Goal: Task Accomplishment & Management: Complete application form

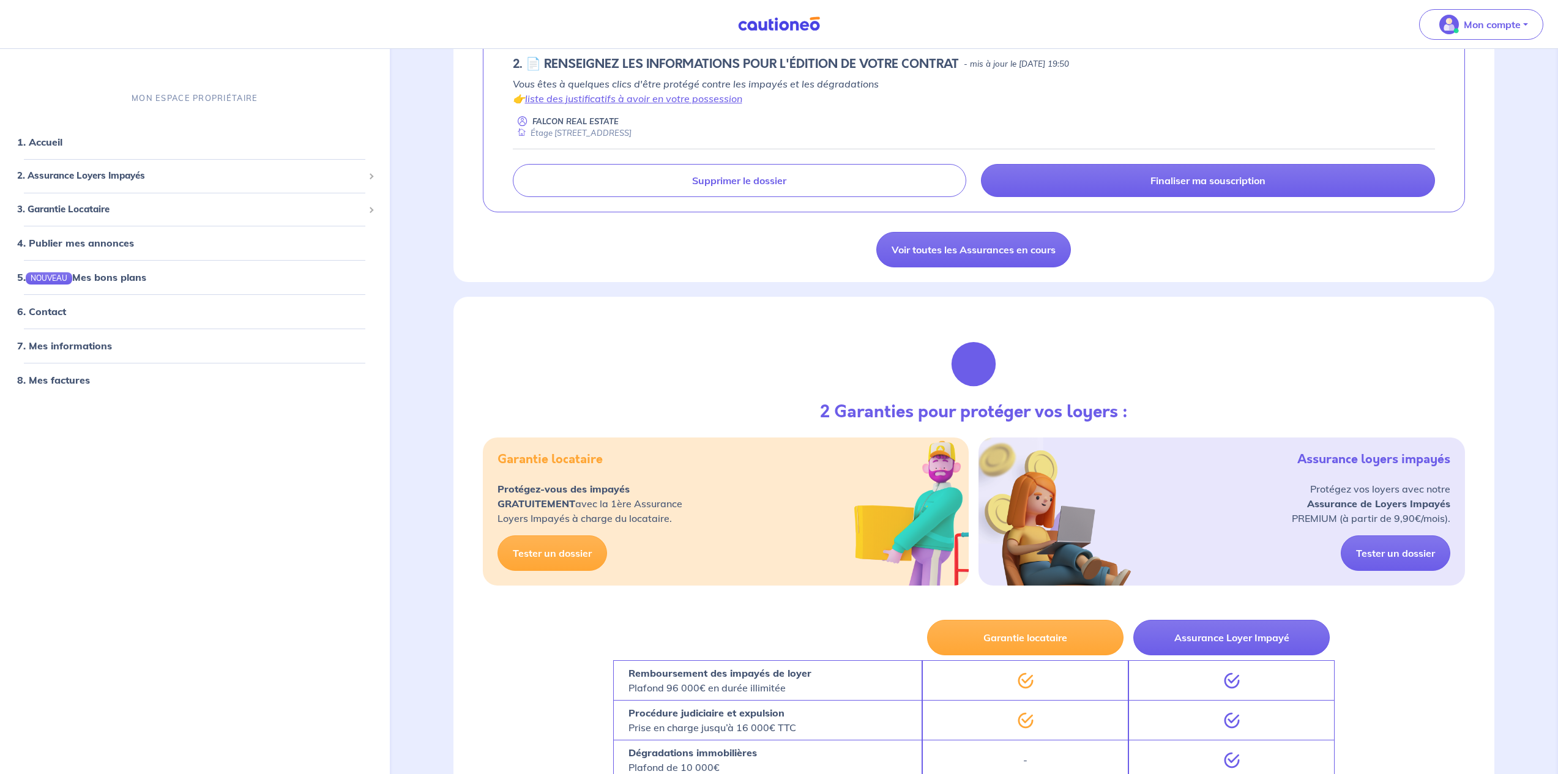
scroll to position [58, 0]
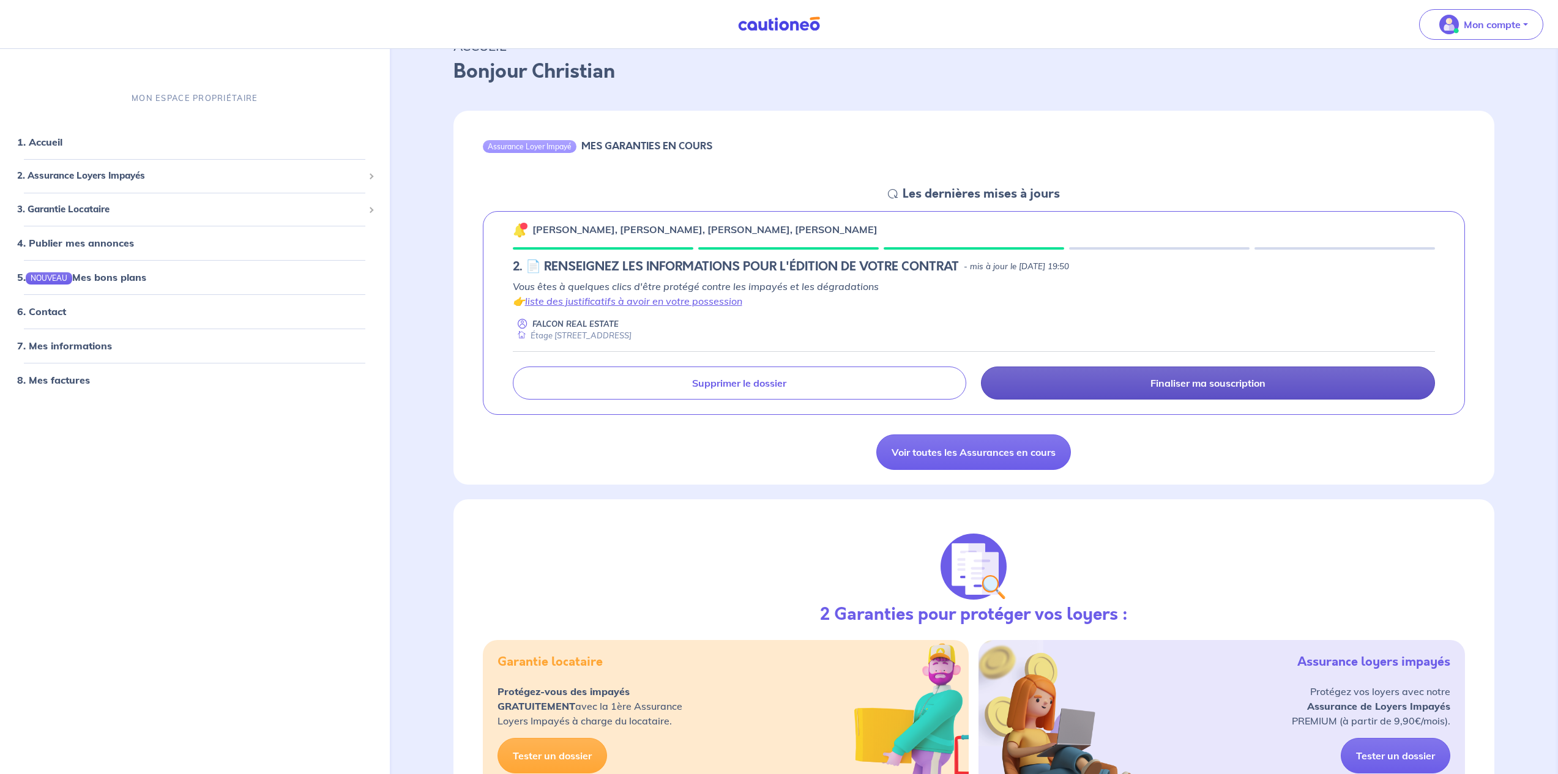
click at [1213, 384] on p "Finaliser ma souscription" at bounding box center [1207, 383] width 115 height 12
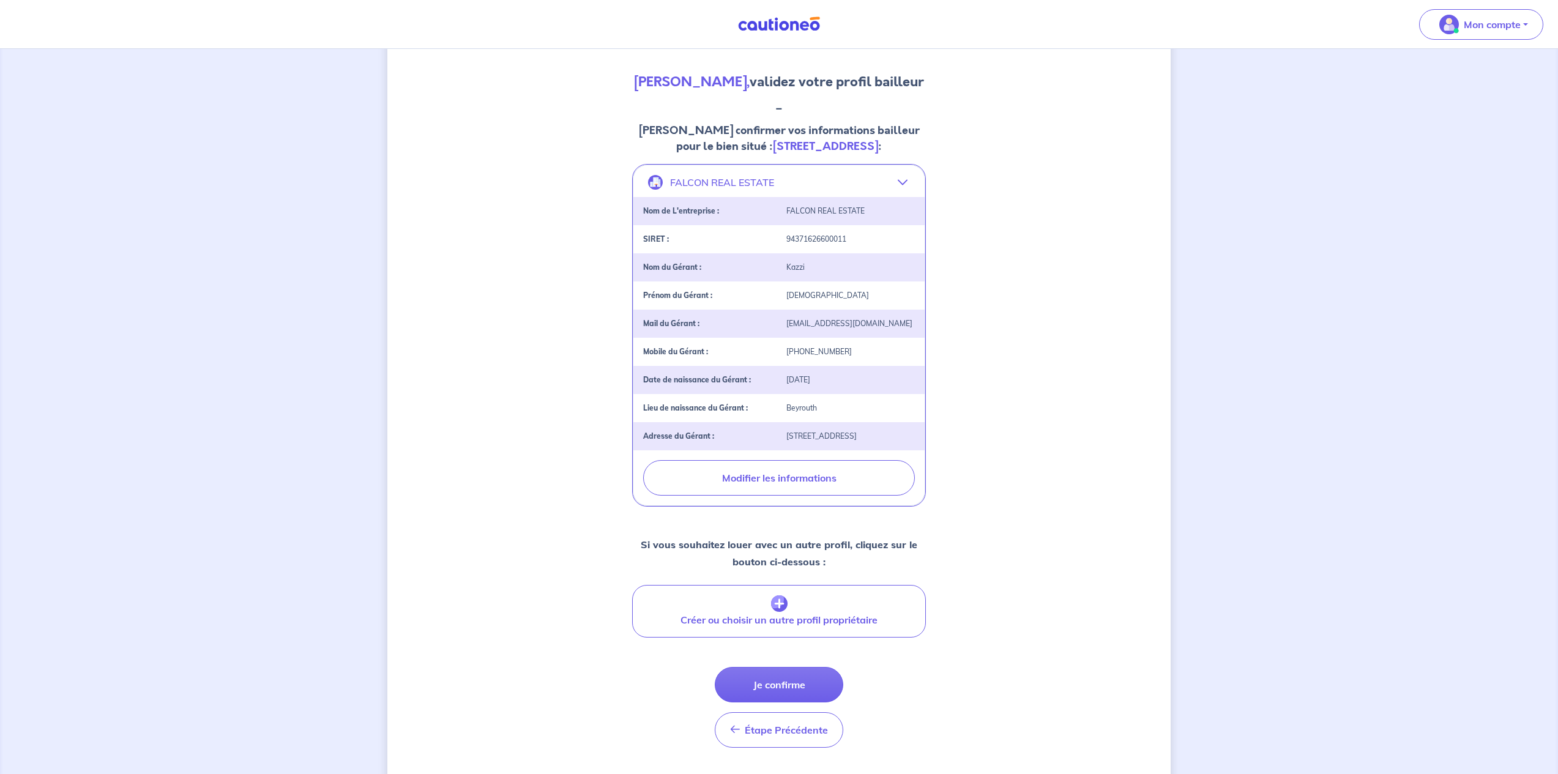
scroll to position [182, 0]
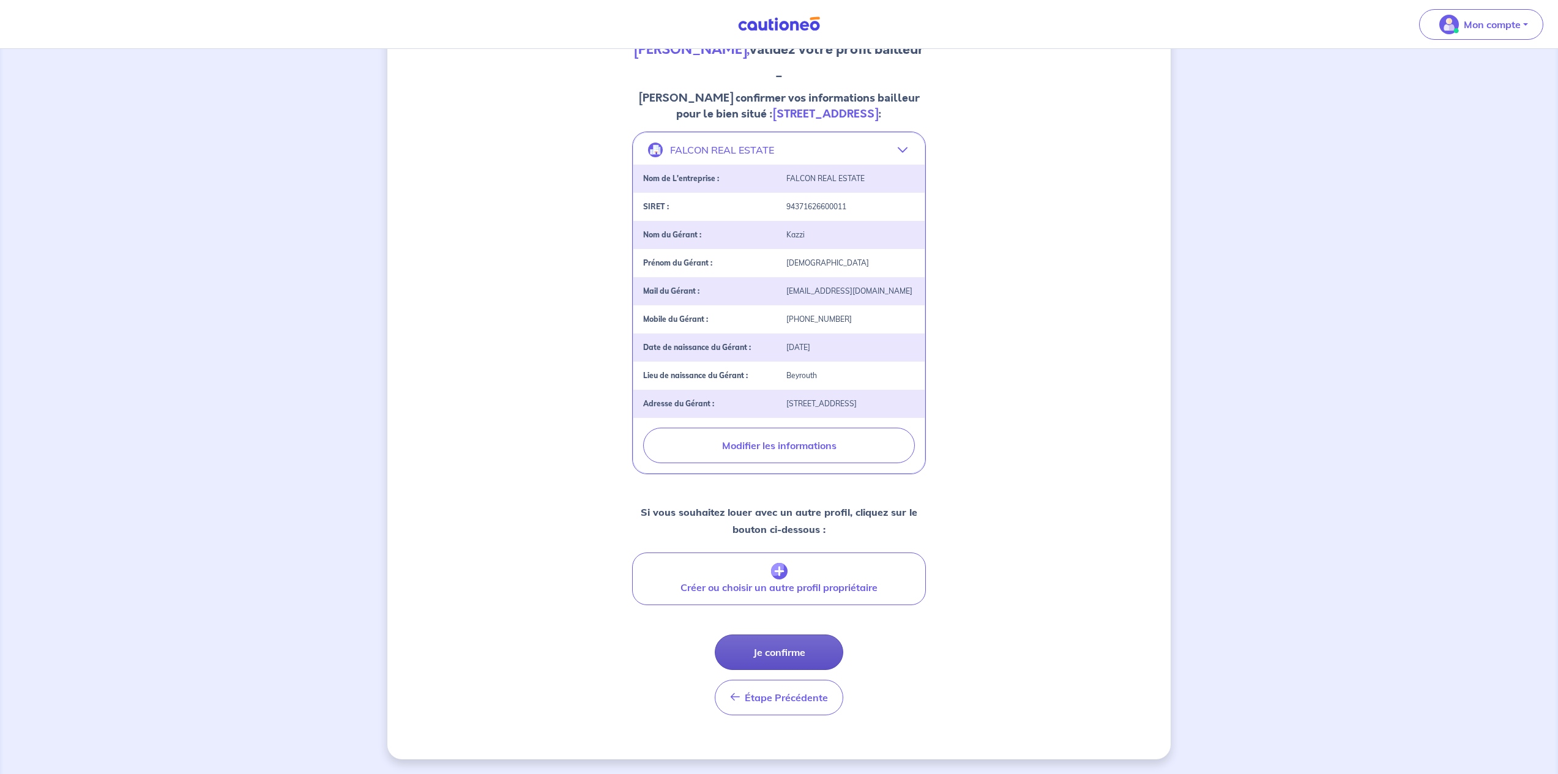
click at [775, 651] on button "Je confirme" at bounding box center [779, 652] width 129 height 35
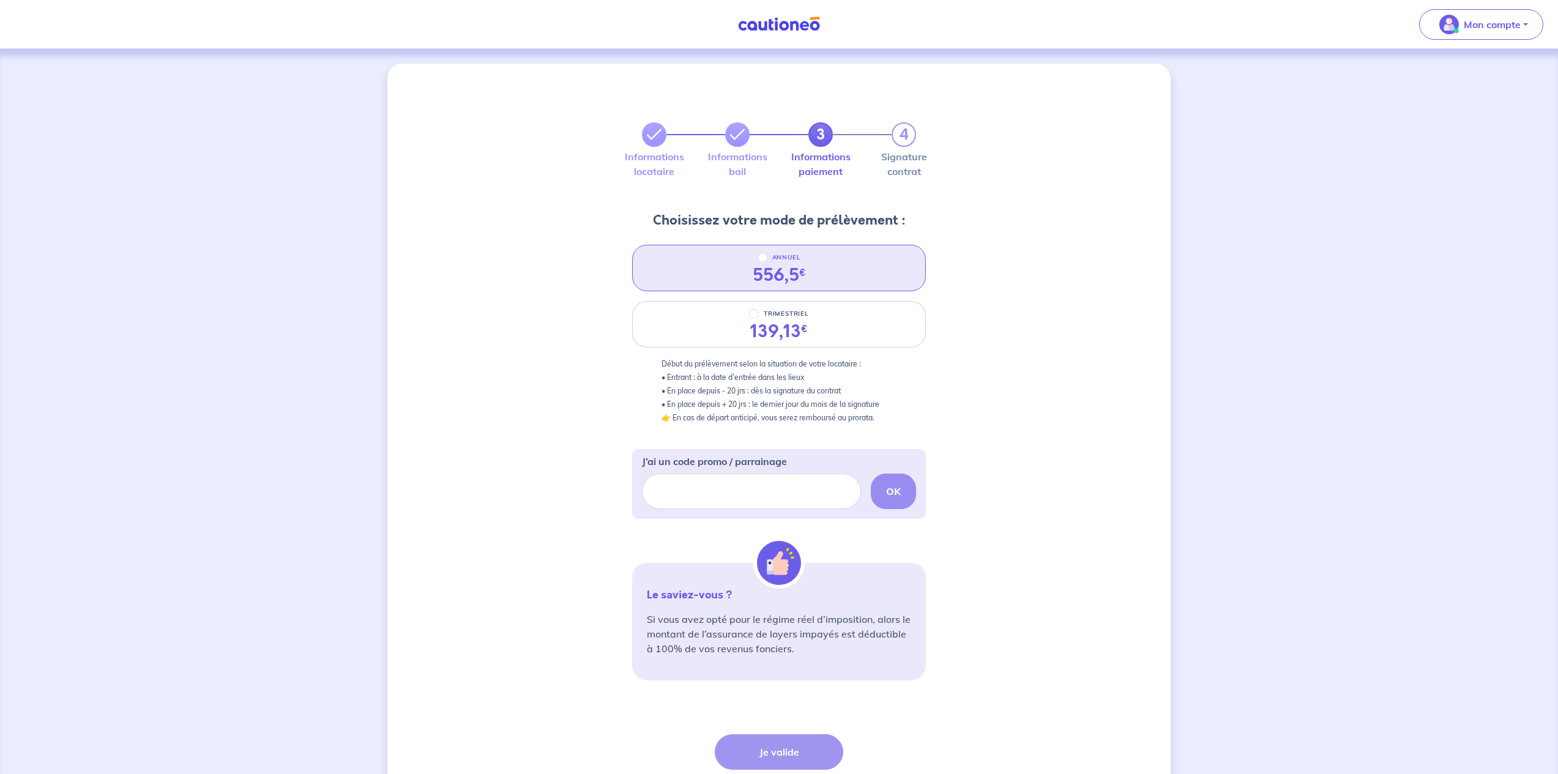
click at [760, 257] on input "ANNUEL" at bounding box center [763, 258] width 10 height 10
radio input "true"
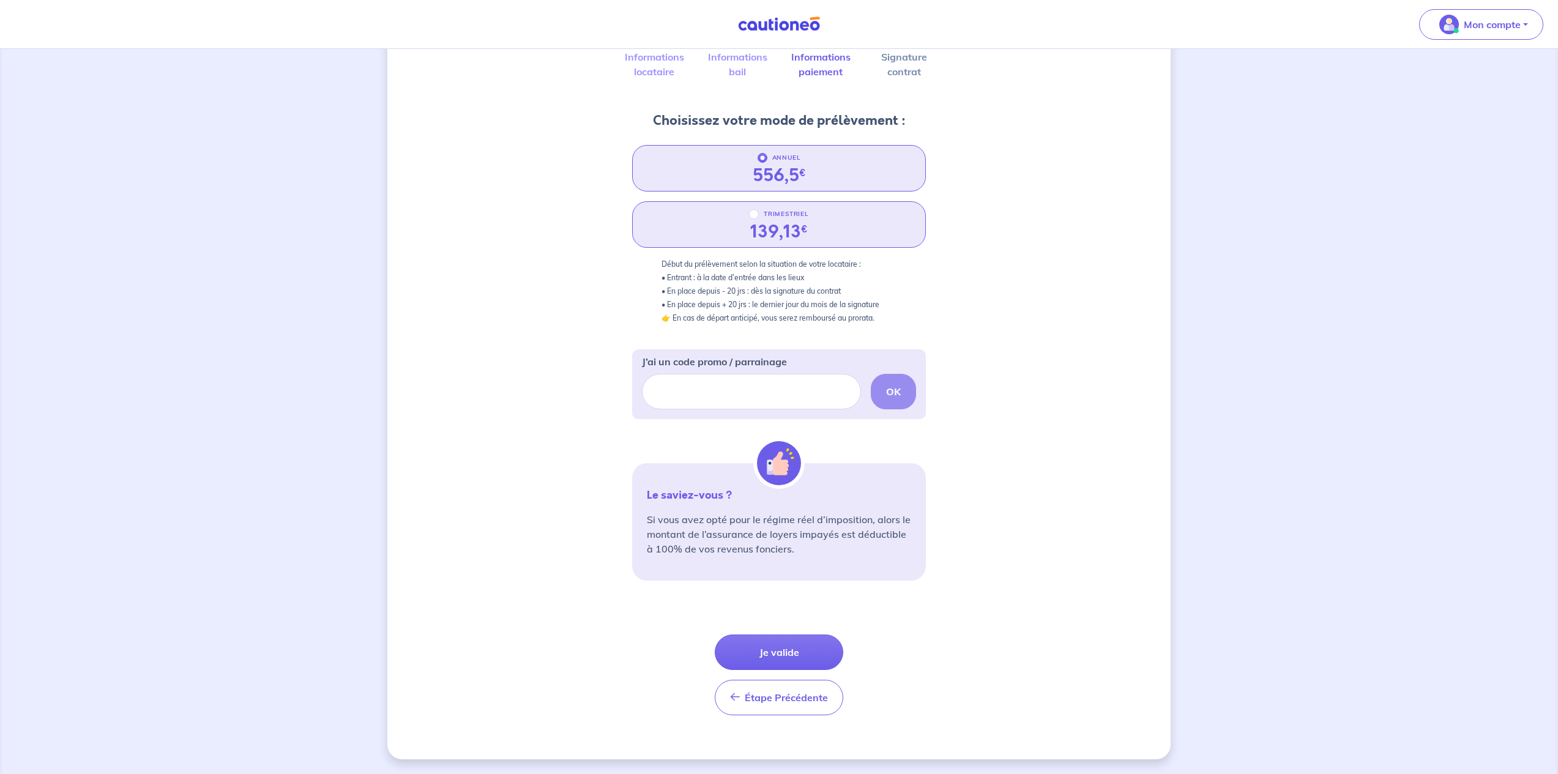
click at [753, 214] on input "TRIMESTRIEL" at bounding box center [754, 214] width 10 height 10
radio input "true"
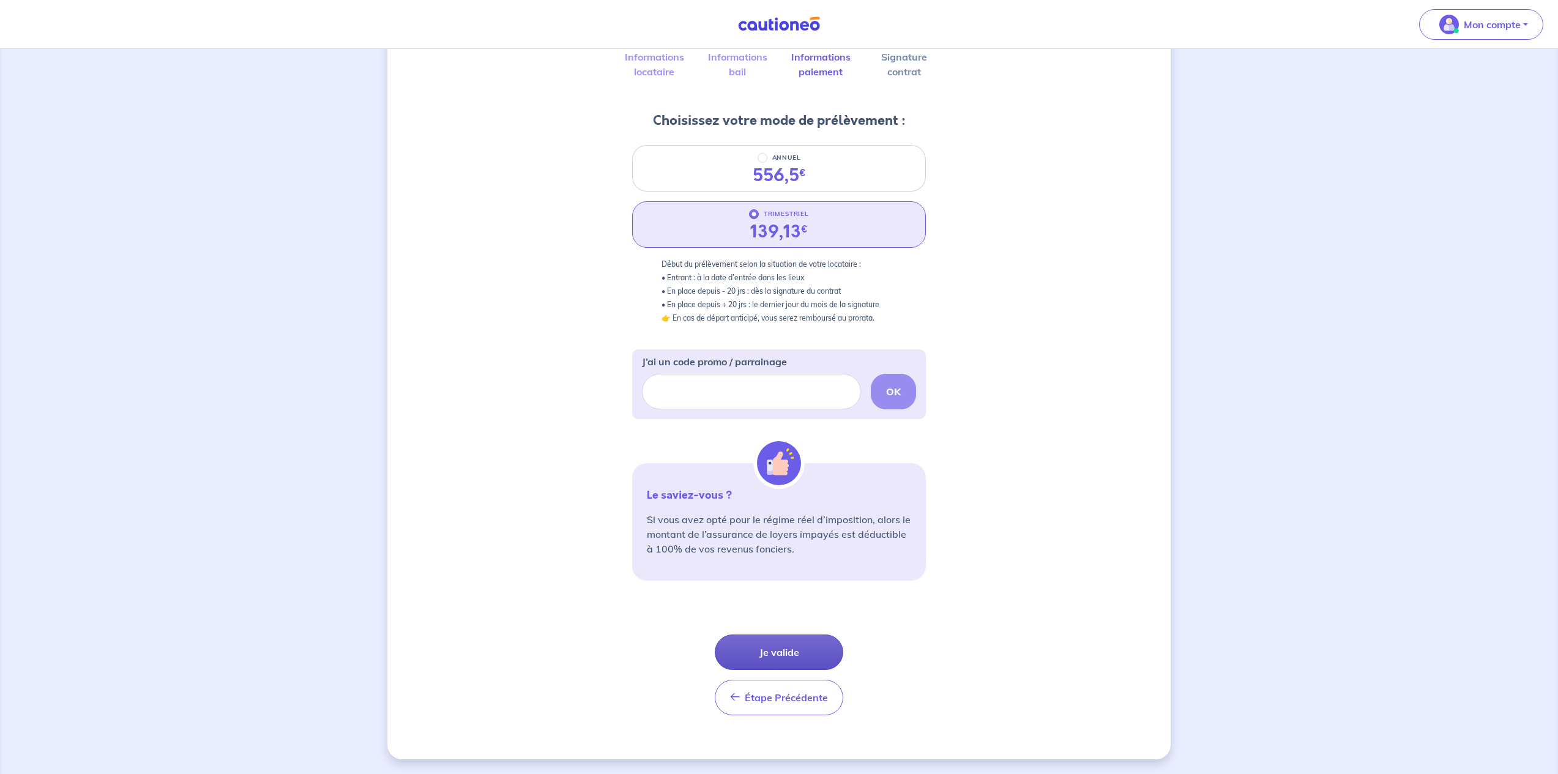
click at [783, 653] on button "Je valide" at bounding box center [779, 652] width 129 height 35
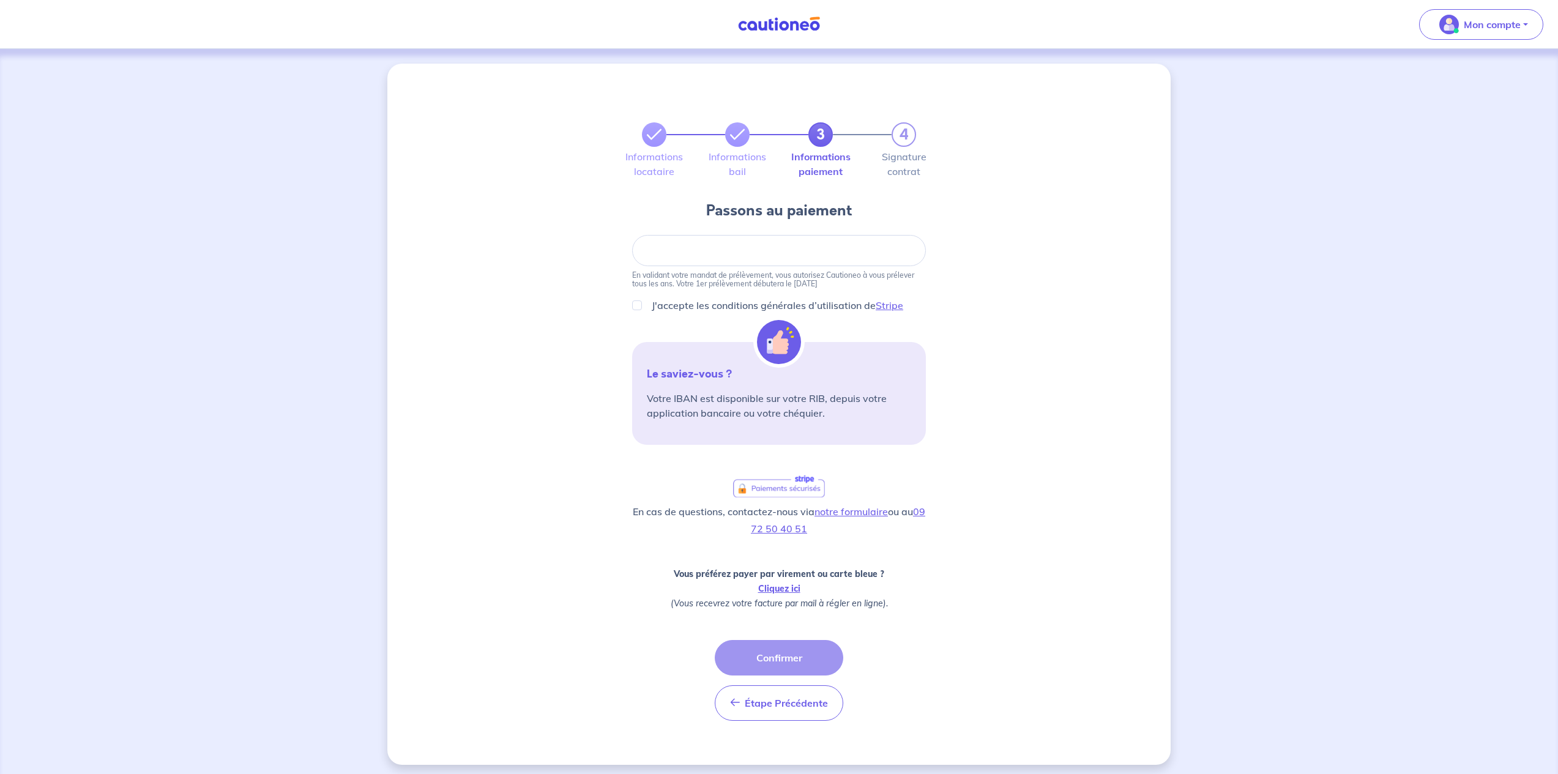
scroll to position [6, 0]
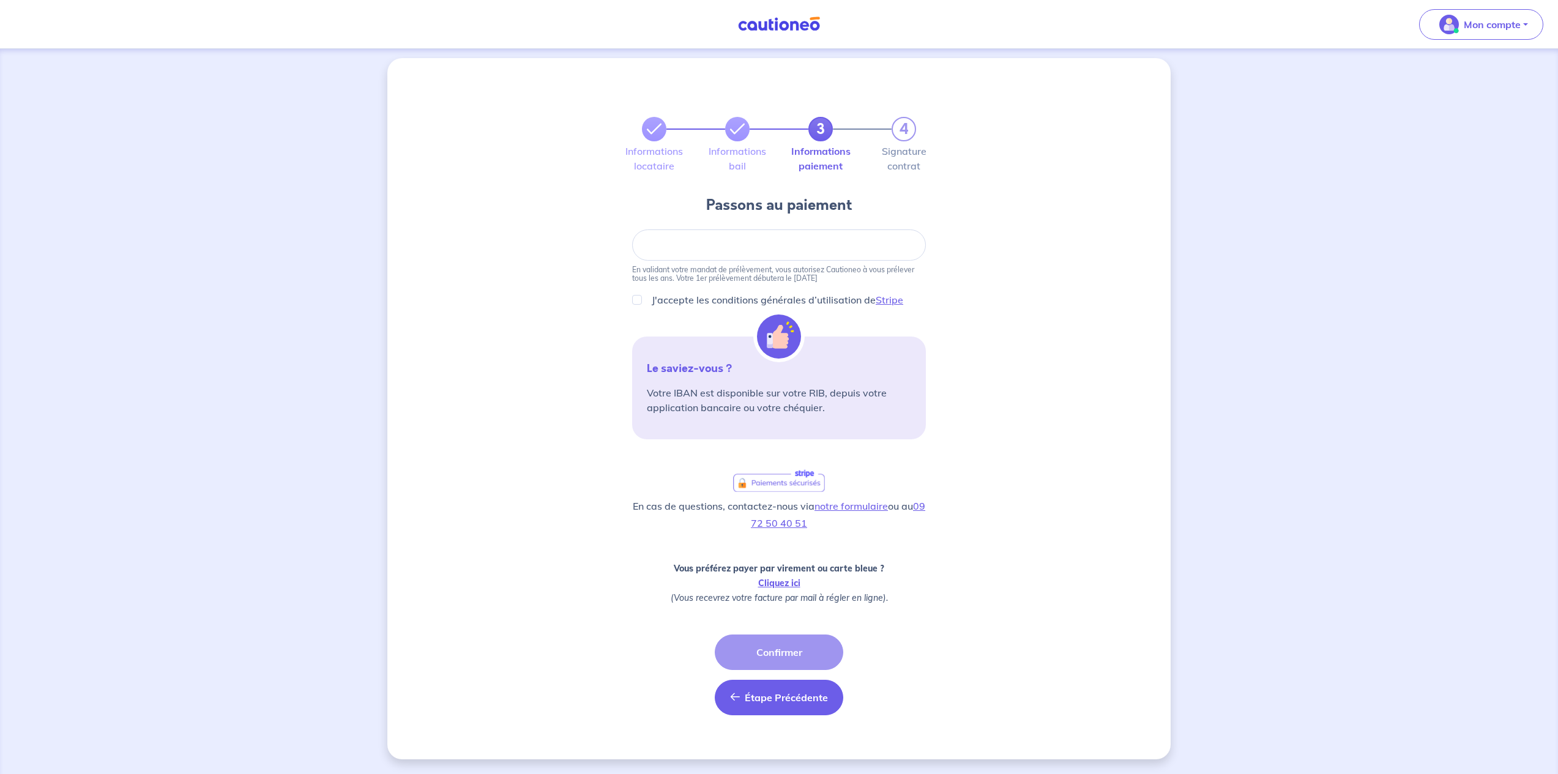
click at [782, 698] on span "Étape Précédente" at bounding box center [786, 698] width 83 height 12
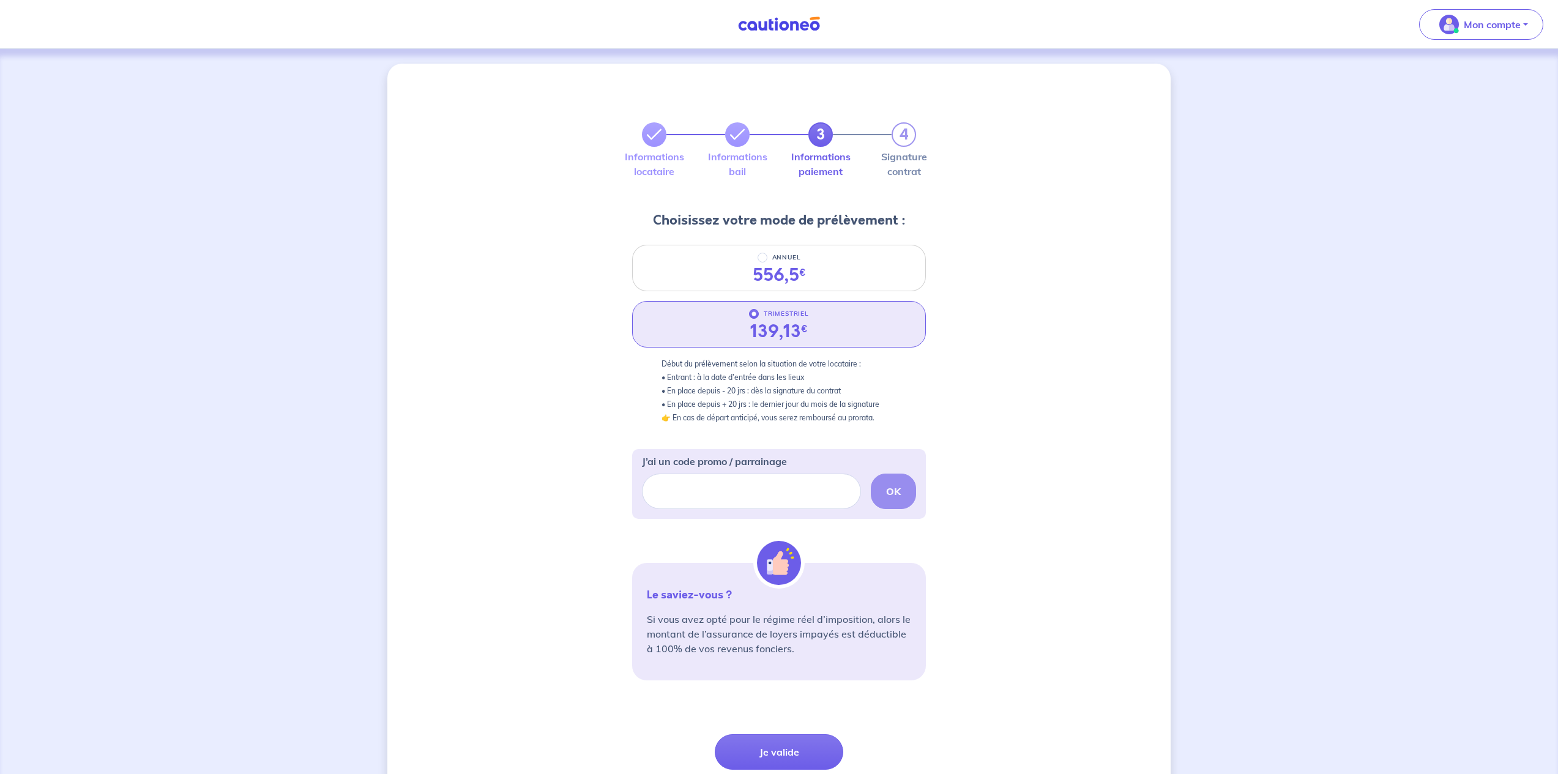
scroll to position [100, 0]
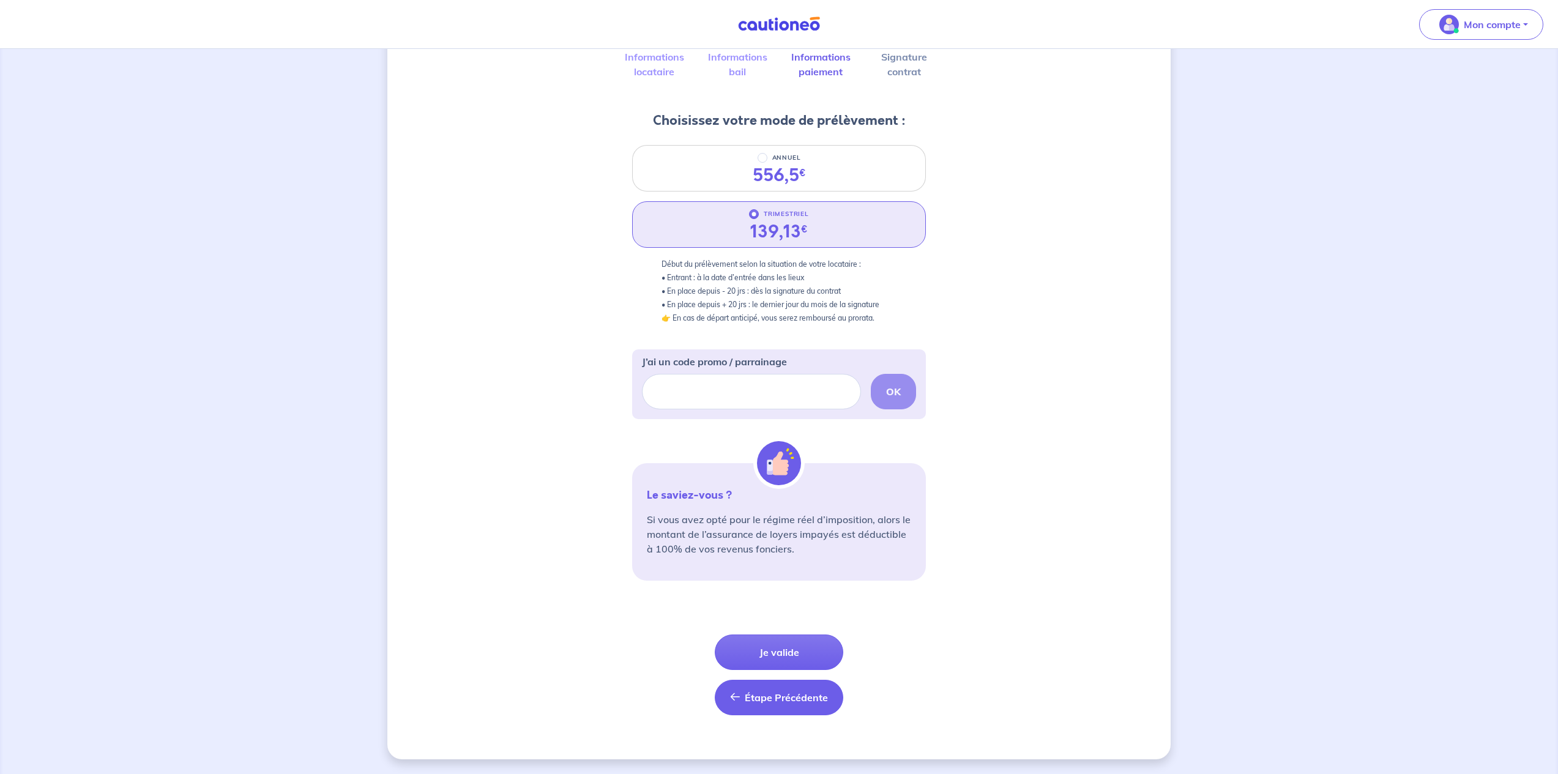
click at [775, 709] on button "Étape Précédente Précédent" at bounding box center [779, 697] width 129 height 35
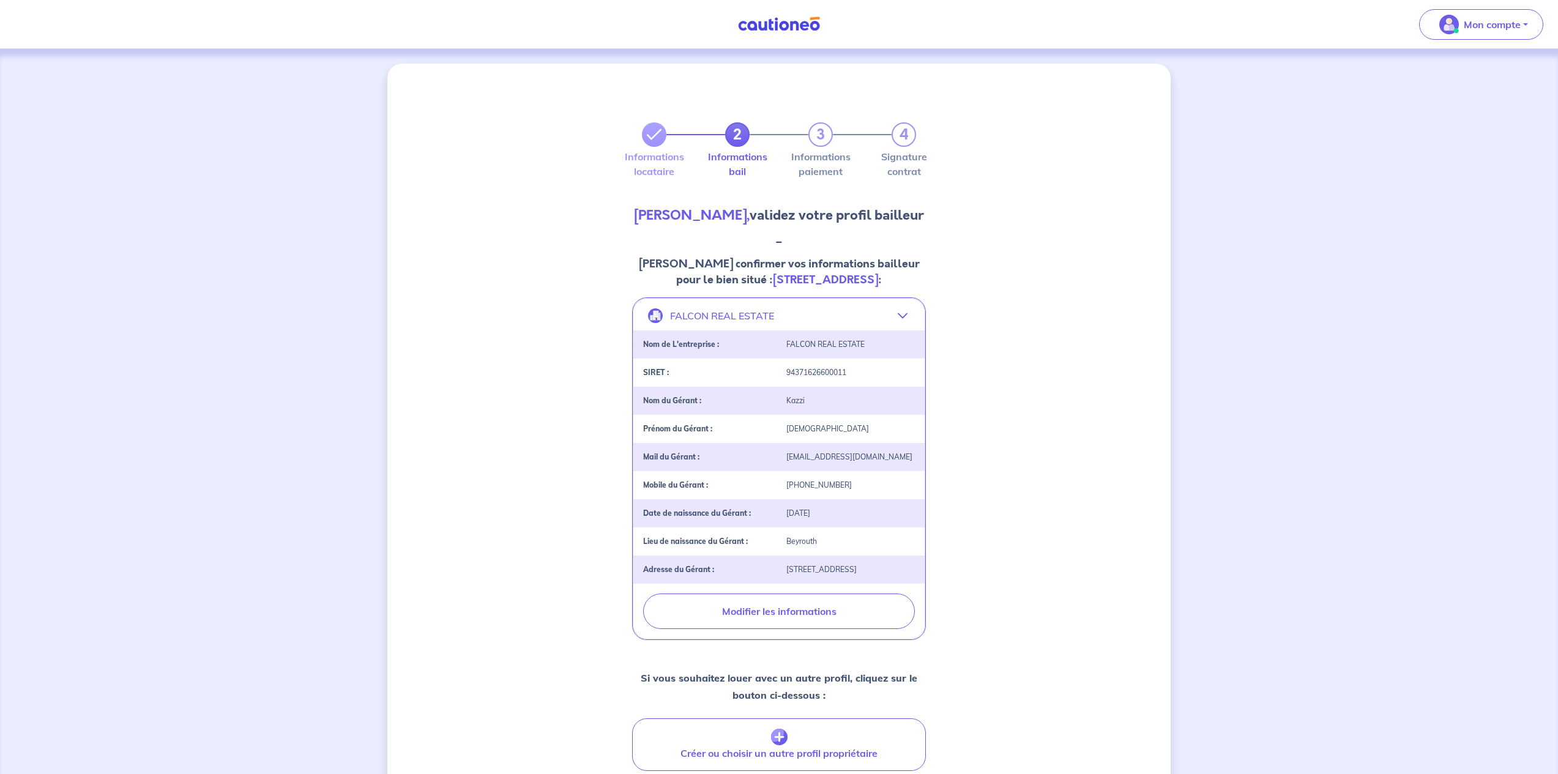
scroll to position [182, 0]
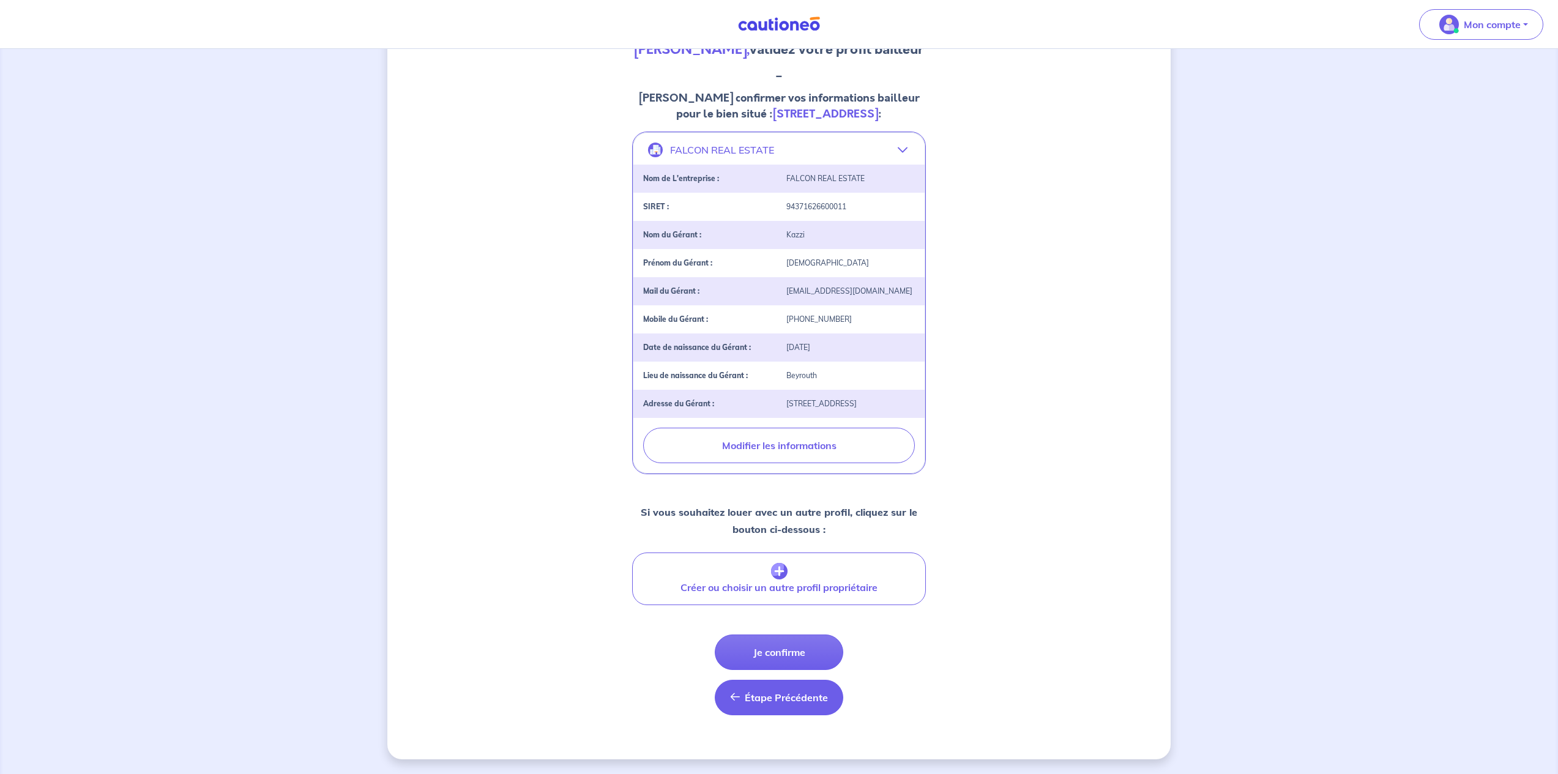
click at [802, 696] on span "Étape Précédente" at bounding box center [786, 698] width 83 height 12
select select "FR"
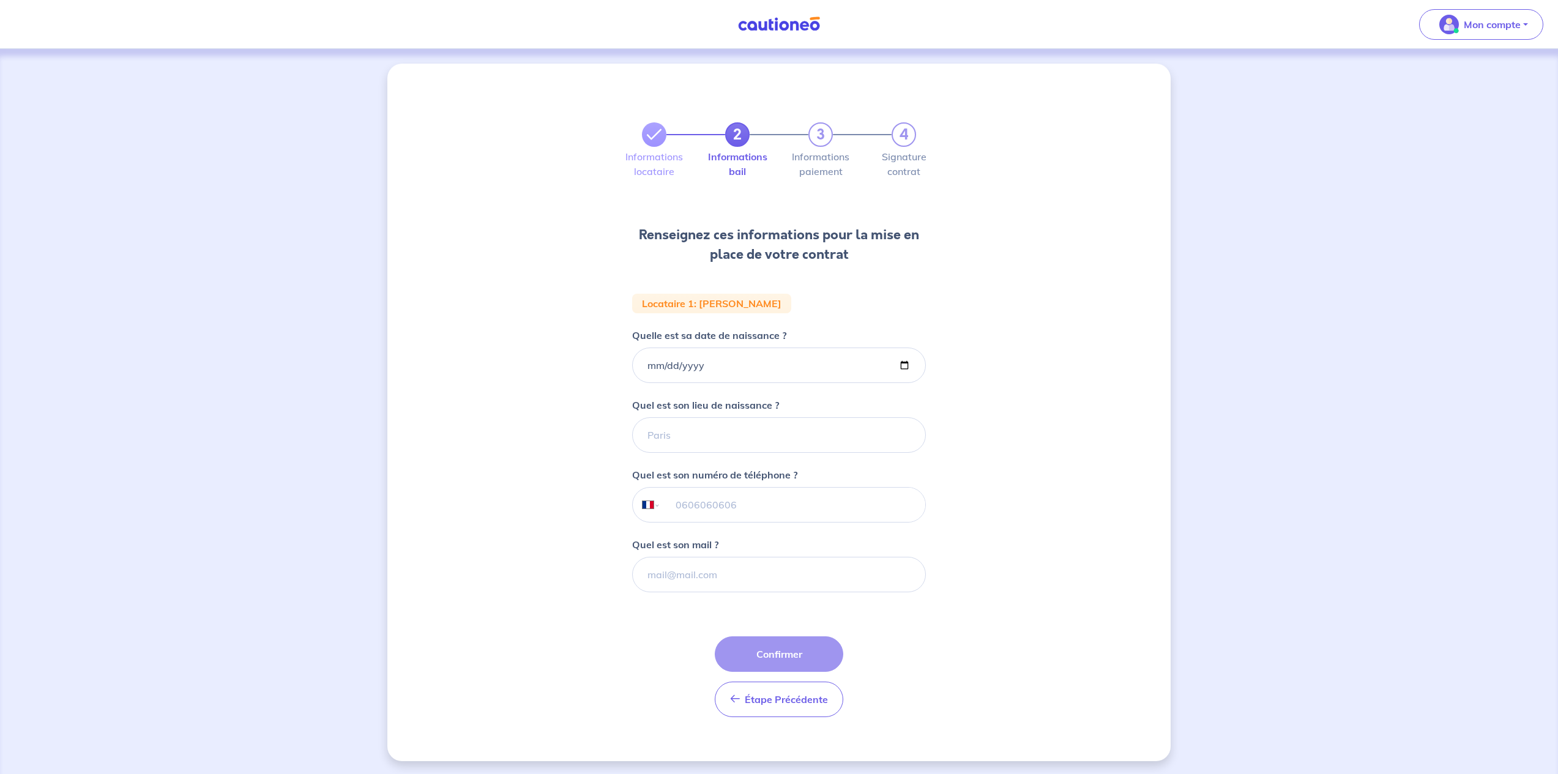
scroll to position [2, 0]
click at [792, 697] on span "Étape Précédente" at bounding box center [786, 698] width 83 height 12
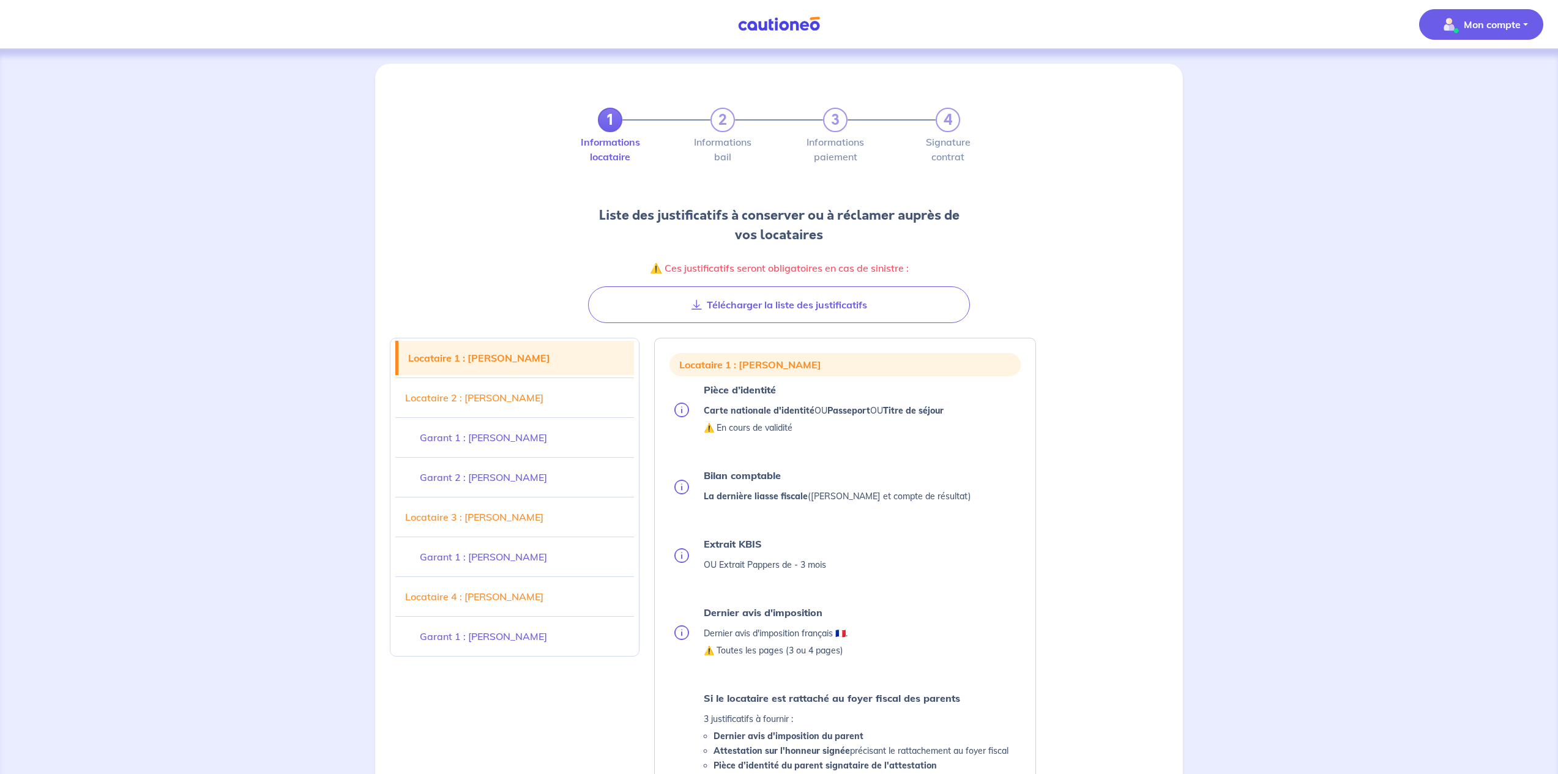
click at [1504, 20] on p "Mon compte" at bounding box center [1492, 24] width 57 height 15
click at [1472, 78] on link "Mes informations" at bounding box center [1469, 76] width 99 height 20
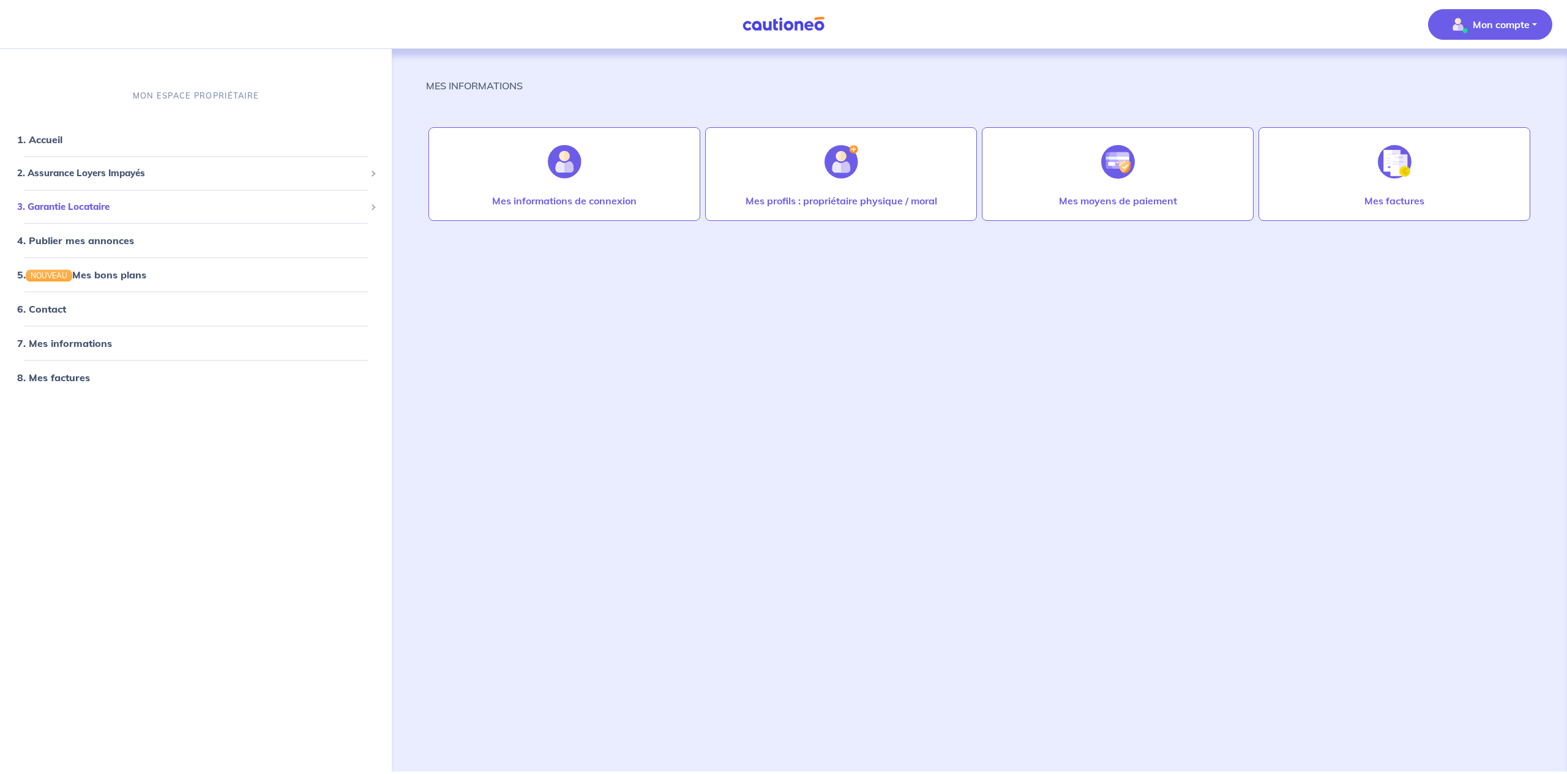
click at [63, 207] on span "3. Garantie Locataire" at bounding box center [191, 206] width 348 height 14
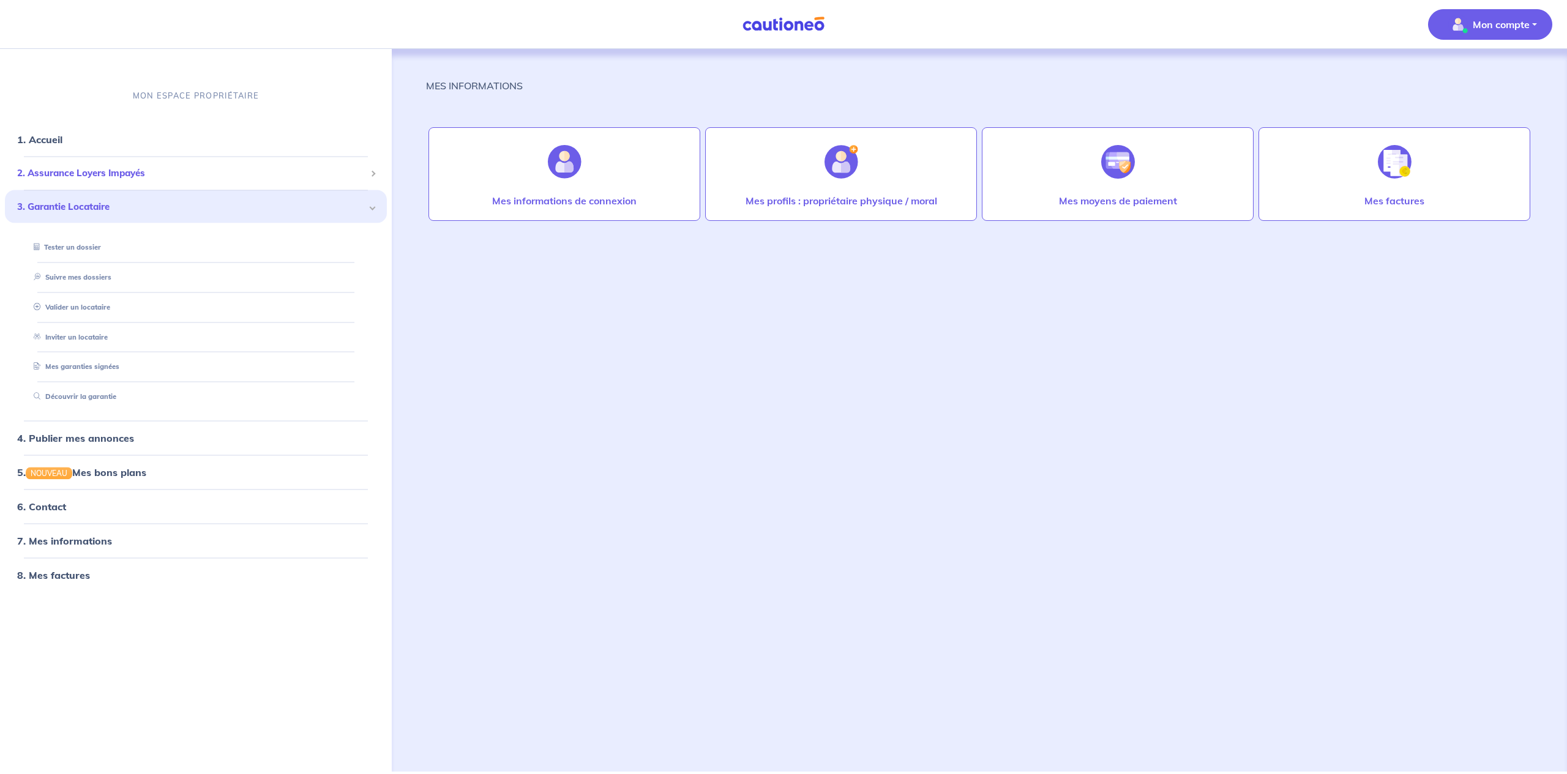
click at [94, 174] on span "2. Assurance Loyers Impayés" at bounding box center [191, 173] width 348 height 14
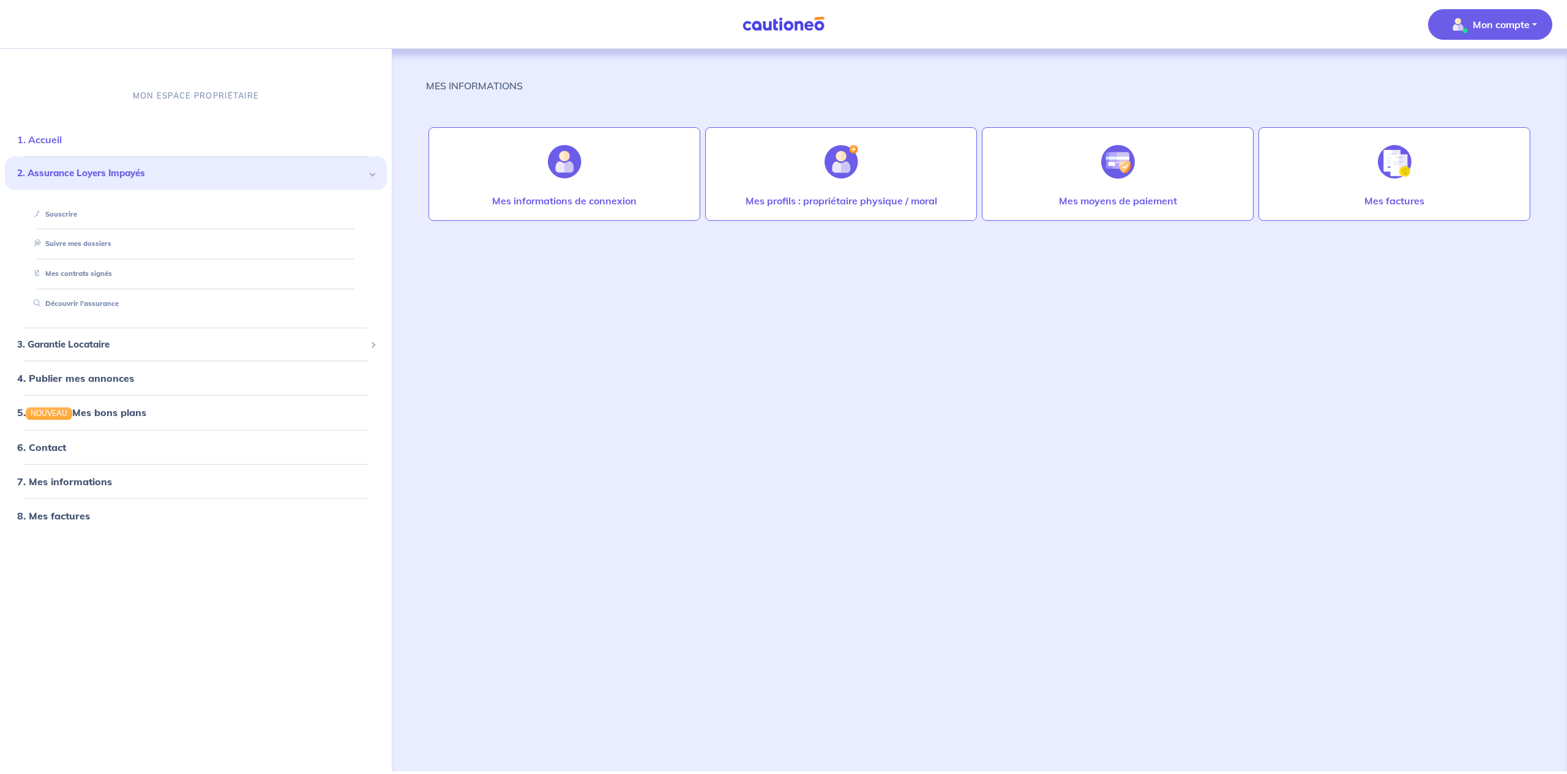
click at [50, 133] on link "1. Accueil" at bounding box center [39, 139] width 45 height 12
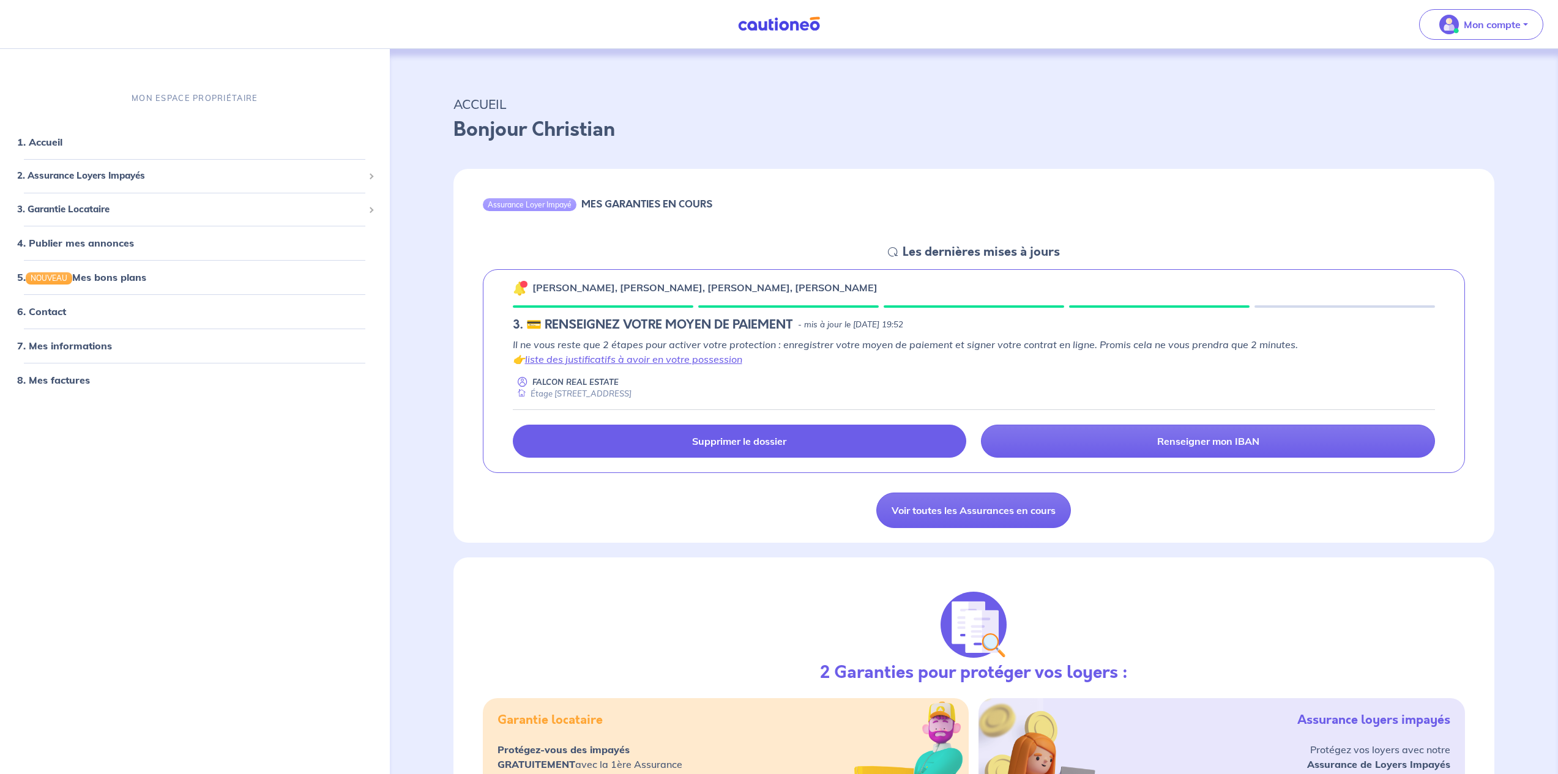
click at [875, 441] on link "Supprimer le dossier" at bounding box center [740, 441] width 454 height 33
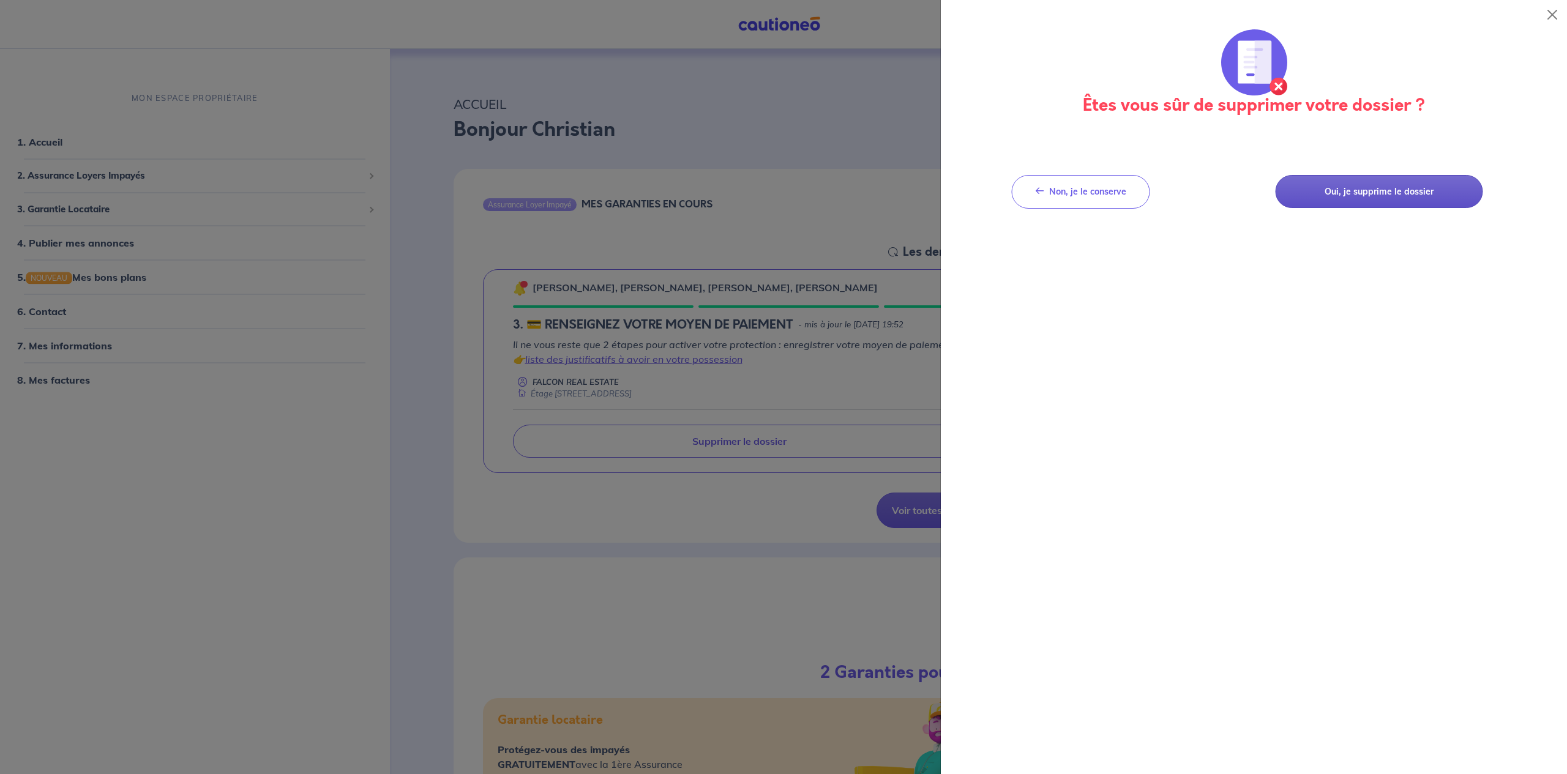
click at [1412, 197] on button "Oui, je supprime le dossier" at bounding box center [1378, 192] width 207 height 34
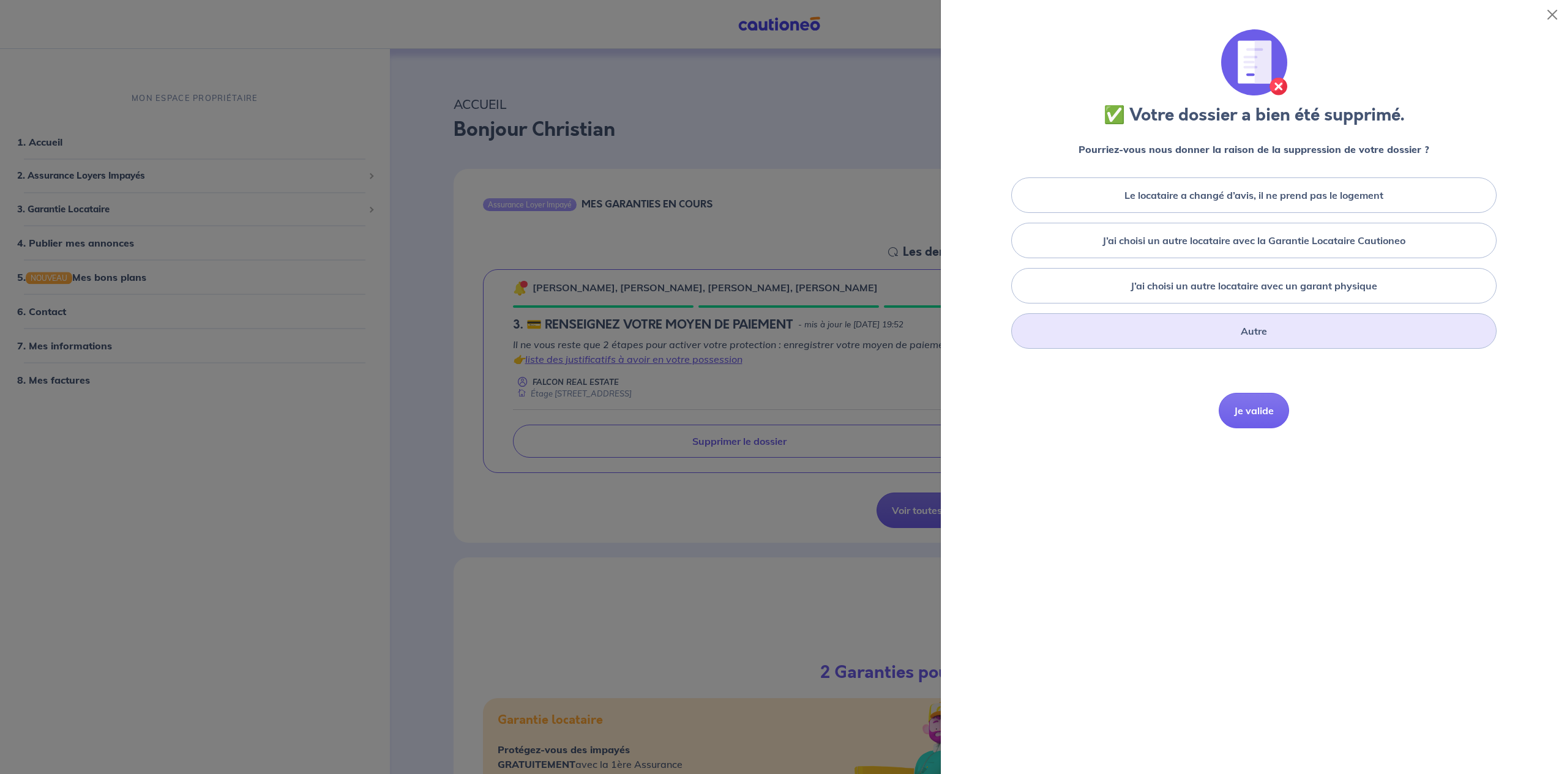
click at [1240, 330] on label "Autre" at bounding box center [1253, 331] width 26 height 15
click at [0, 0] on input "Autre" at bounding box center [0, 0] width 0 height 0
click at [1248, 494] on button "Je valide" at bounding box center [1253, 493] width 70 height 35
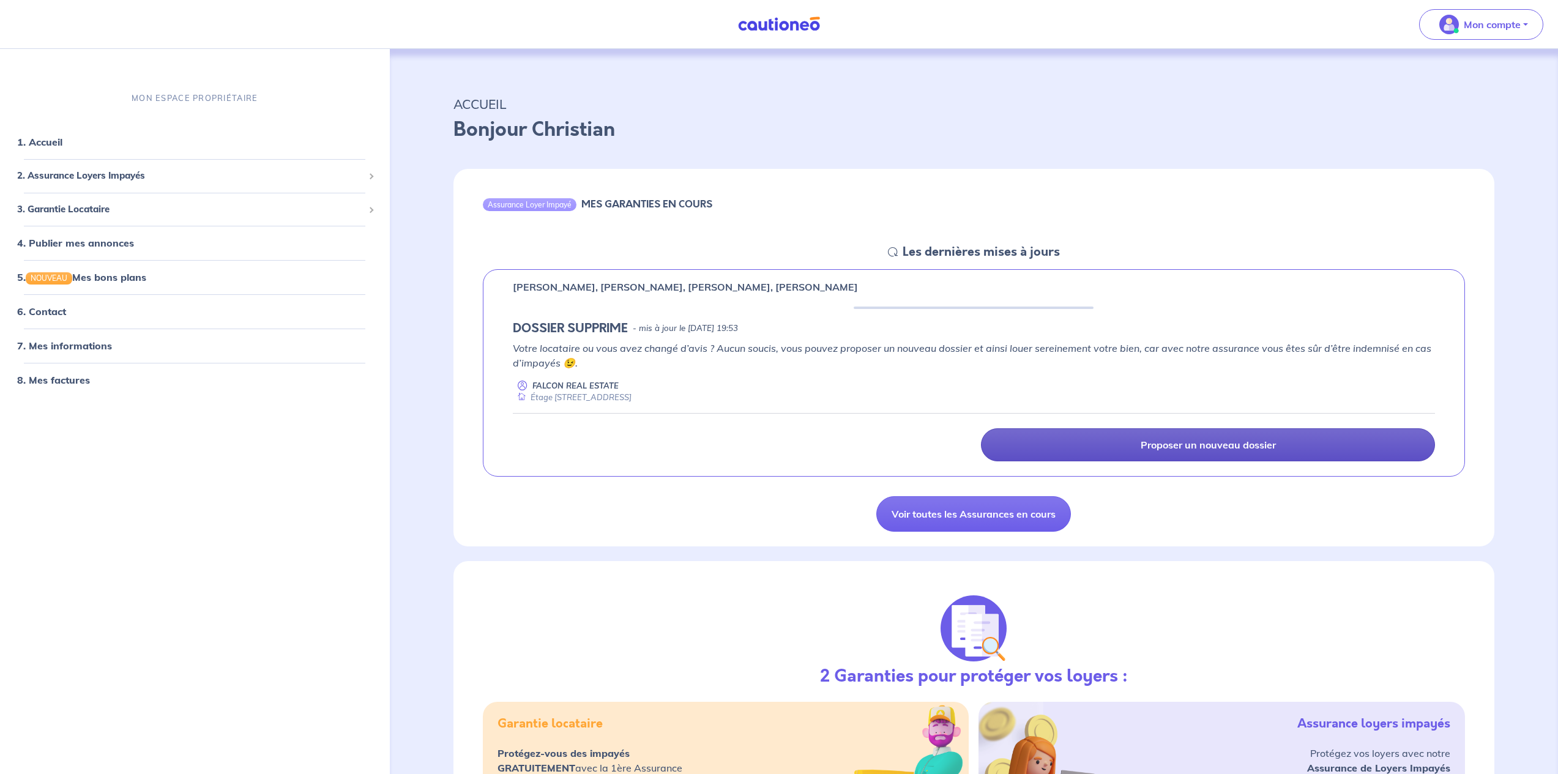
click at [1150, 444] on p "Proposer un nouveau dossier" at bounding box center [1208, 445] width 135 height 12
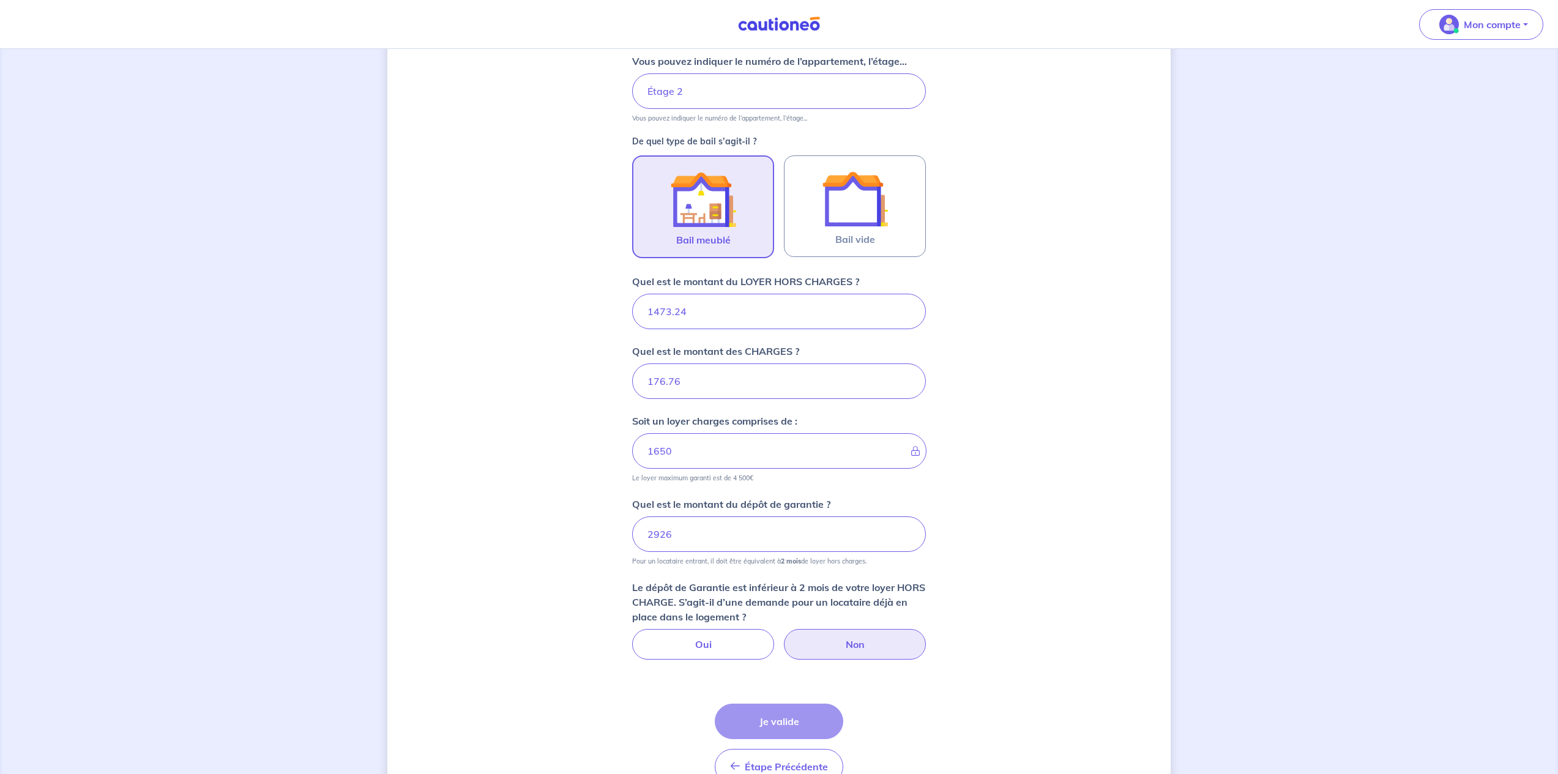
scroll to position [347, 0]
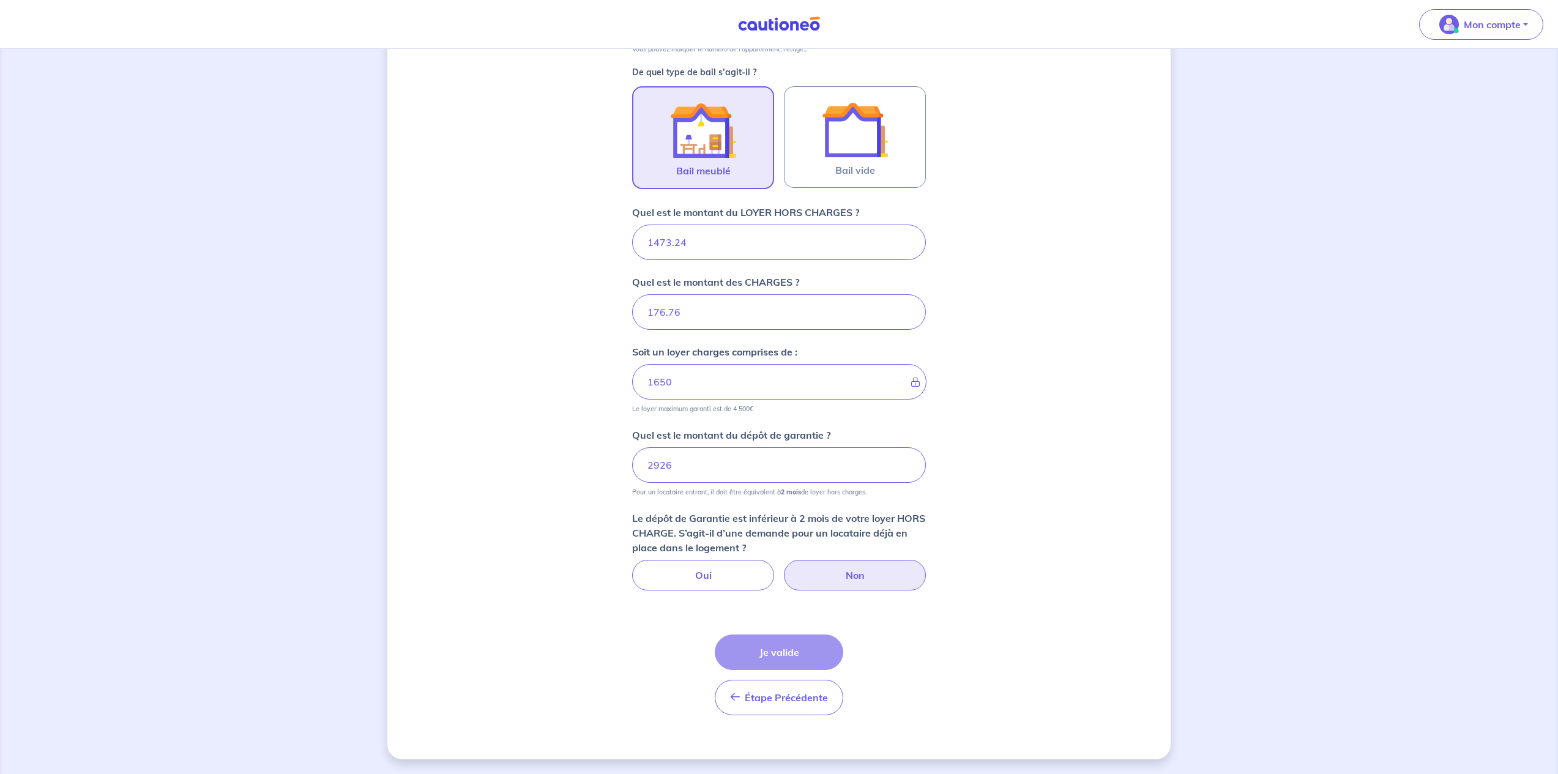
click at [850, 583] on label "Non" at bounding box center [855, 575] width 142 height 31
click at [783, 568] on input "Non" at bounding box center [779, 564] width 8 height 8
radio input "true"
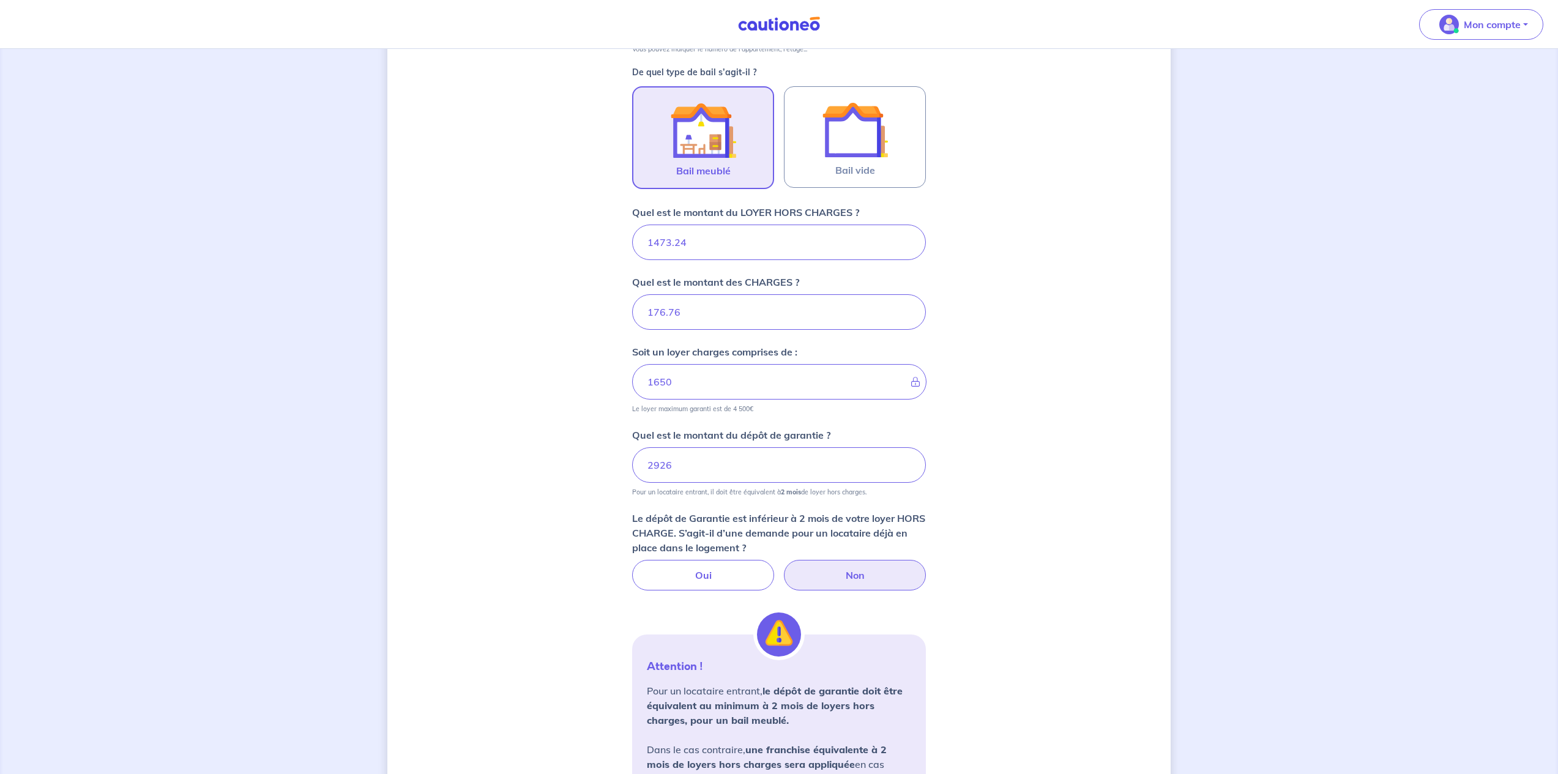
scroll to position [577, 0]
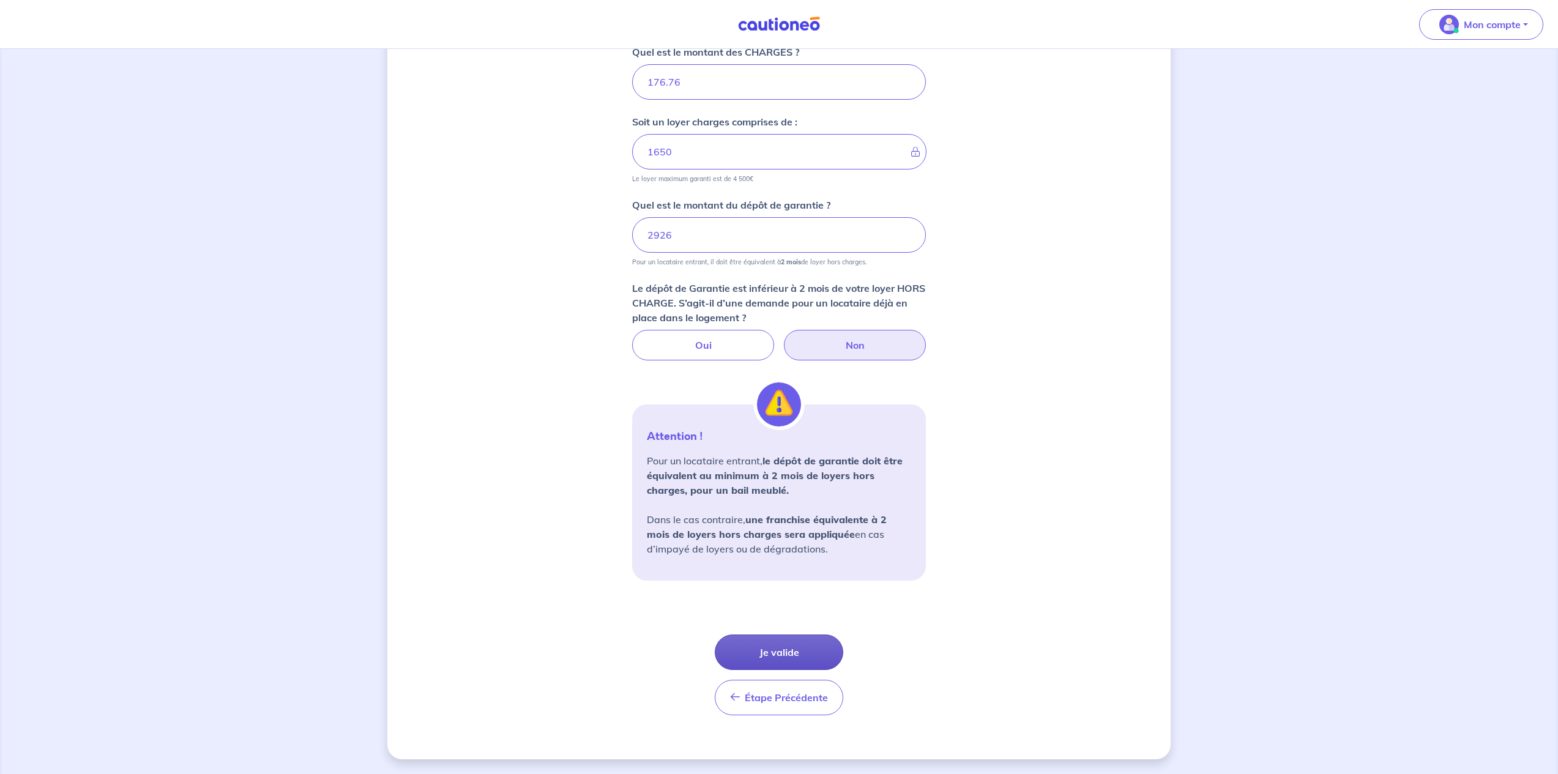
click at [781, 651] on button "Je valide" at bounding box center [779, 652] width 129 height 35
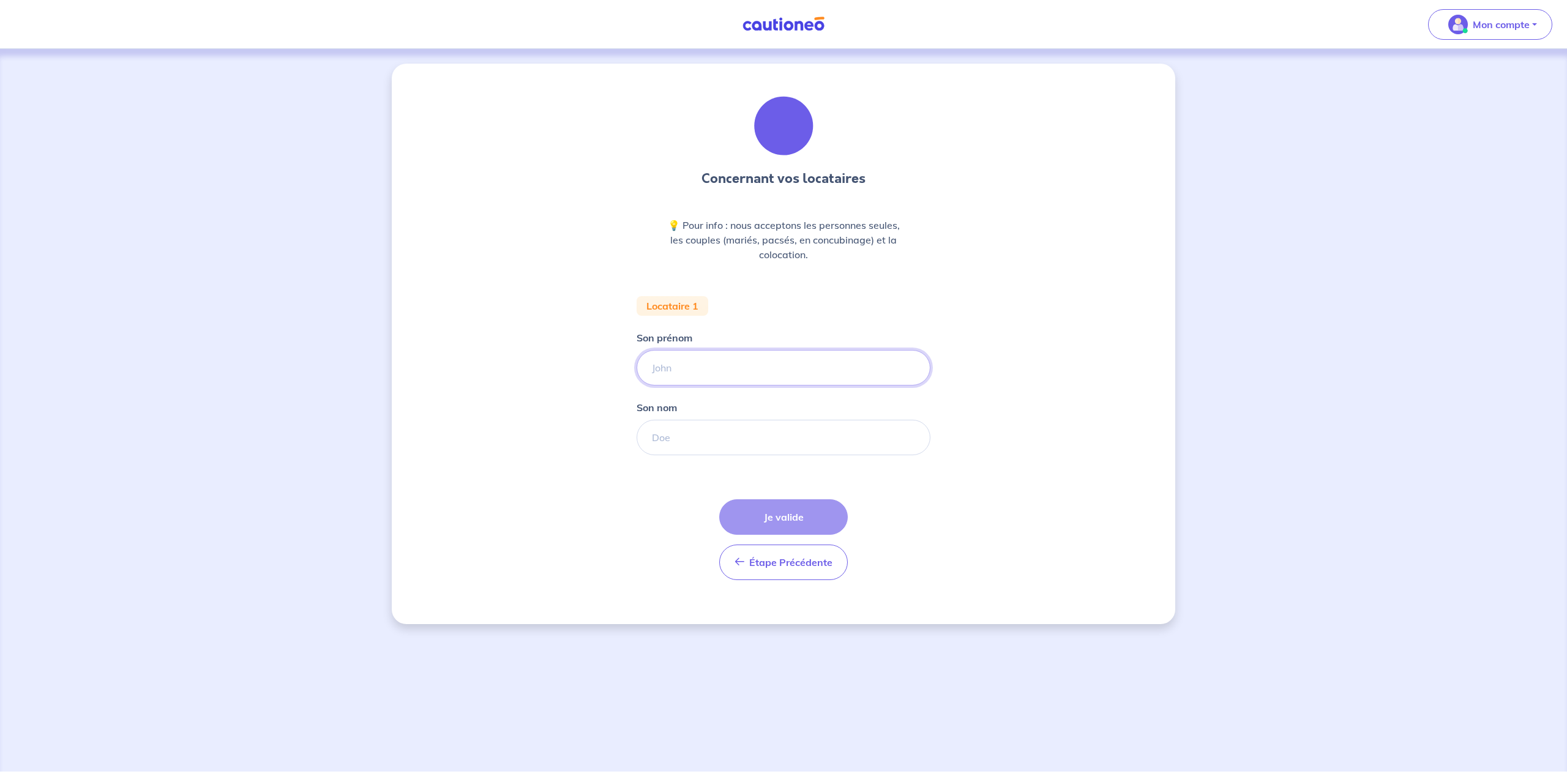
click at [680, 370] on input "Son prénom" at bounding box center [783, 367] width 294 height 35
type input "Binta"
click at [699, 437] on input "Son nom" at bounding box center [783, 437] width 294 height 35
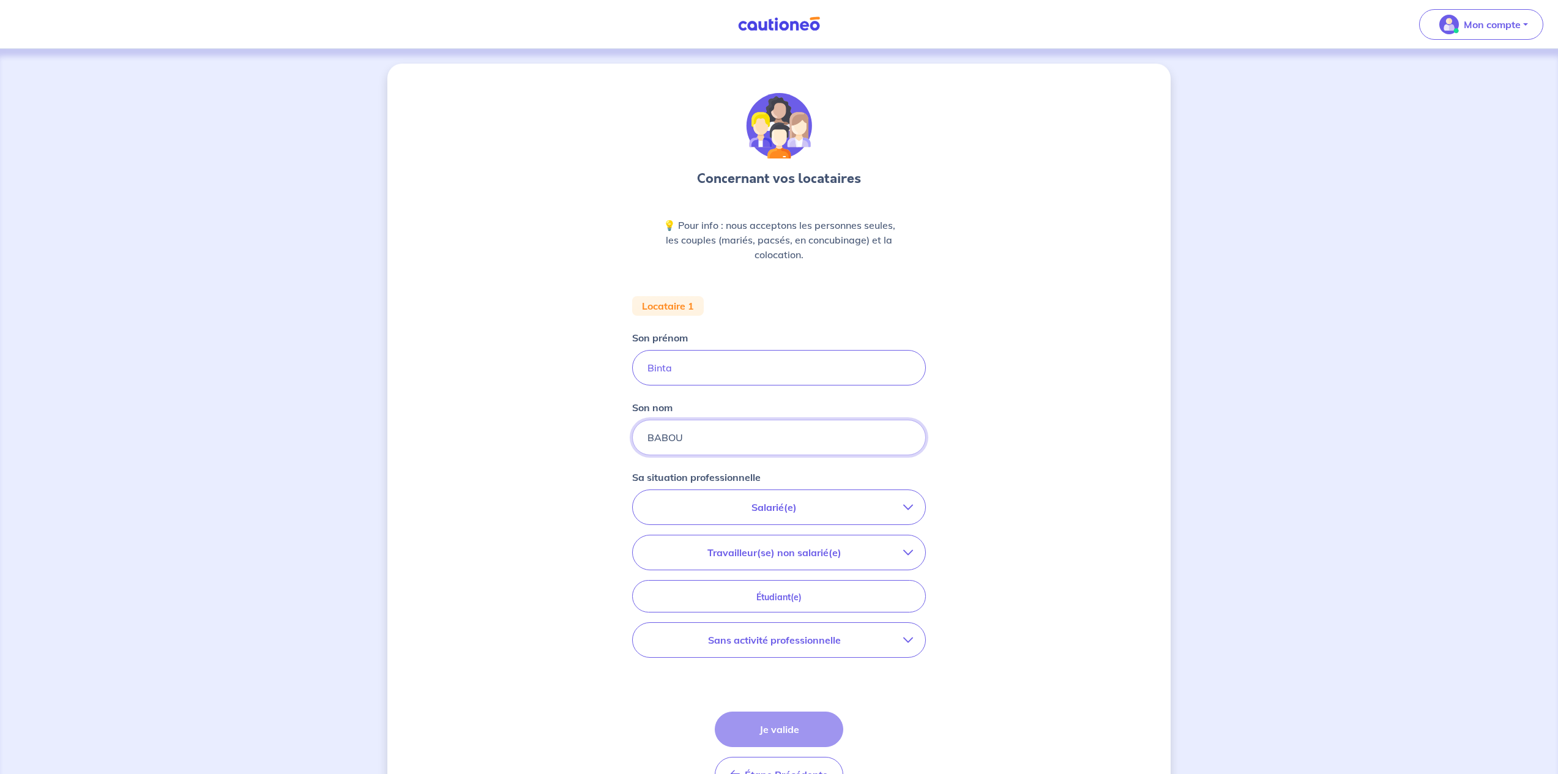
type input "BABOU"
click at [901, 507] on p "Salarié(e)" at bounding box center [774, 507] width 258 height 15
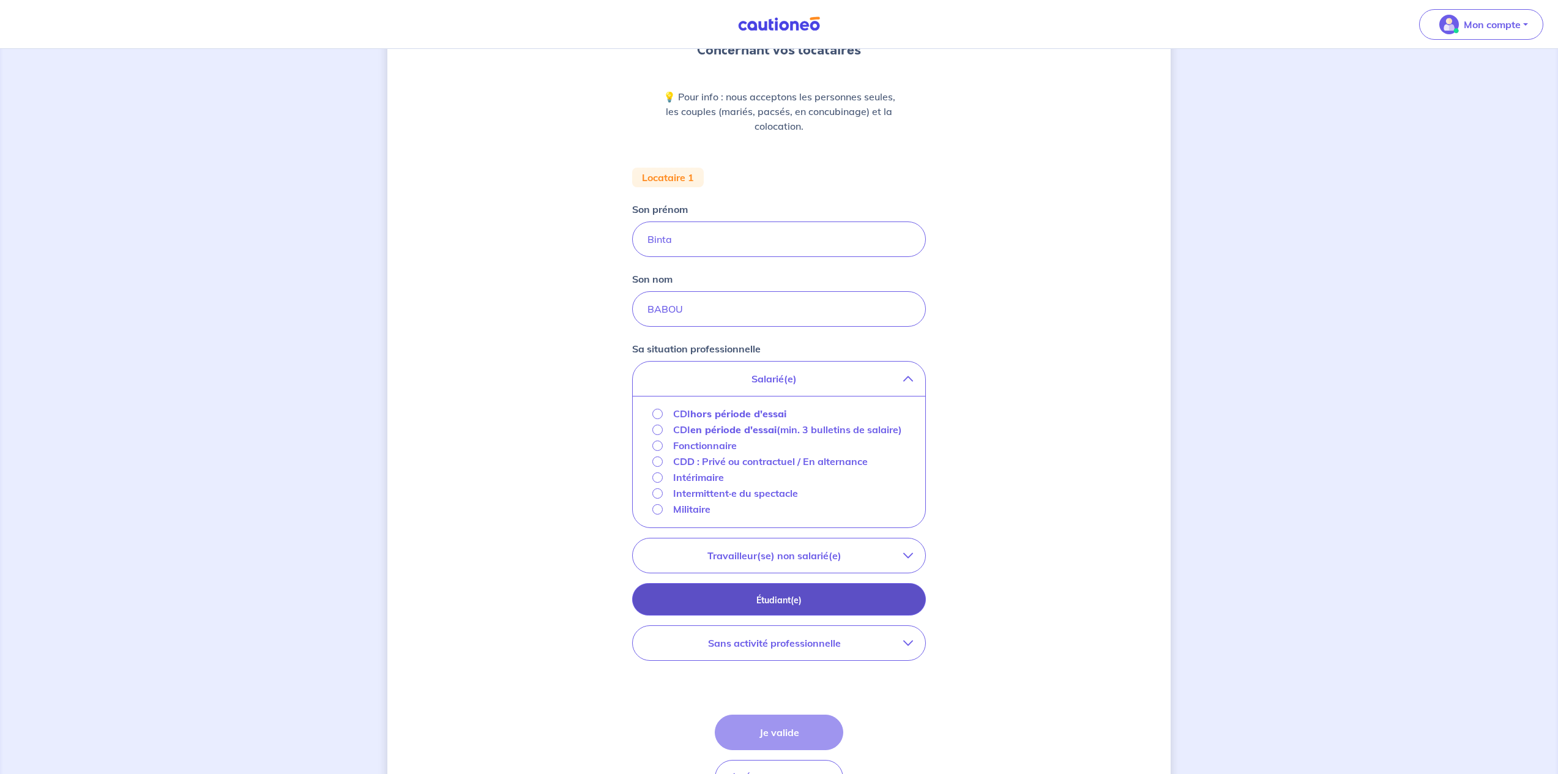
click at [792, 616] on button "Étudiant(e)" at bounding box center [779, 599] width 294 height 32
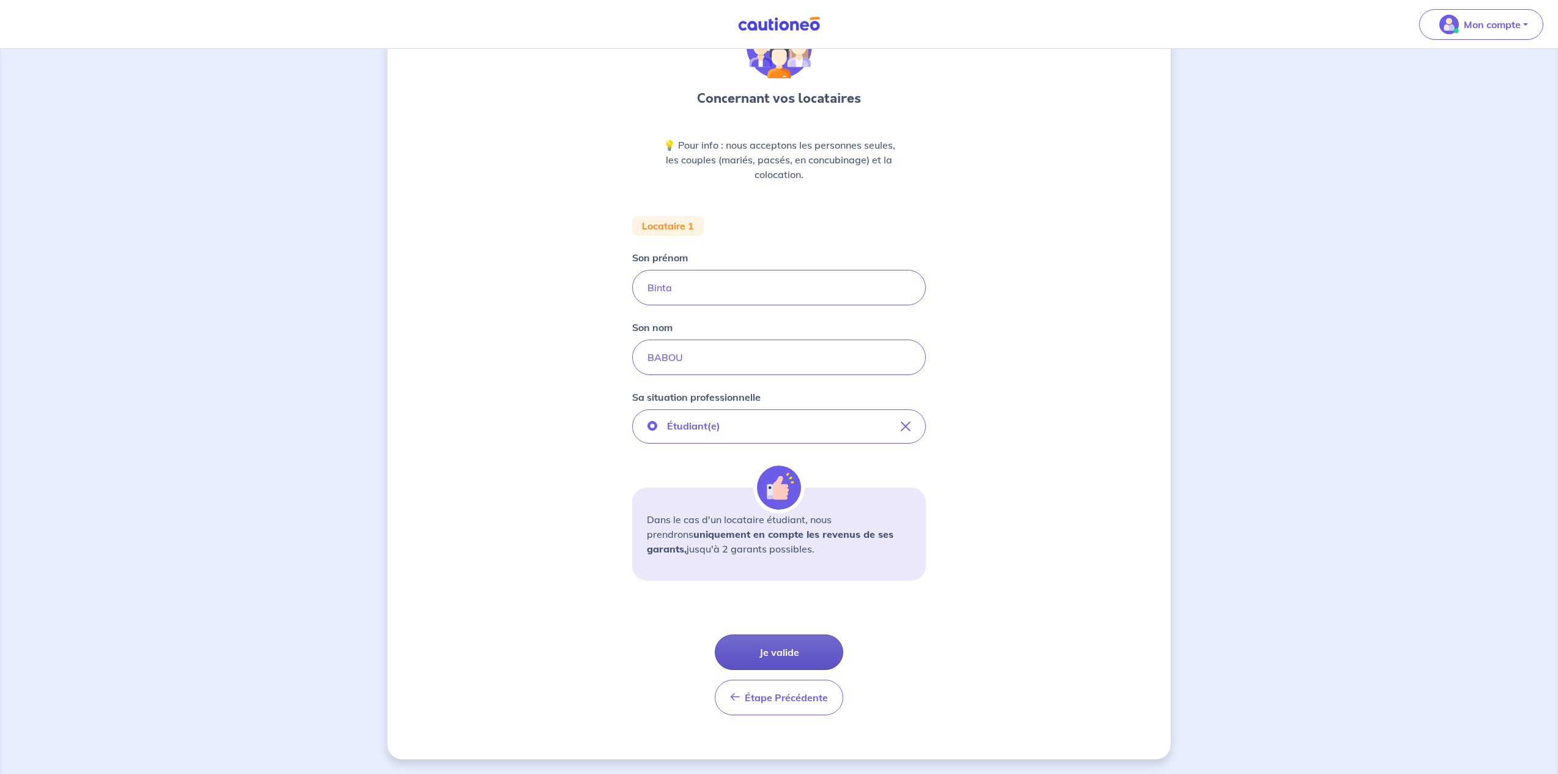
click at [805, 648] on button "Je valide" at bounding box center [779, 652] width 129 height 35
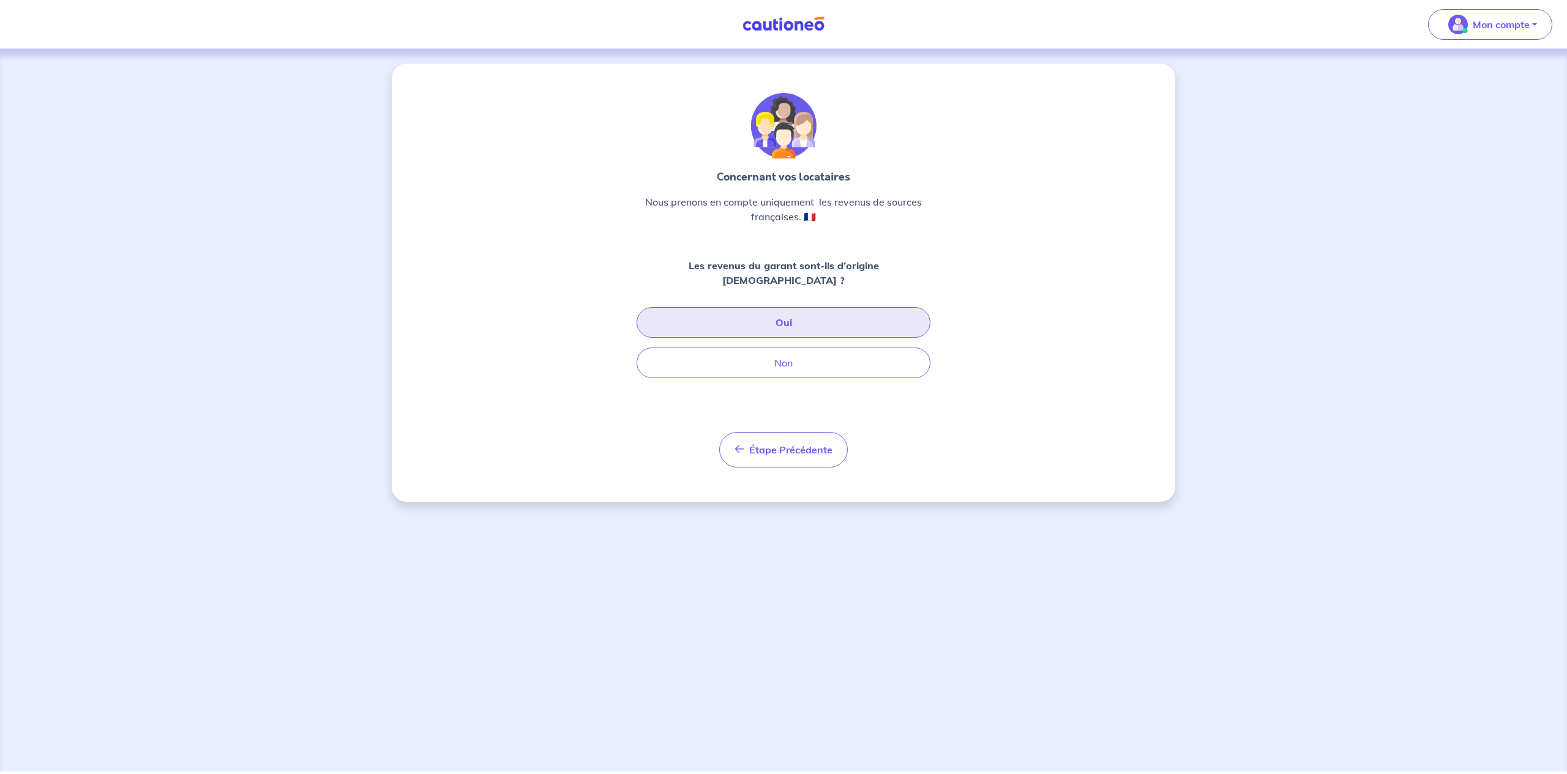
click at [832, 316] on button "Oui" at bounding box center [783, 322] width 294 height 31
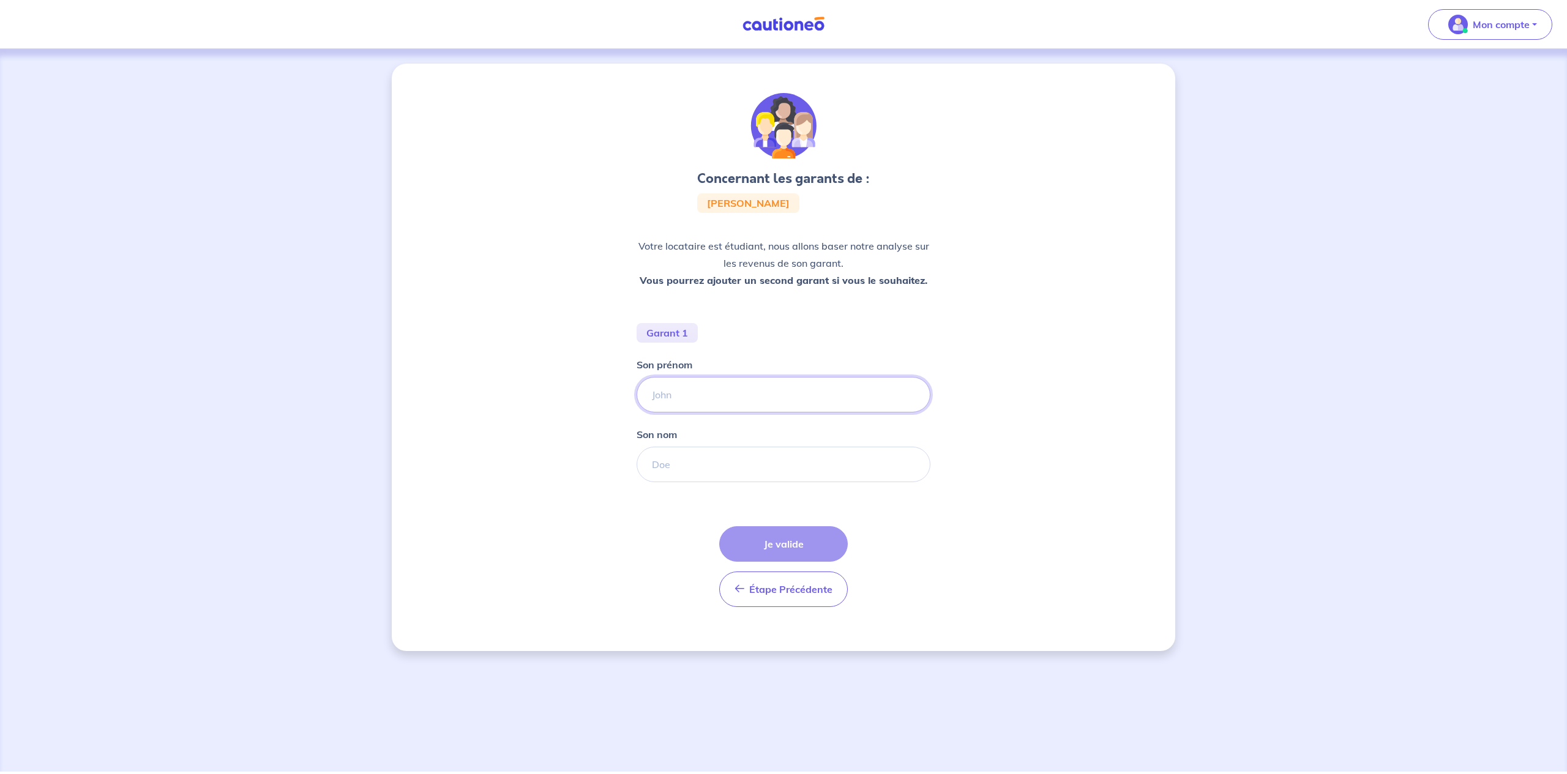
click at [704, 398] on input "Son prénom" at bounding box center [783, 394] width 294 height 35
type input "Serigne"
click at [714, 465] on input "Son nom" at bounding box center [783, 464] width 294 height 35
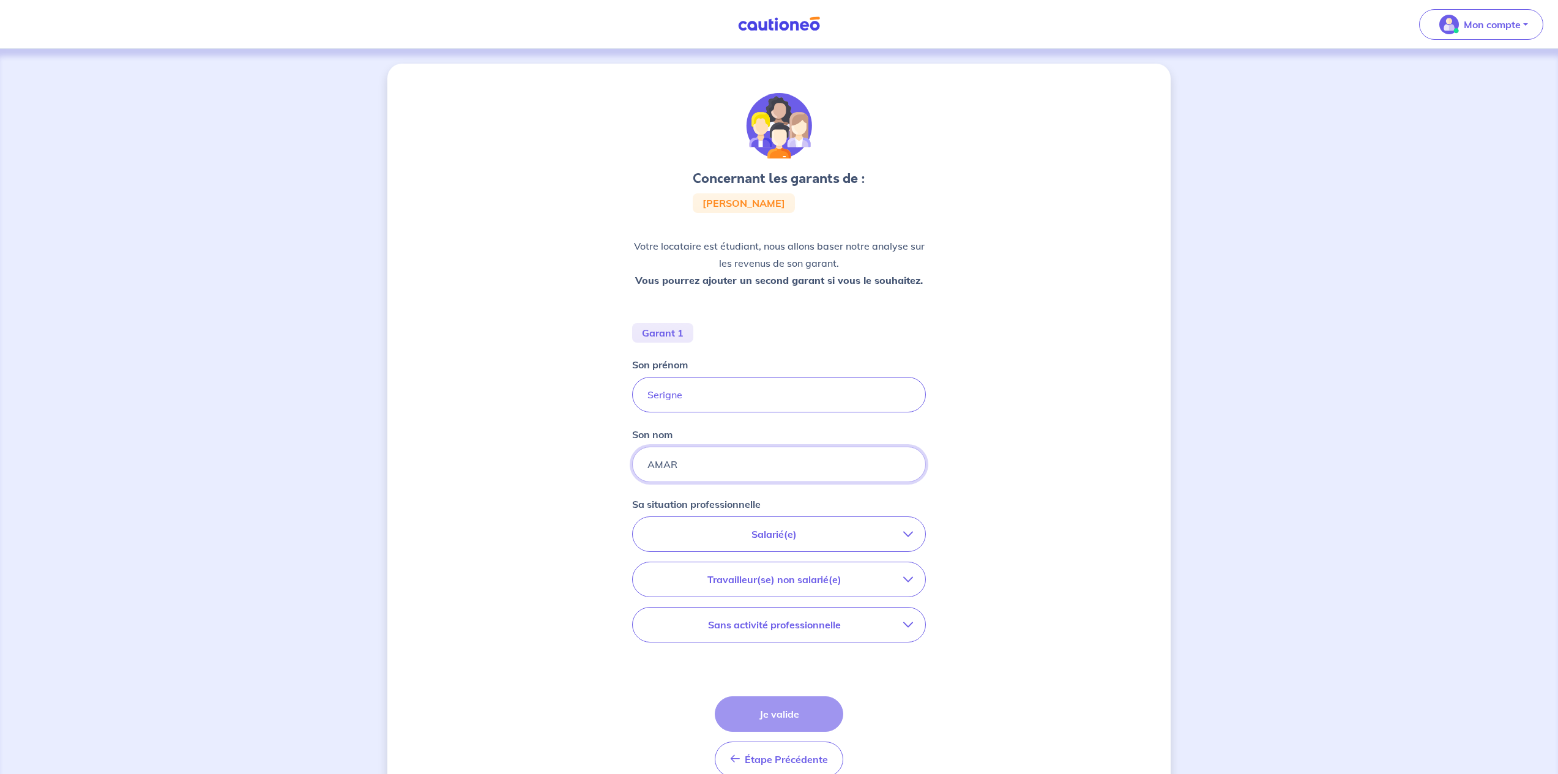
scroll to position [62, 0]
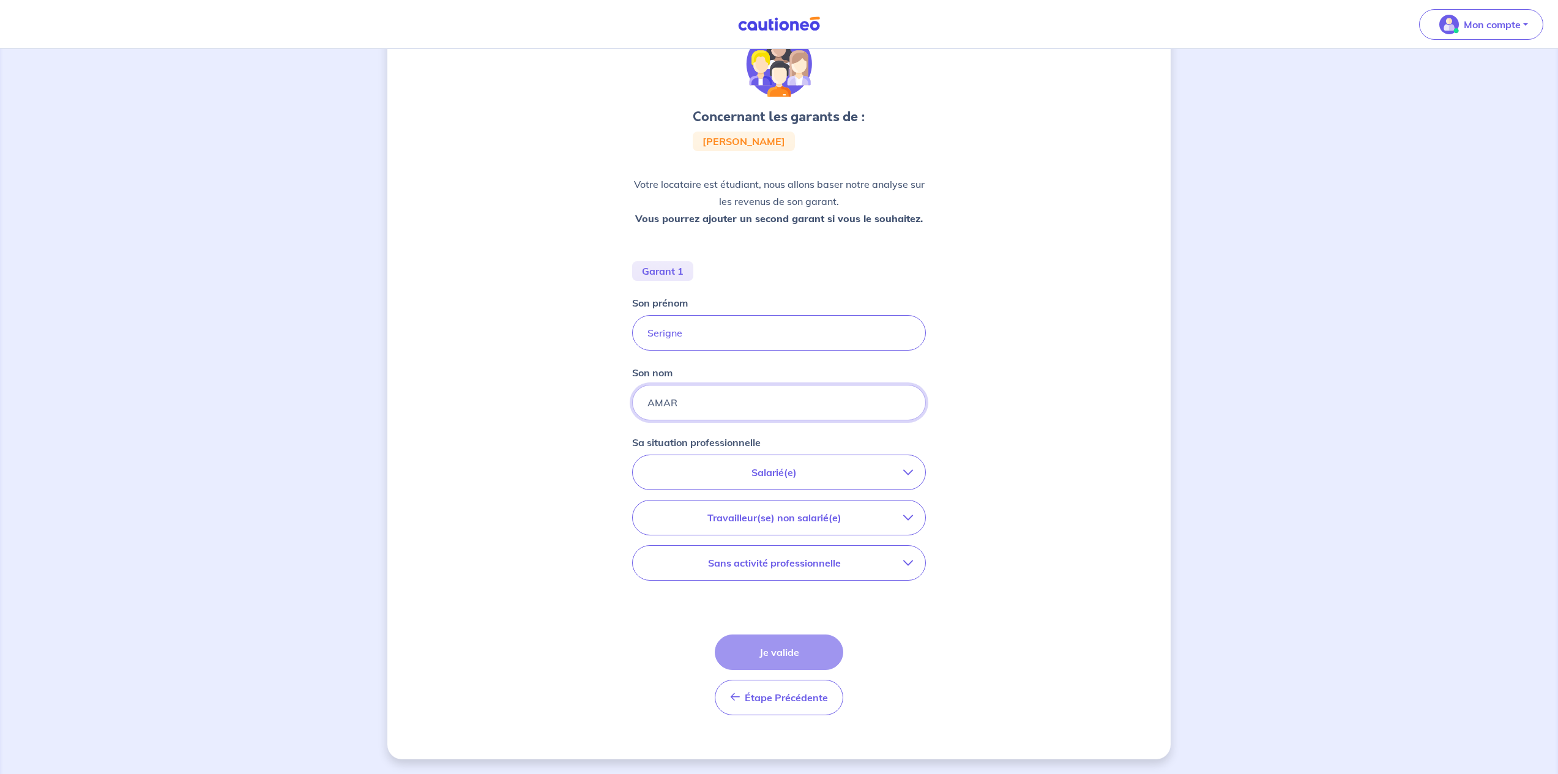
type input "AMAR"
click at [851, 472] on p "Salarié(e)" at bounding box center [774, 472] width 258 height 15
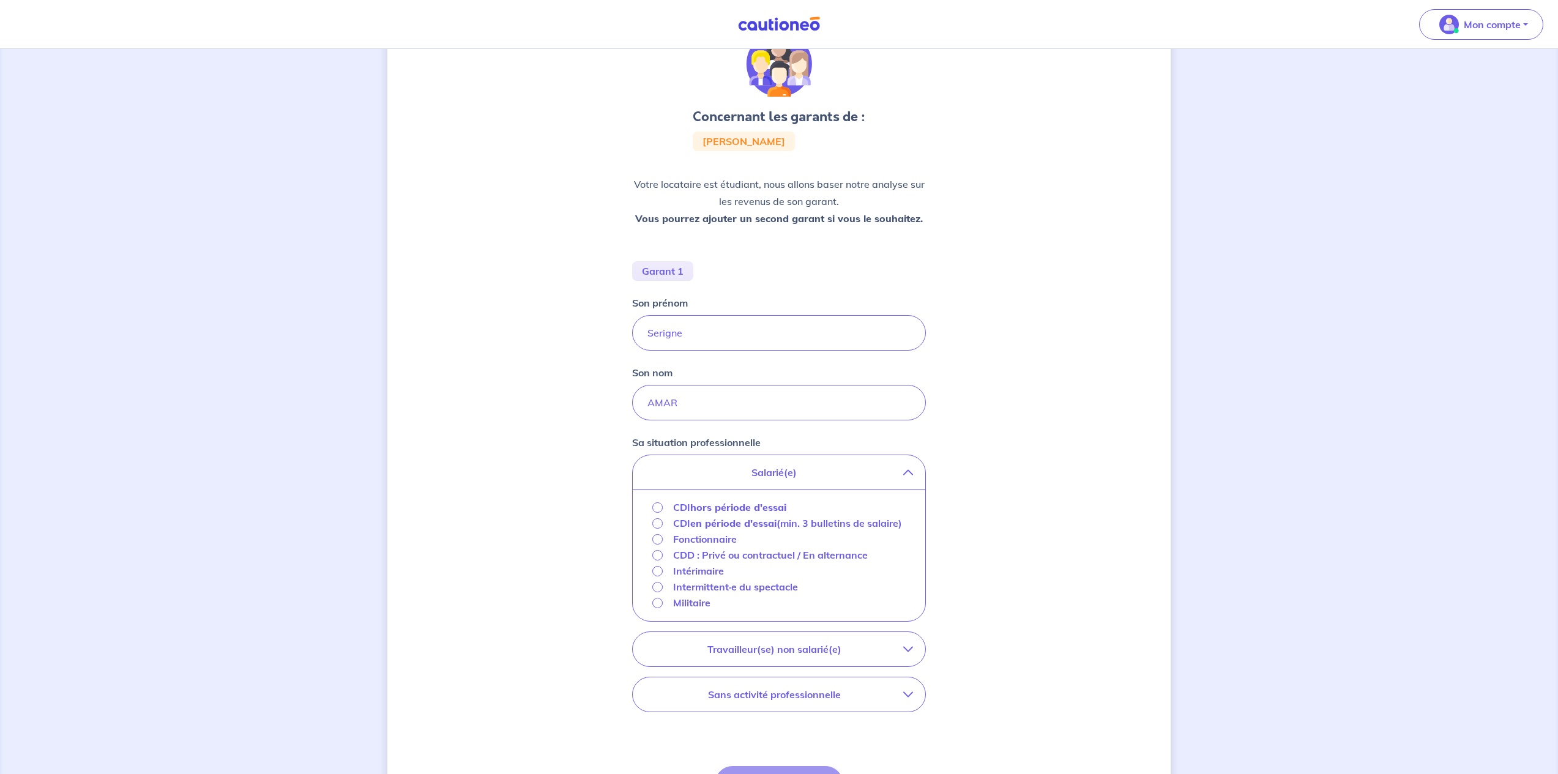
click at [705, 506] on strong "hors période d'essai" at bounding box center [738, 507] width 96 height 12
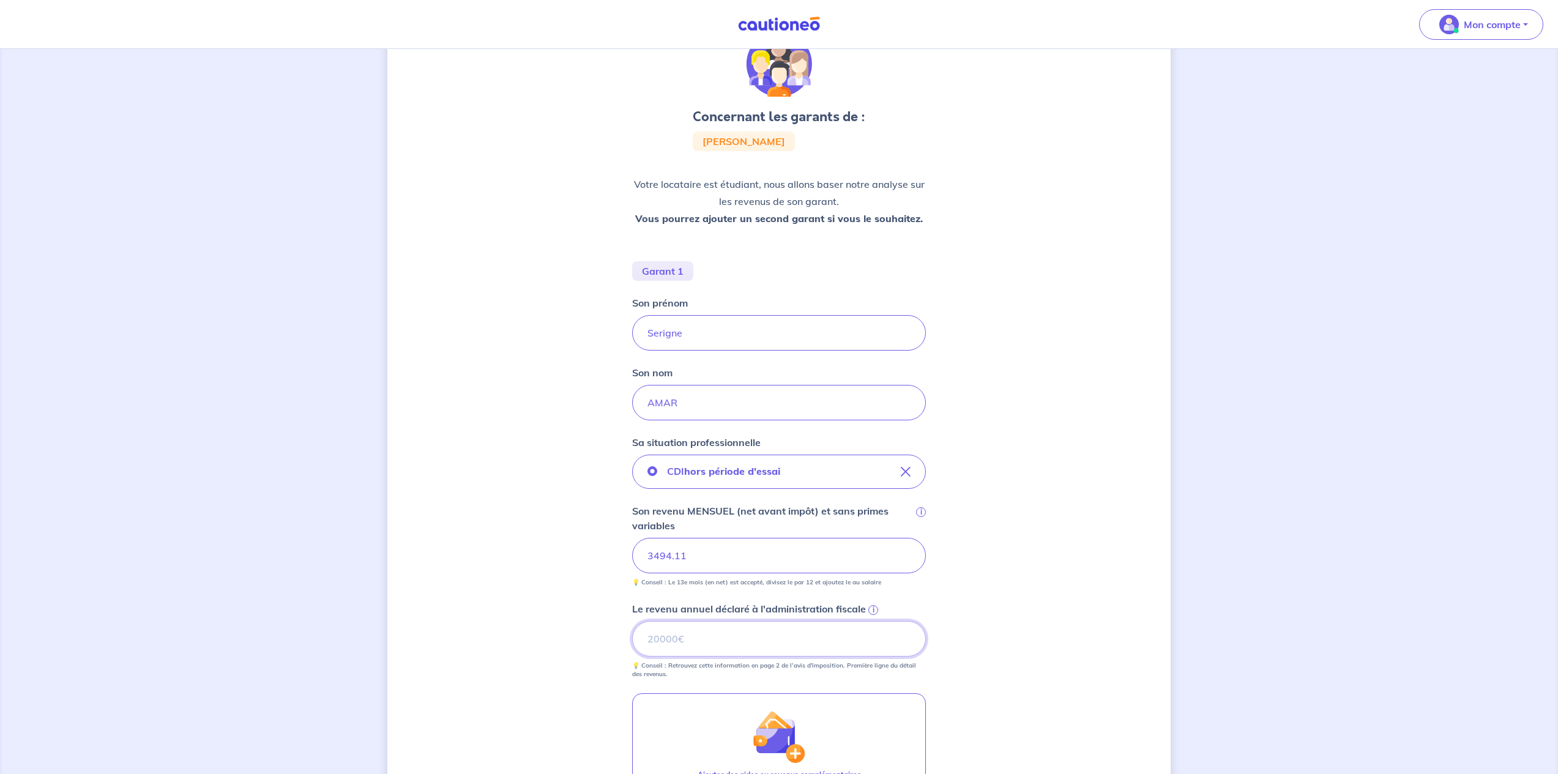
click at [764, 642] on input "Le revenu annuel déclaré à l'administration fiscale i" at bounding box center [779, 638] width 294 height 35
type input "58842"
click at [1049, 563] on div "Concernant les garants de : Binta Babou Votre locataire est étudiant, nous allo…" at bounding box center [778, 493] width 783 height 983
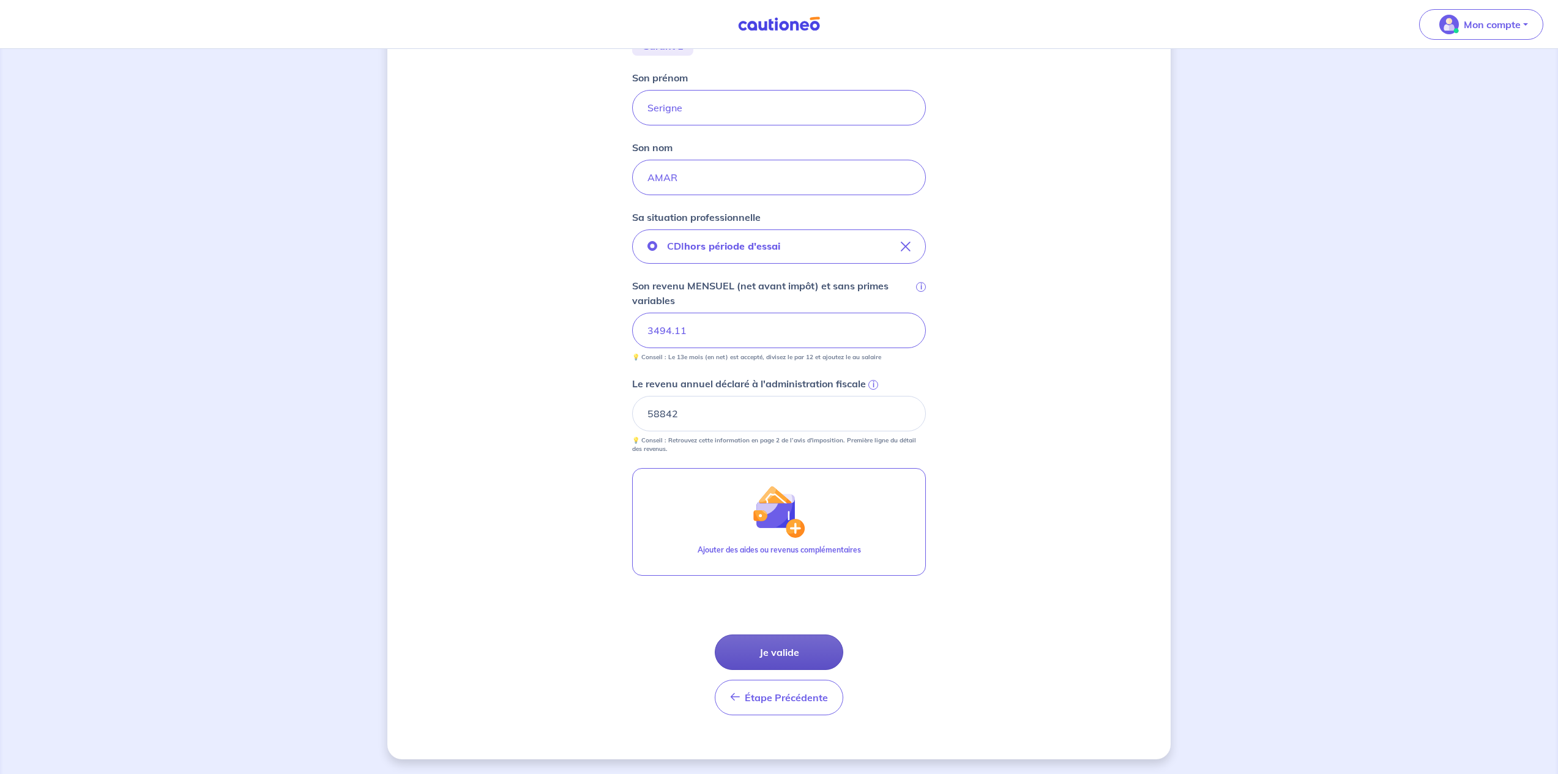
click at [773, 651] on button "Je valide" at bounding box center [779, 652] width 129 height 35
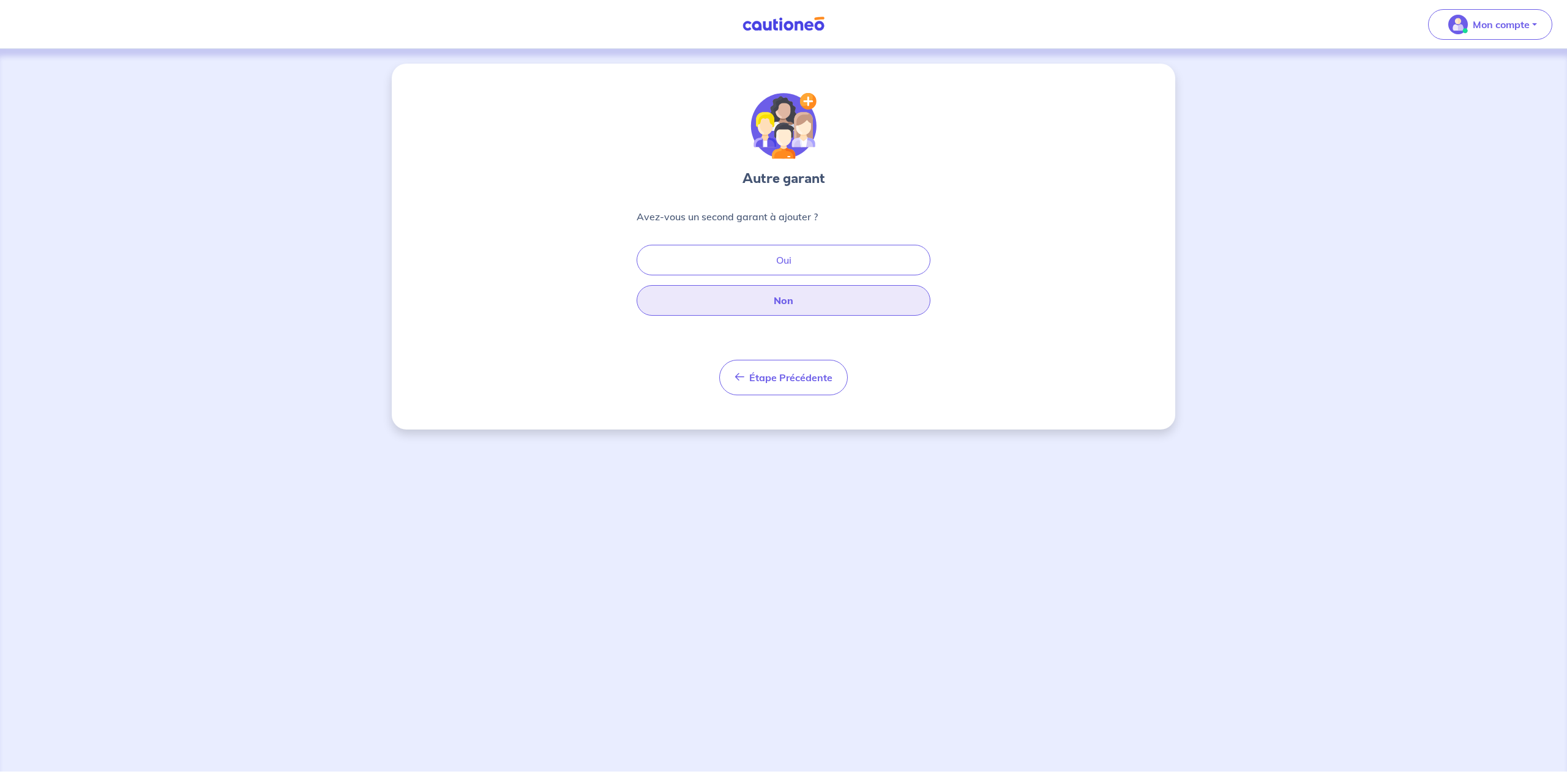
click at [801, 301] on button "Non" at bounding box center [783, 300] width 294 height 31
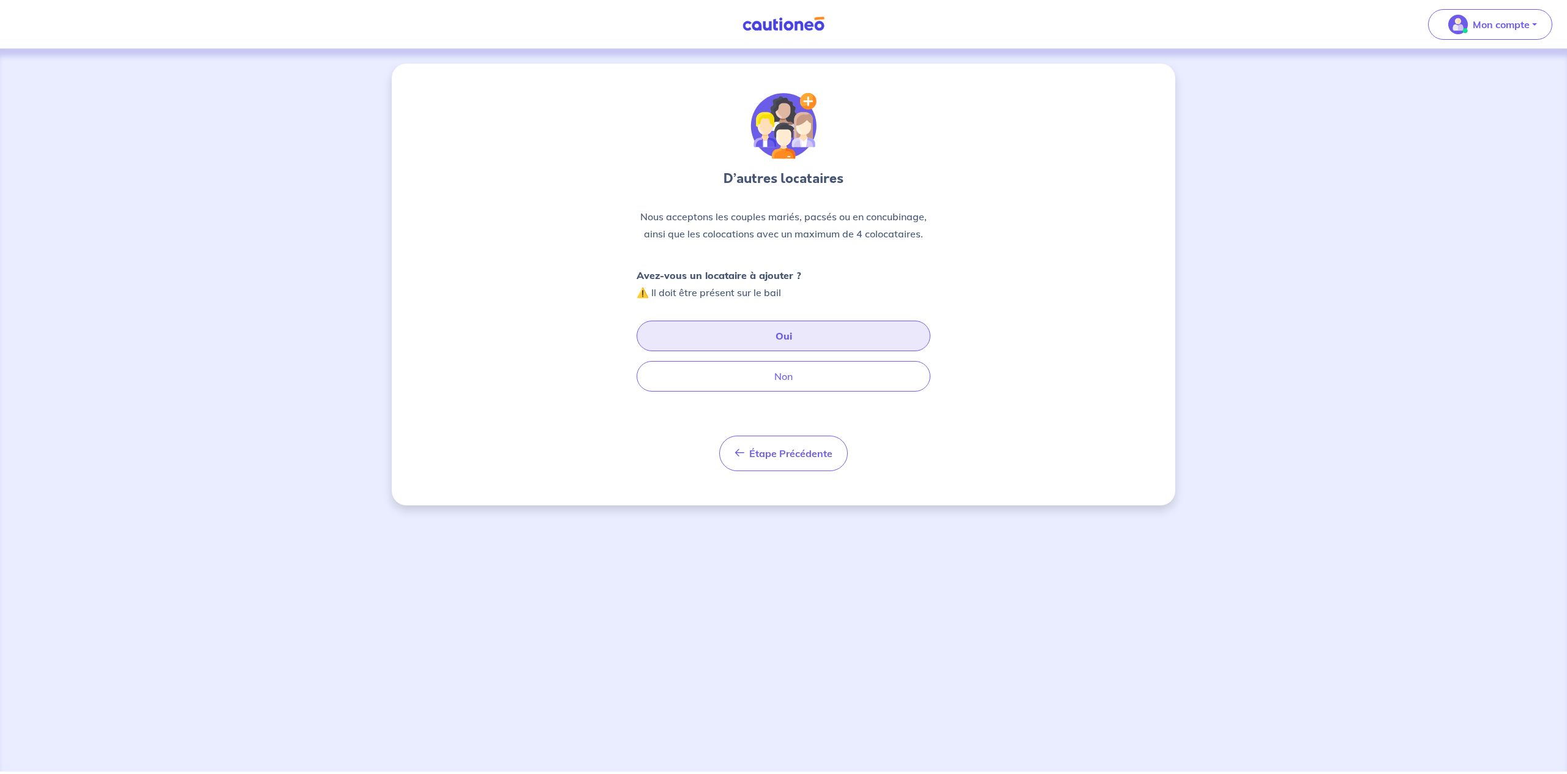
click at [779, 340] on button "Oui" at bounding box center [783, 336] width 294 height 31
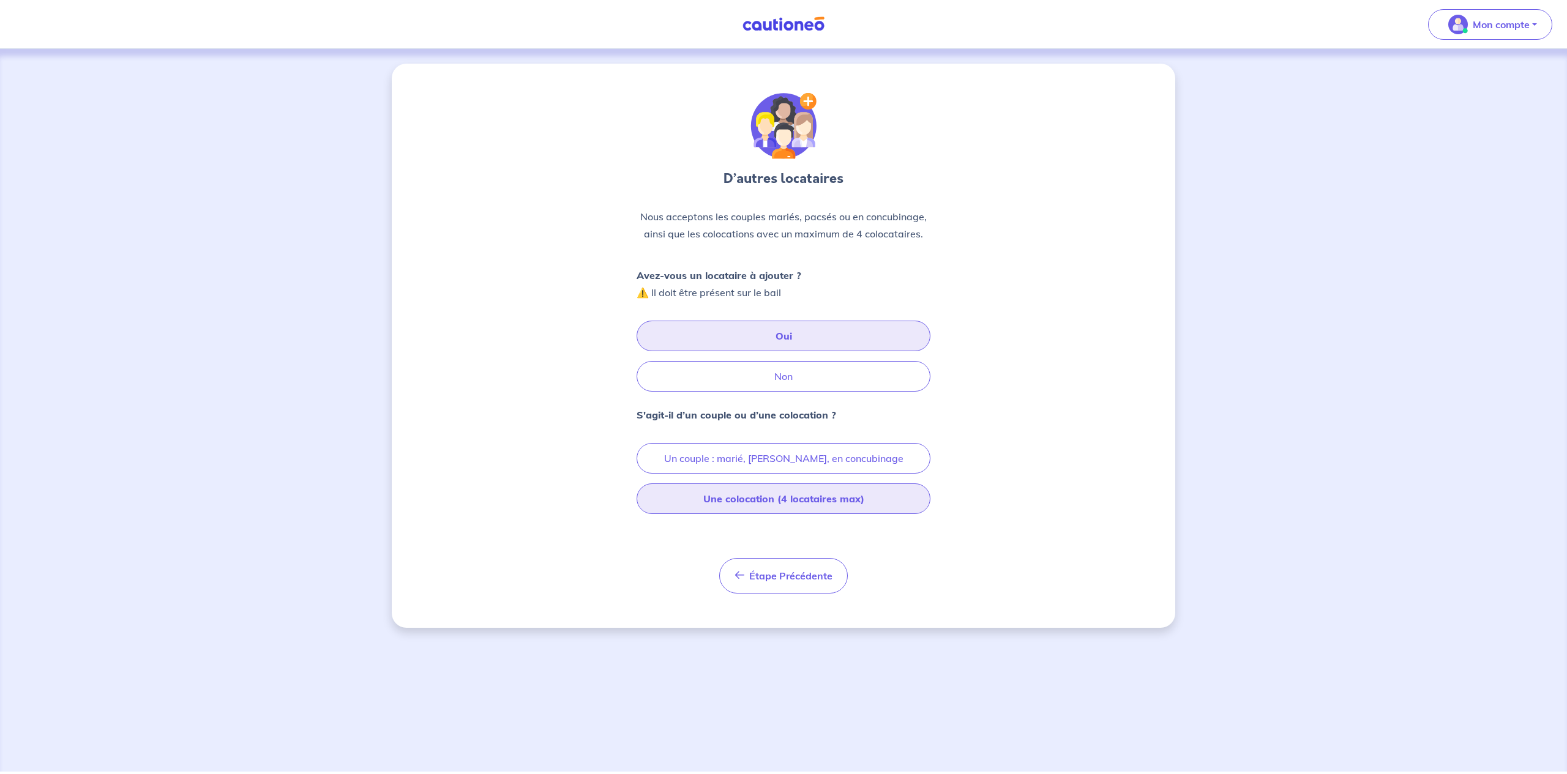
click at [786, 499] on button "Une colocation (4 locataires max)" at bounding box center [783, 498] width 294 height 31
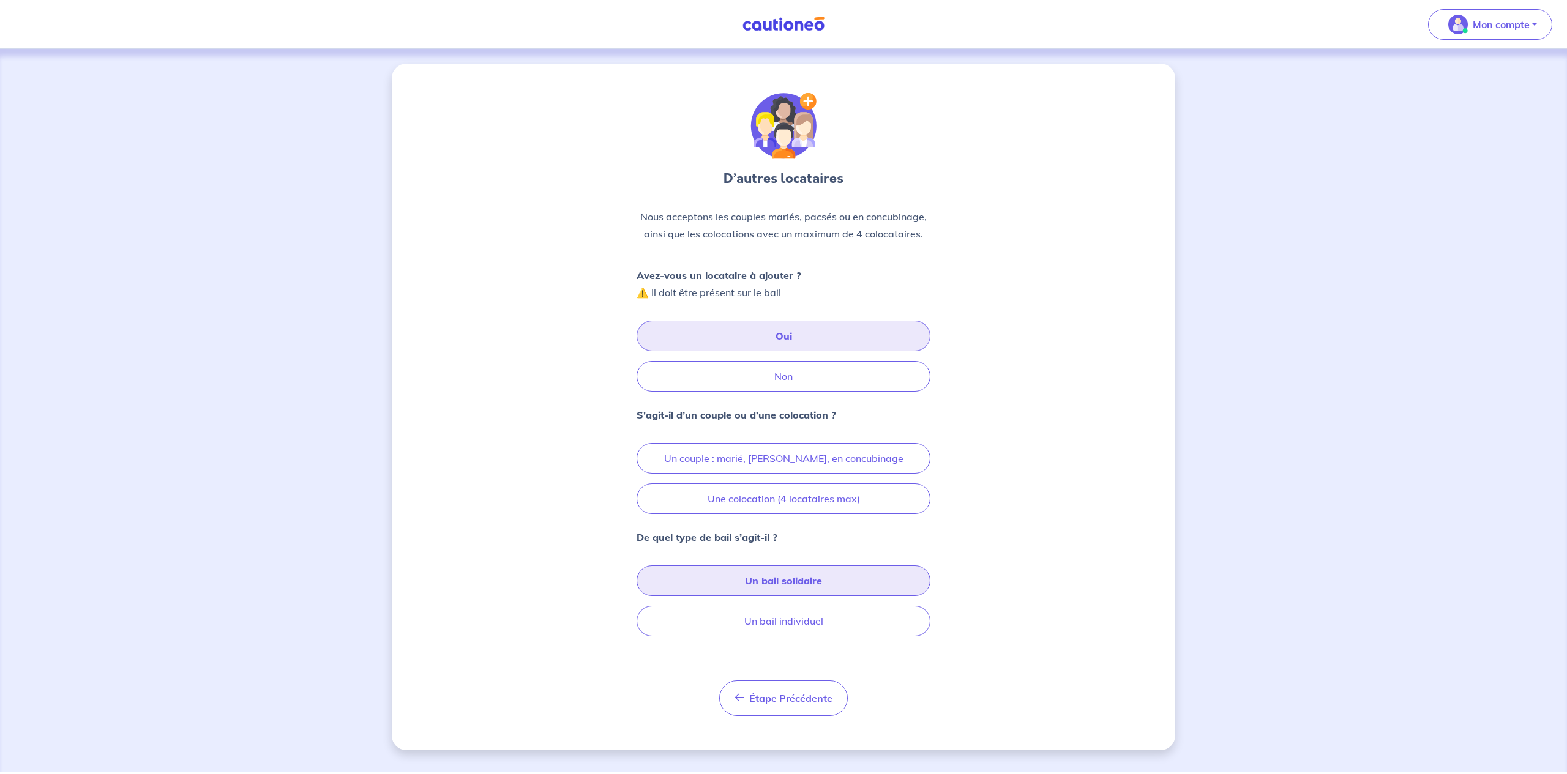
click at [807, 584] on button "Un bail solidaire" at bounding box center [783, 580] width 294 height 31
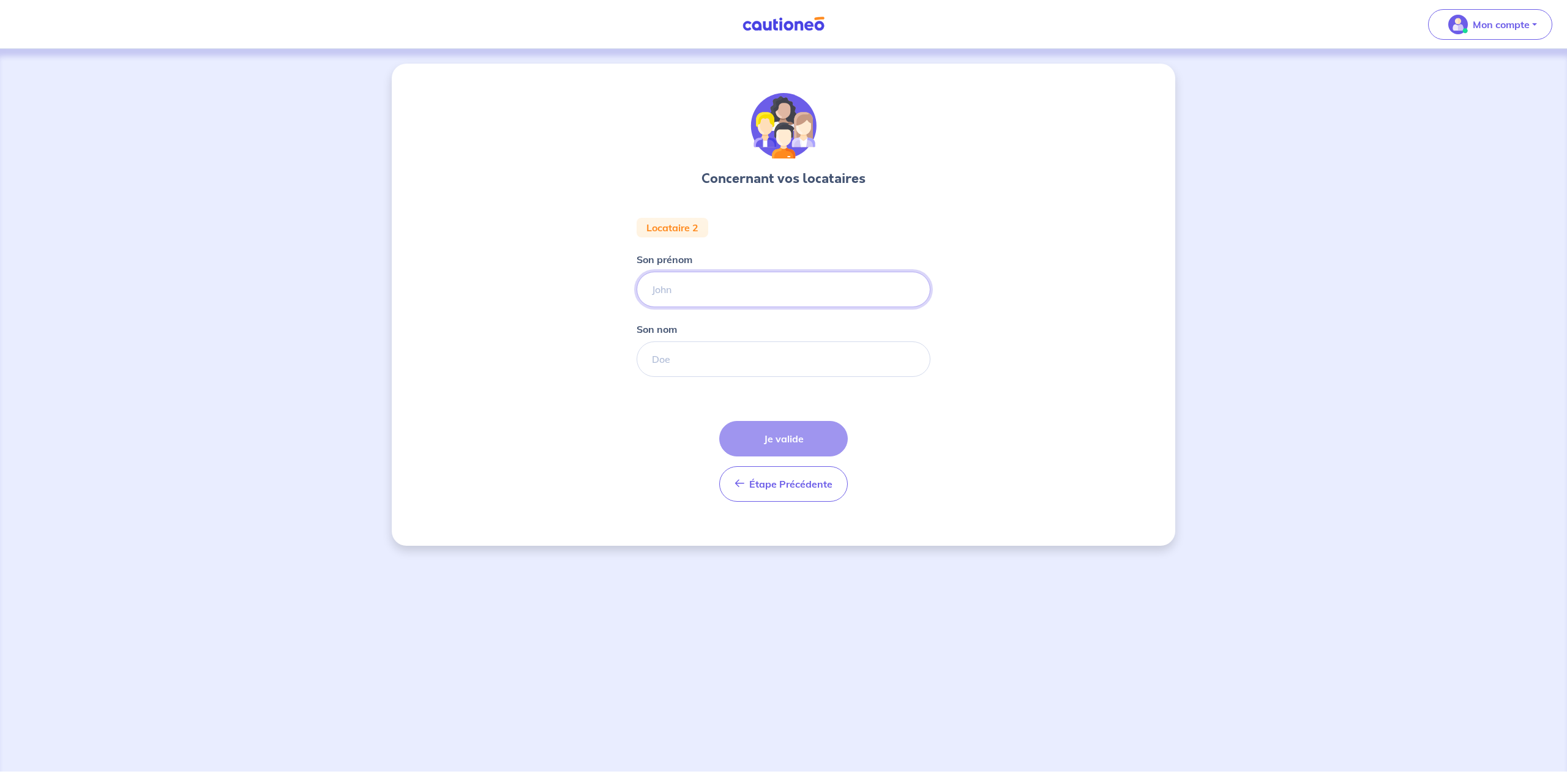
click at [696, 280] on input "Son prénom" at bounding box center [783, 289] width 294 height 35
type input "Dior"
click at [814, 362] on input "Son nom" at bounding box center [783, 358] width 294 height 35
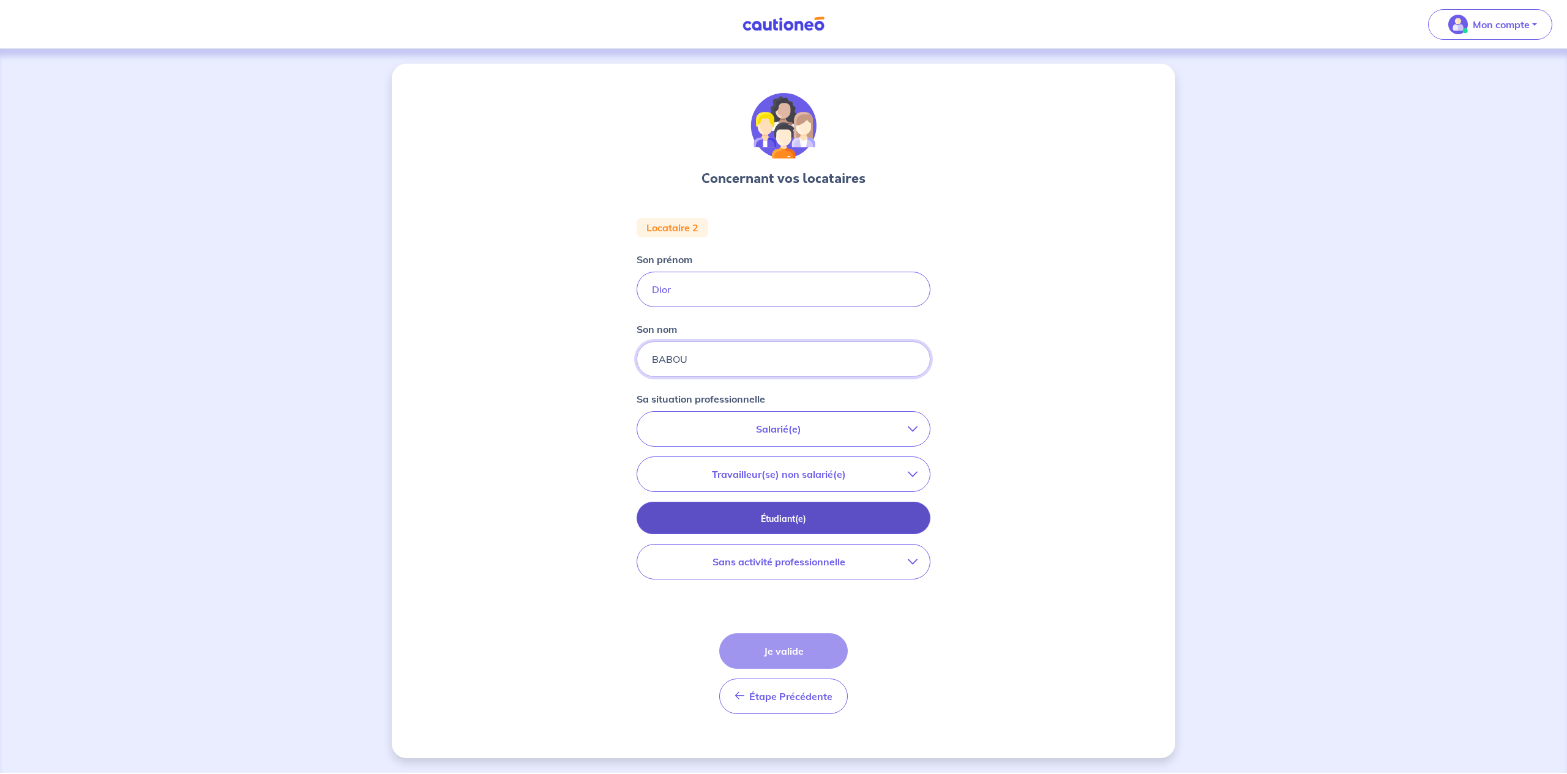
type input "BABOU"
click at [876, 516] on p "Étudiant(e)" at bounding box center [783, 518] width 263 height 13
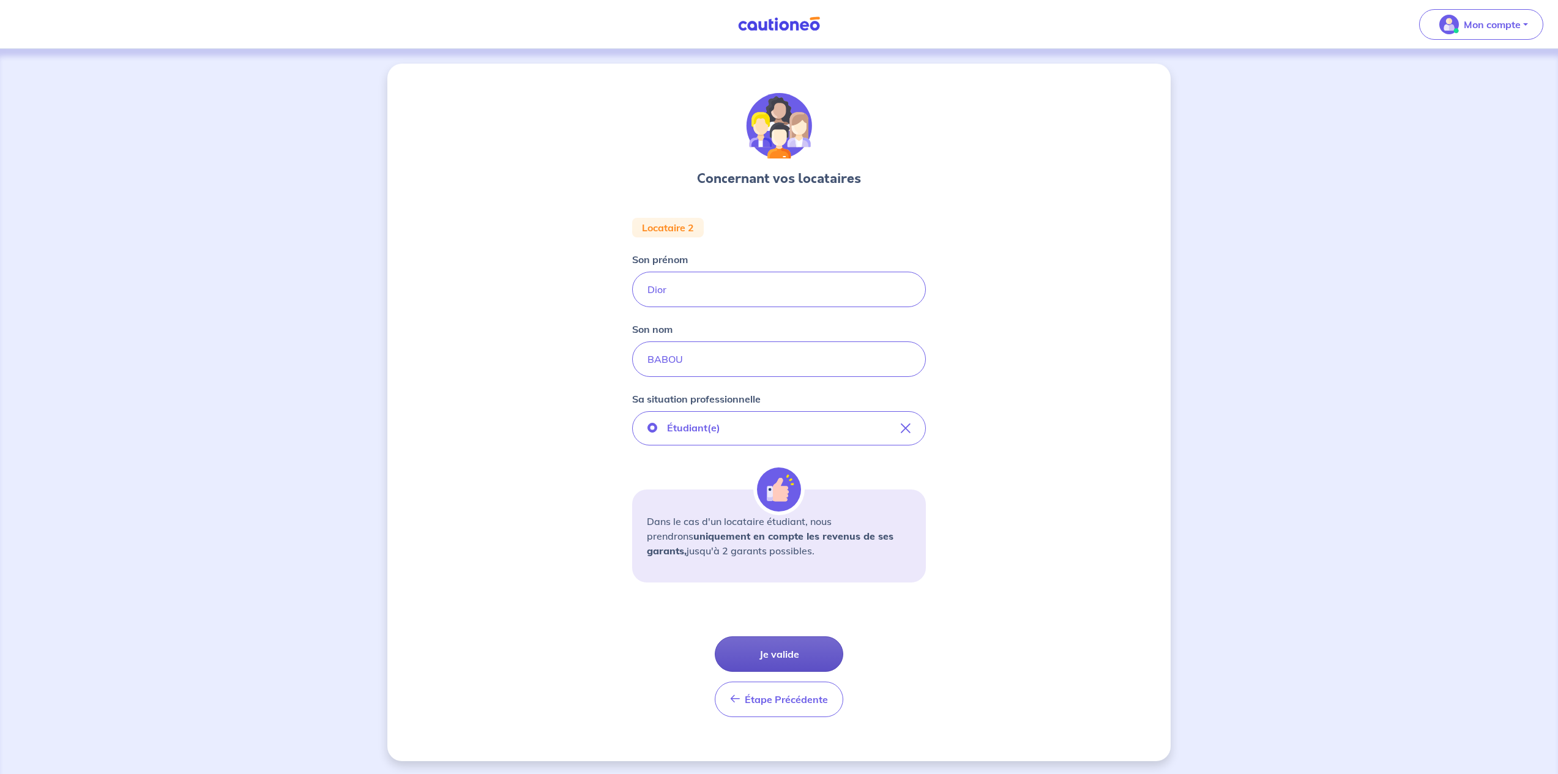
click at [786, 655] on button "Je valide" at bounding box center [779, 653] width 129 height 35
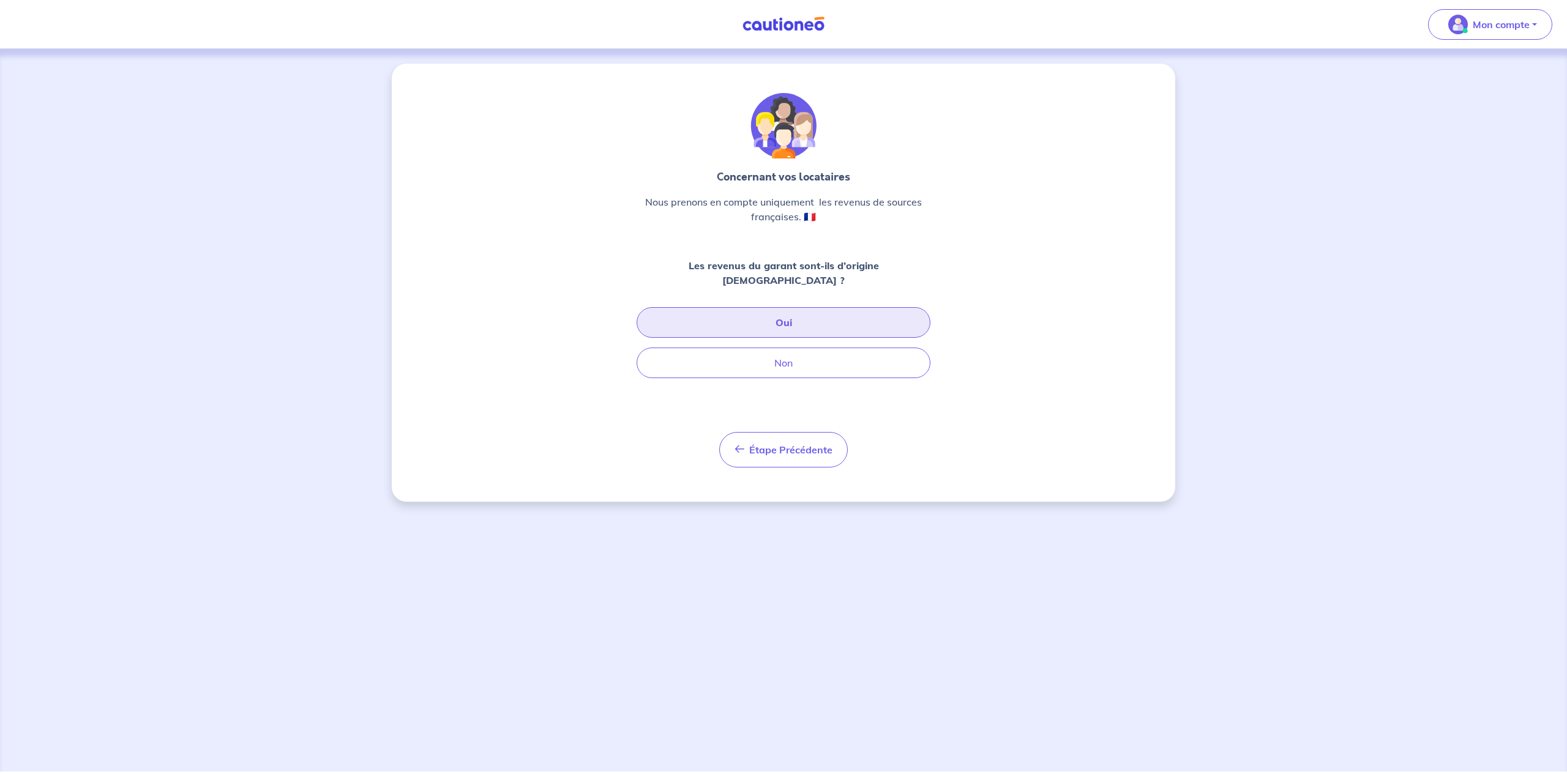
click at [797, 310] on button "Oui" at bounding box center [783, 322] width 294 height 31
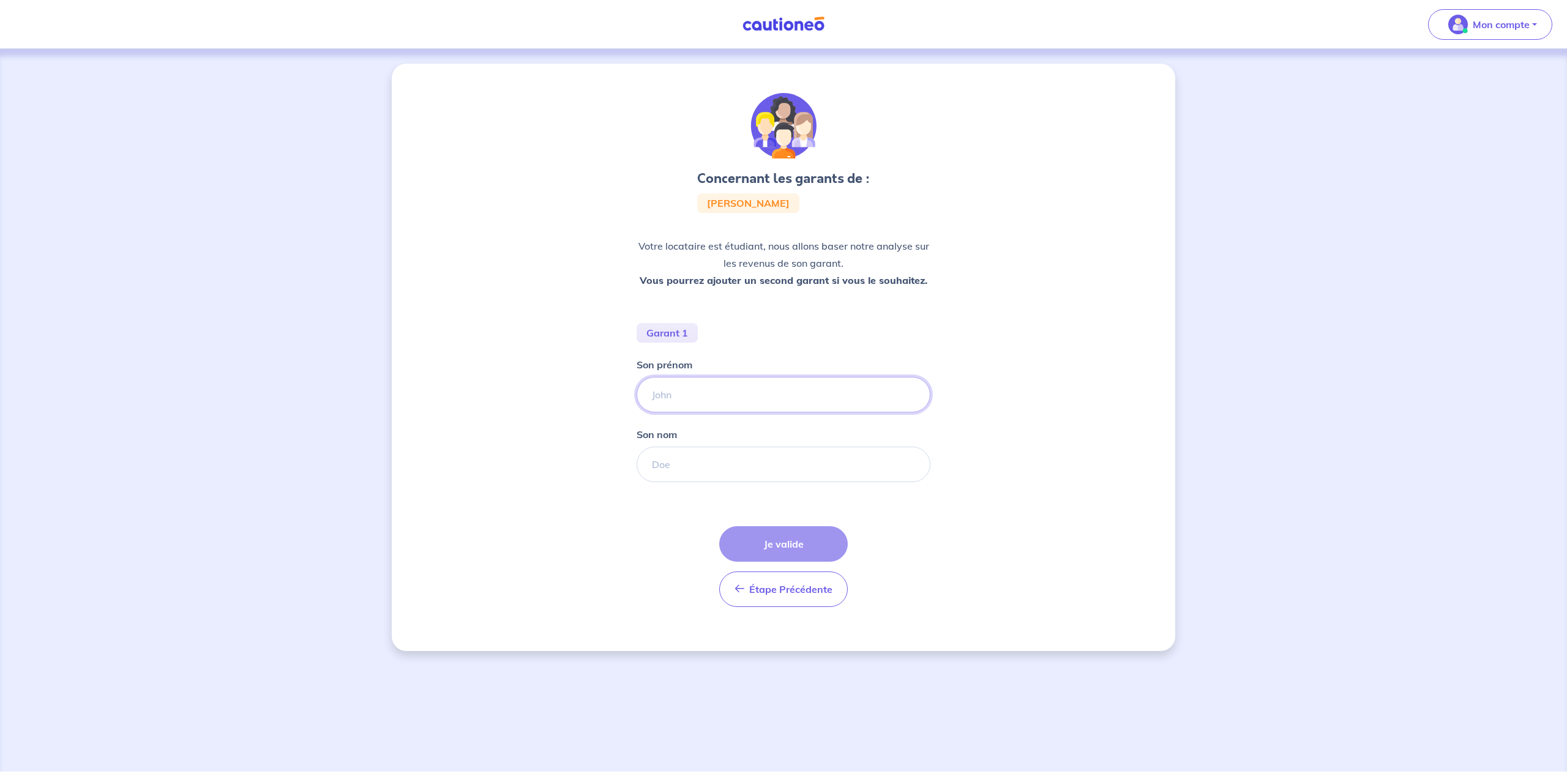
click at [721, 397] on input "Son prénom" at bounding box center [783, 394] width 294 height 35
type input "Cheikh"
click at [723, 463] on input "Son nom" at bounding box center [783, 464] width 294 height 35
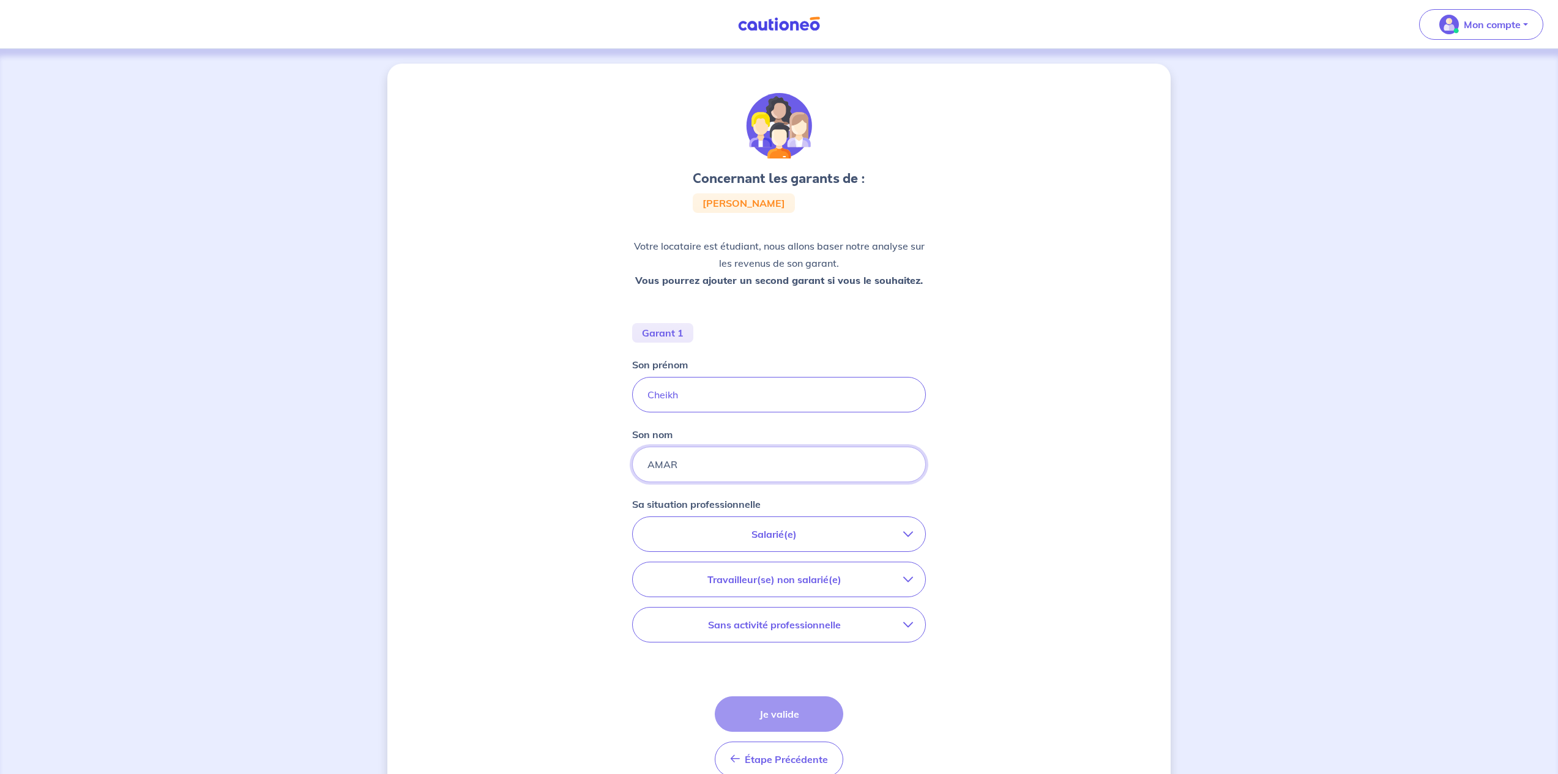
type input "AMAR"
click at [817, 527] on p "Salarié(e)" at bounding box center [774, 534] width 258 height 15
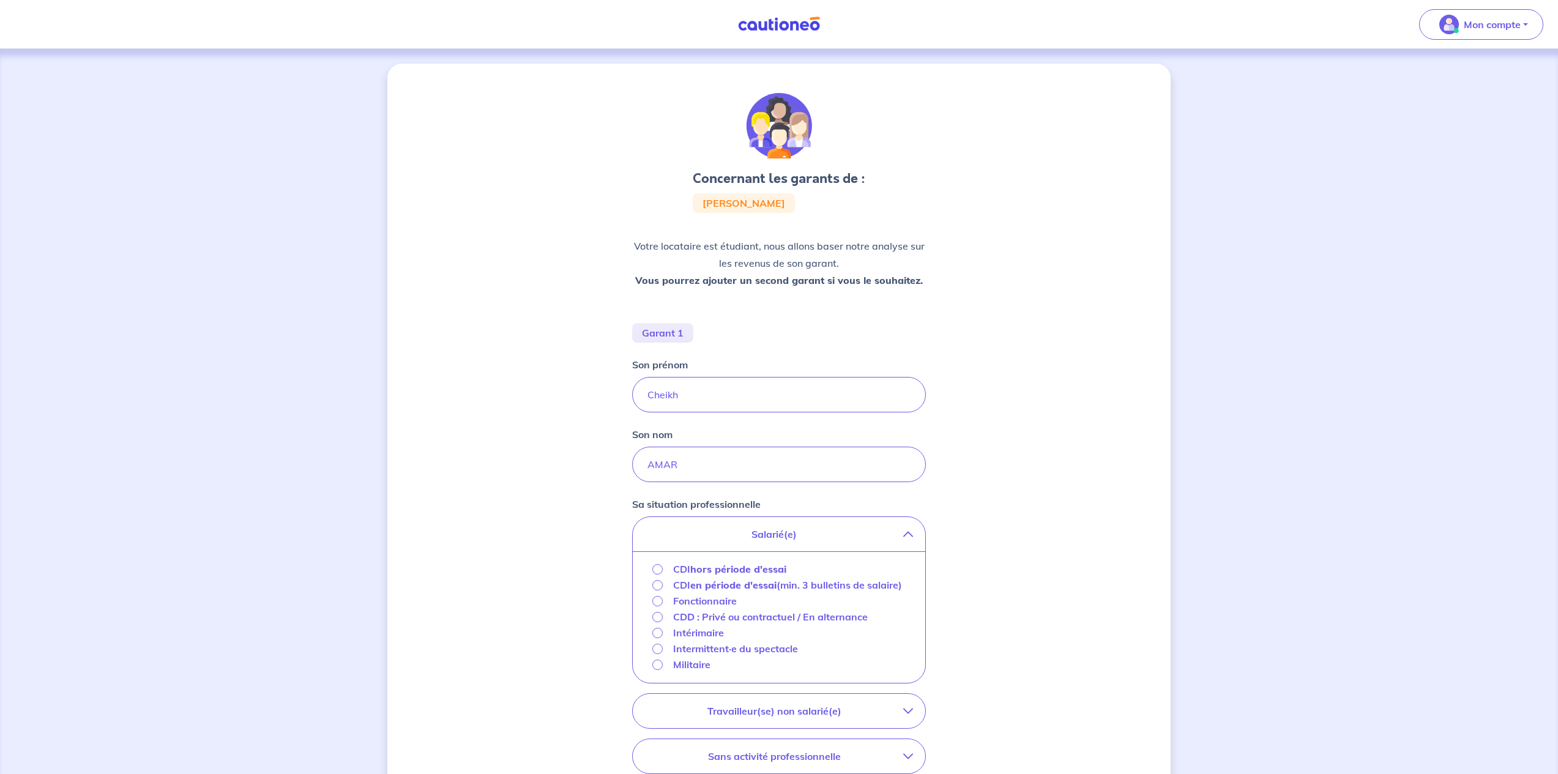
click at [709, 565] on strong "hors période d'essai" at bounding box center [738, 569] width 96 height 12
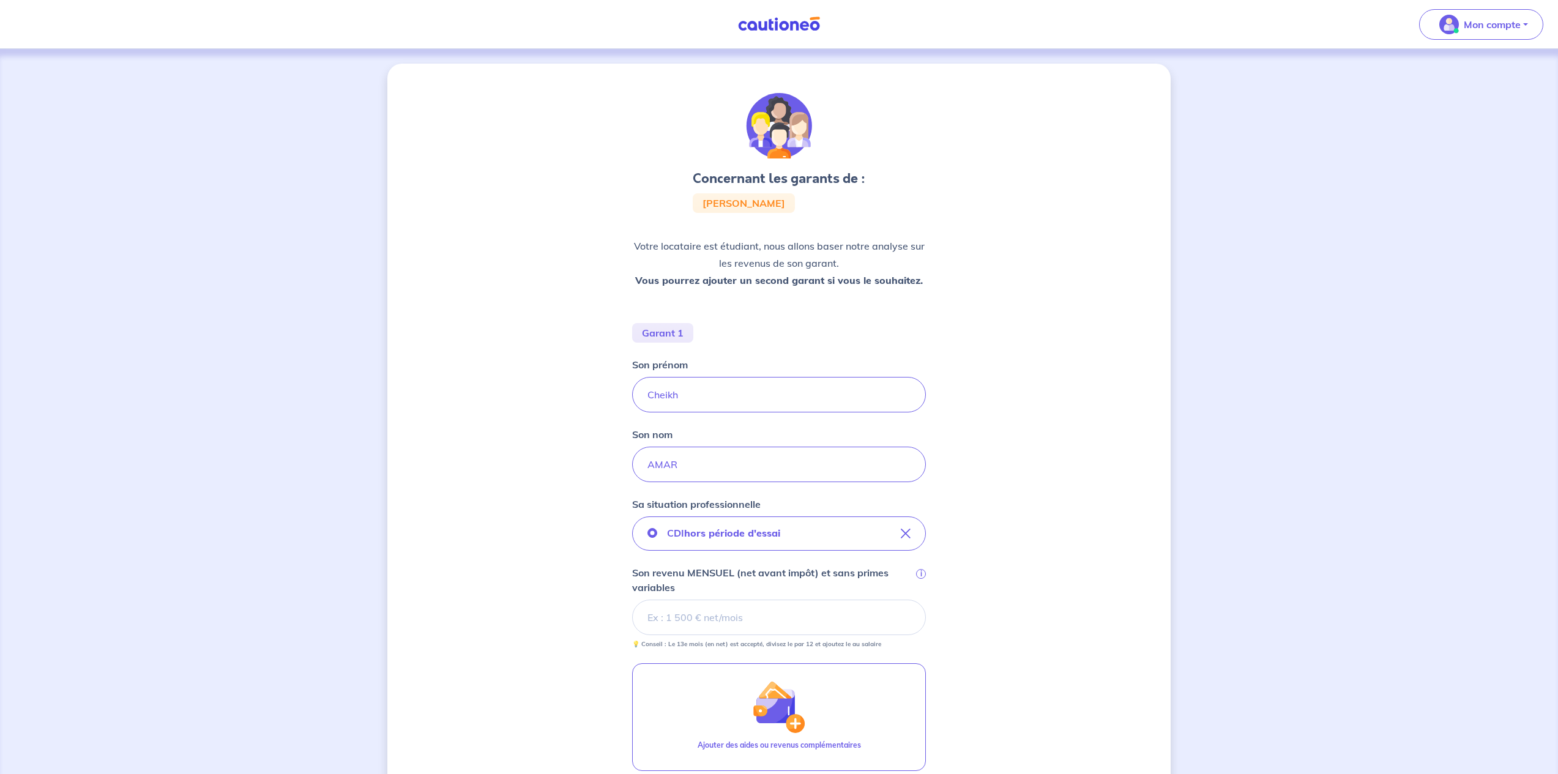
scroll to position [150, 0]
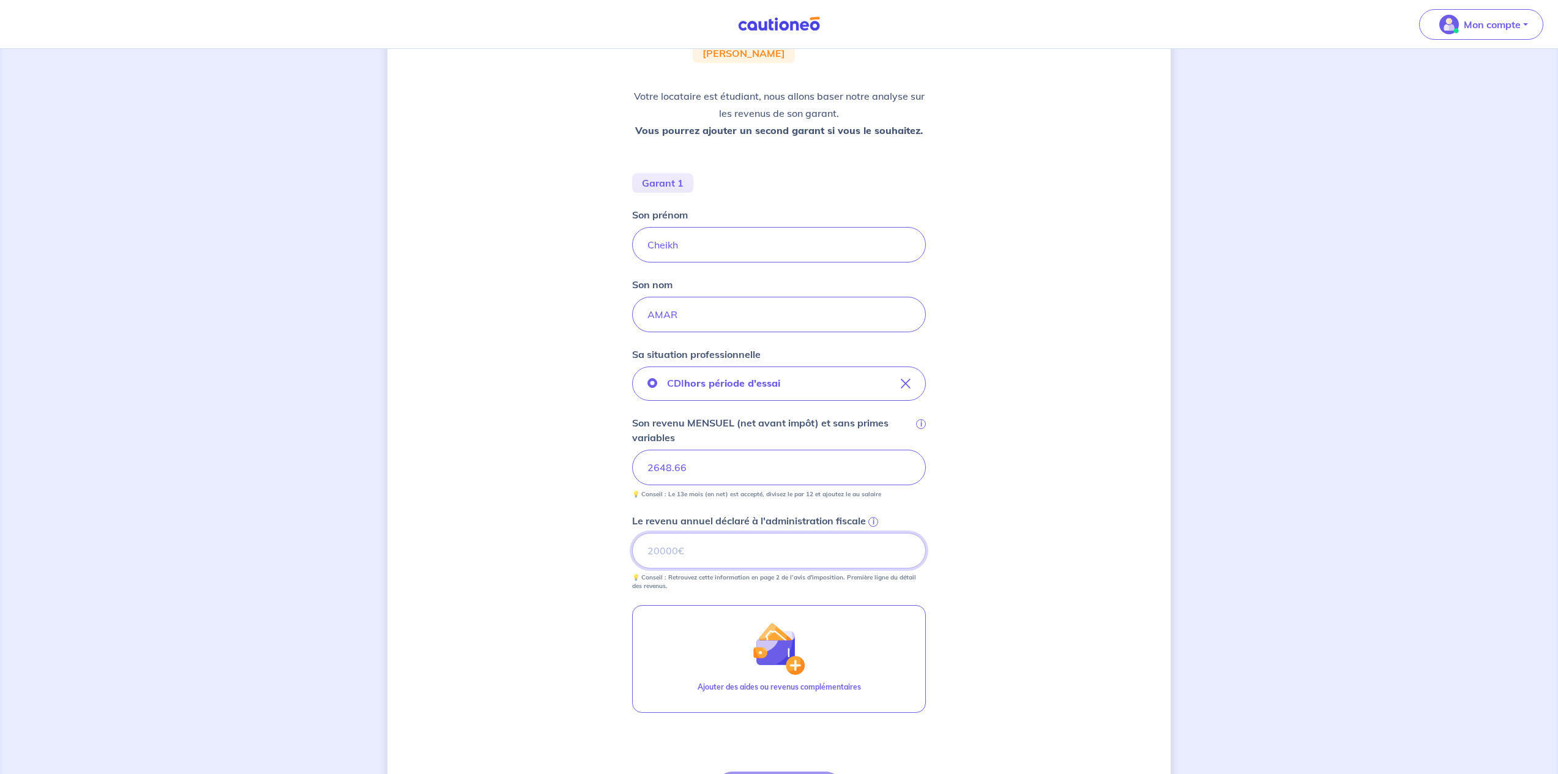
click at [701, 557] on input "Le revenu annuel déclaré à l'administration fiscale i" at bounding box center [779, 550] width 294 height 35
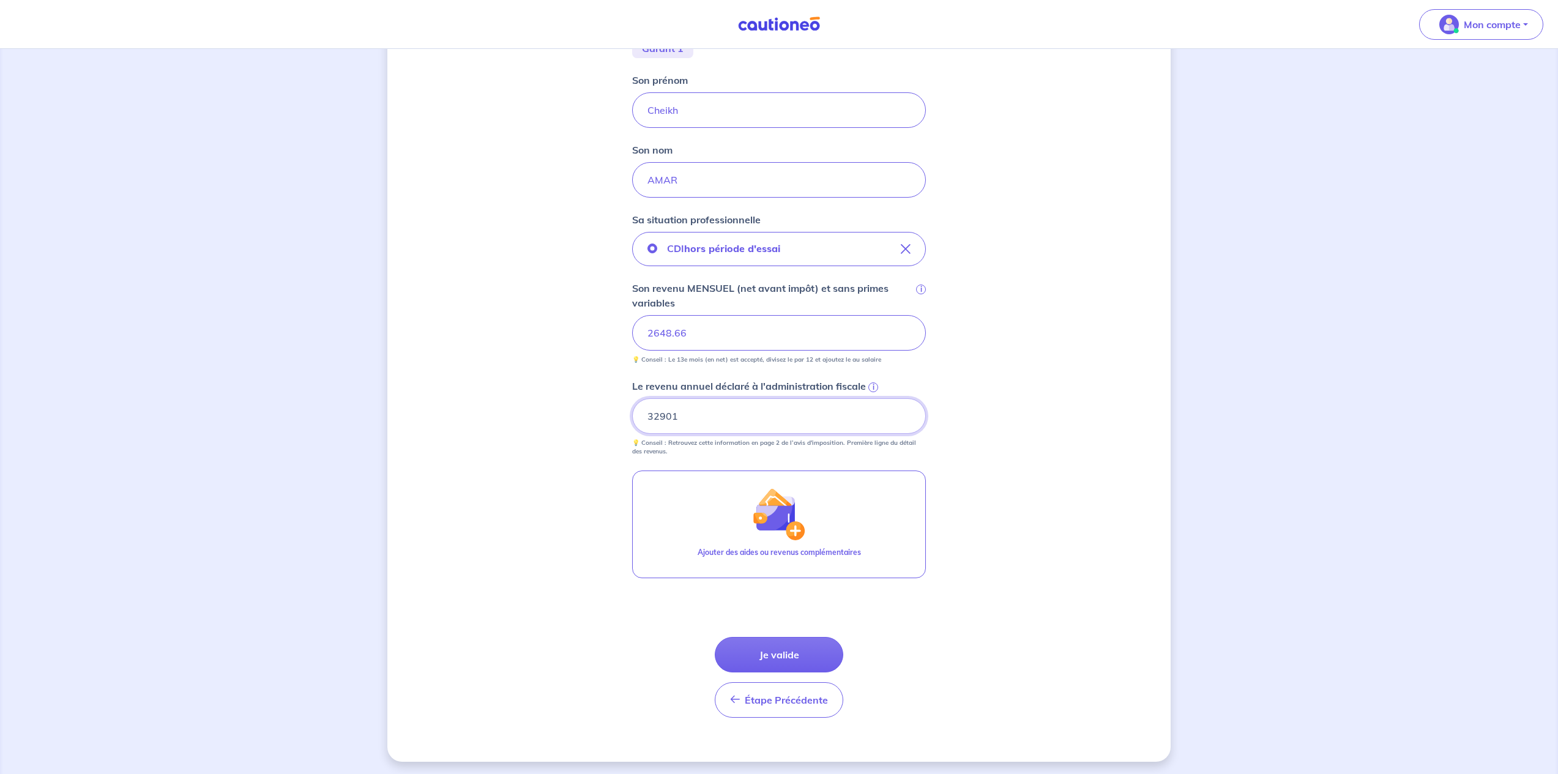
scroll to position [287, 0]
type input "32901"
click at [813, 651] on button "Je valide" at bounding box center [779, 652] width 129 height 35
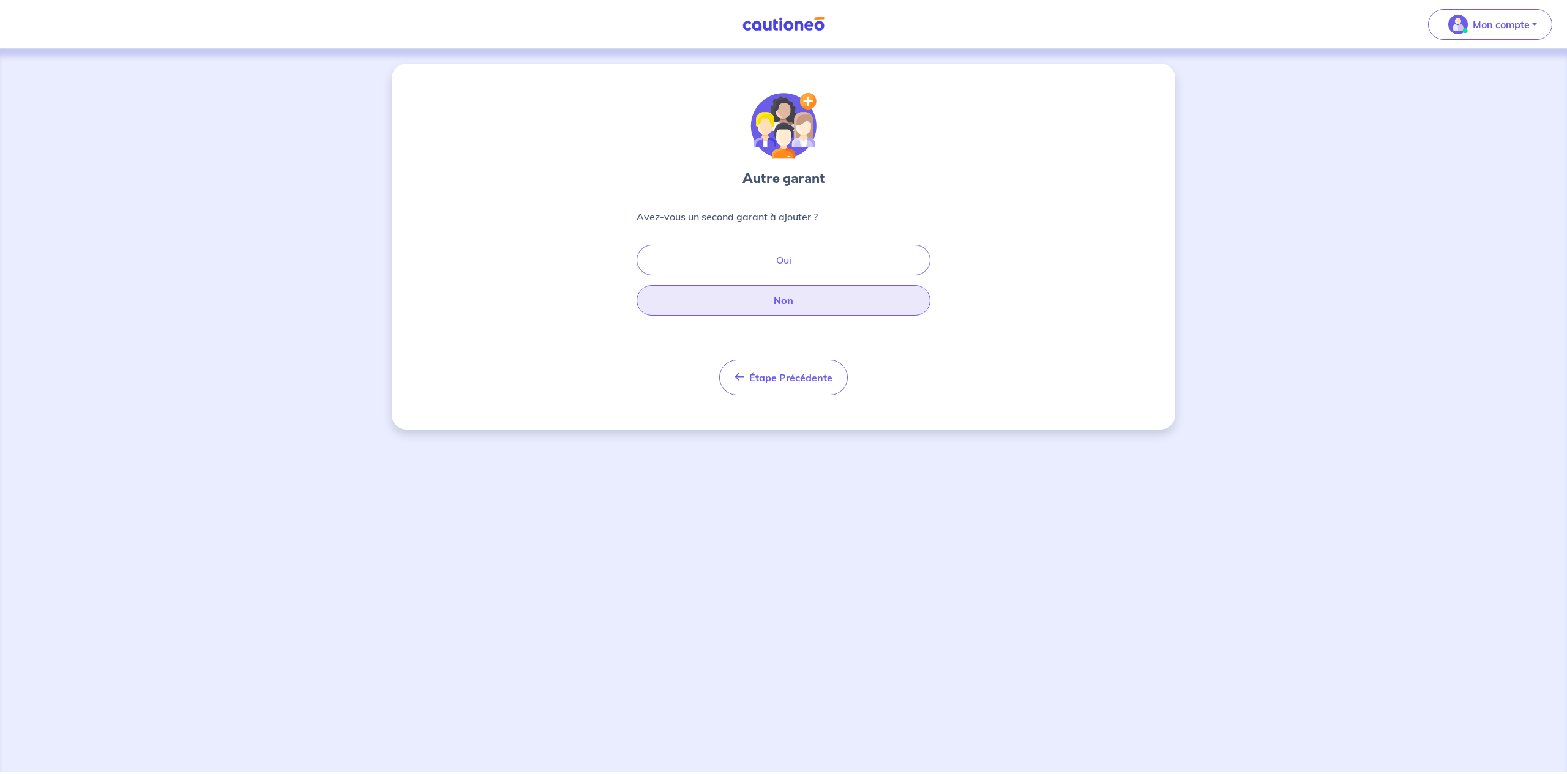
click at [777, 294] on button "Non" at bounding box center [783, 300] width 294 height 31
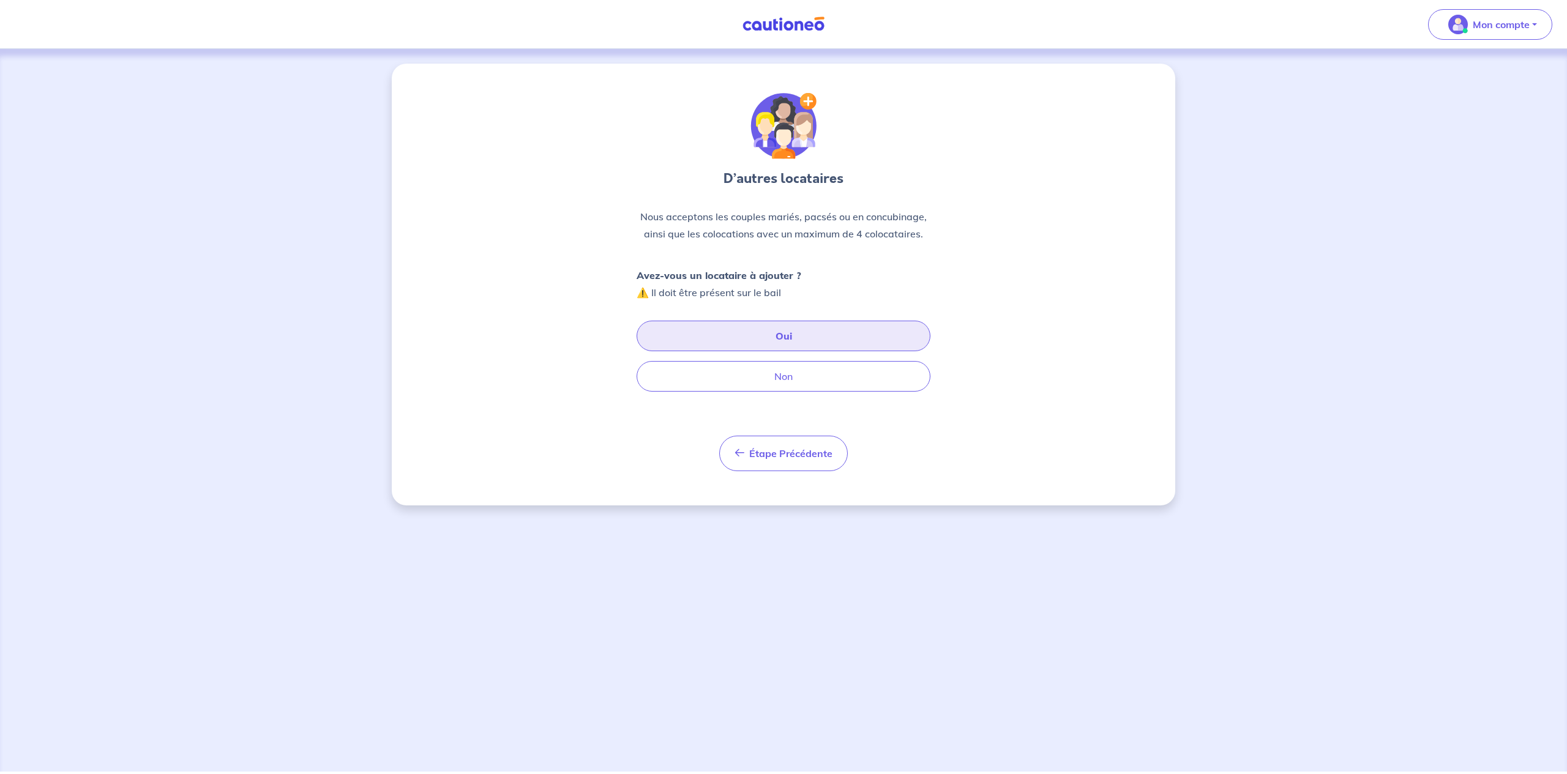
click at [786, 338] on button "Oui" at bounding box center [783, 336] width 294 height 31
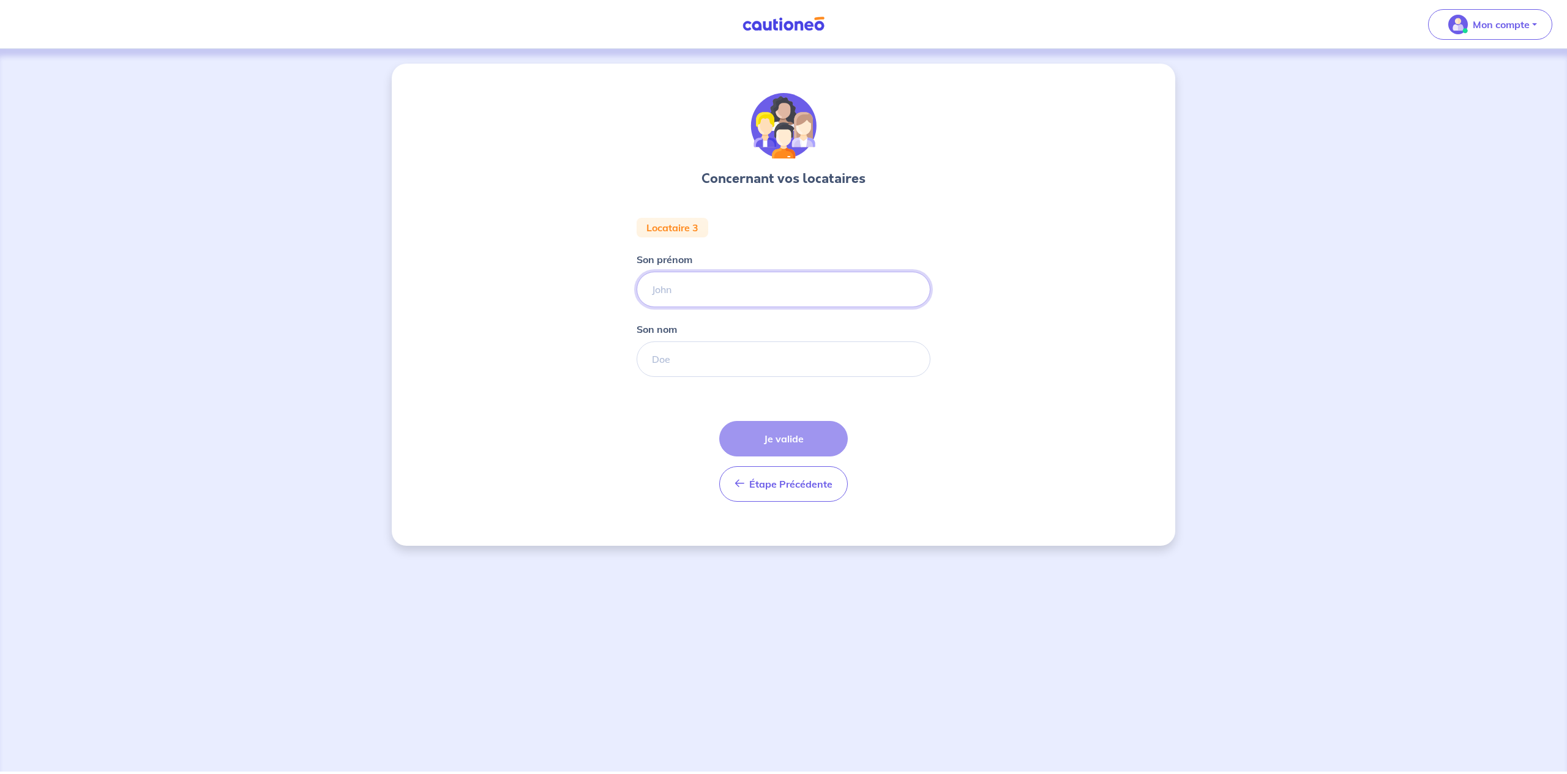
click at [716, 291] on input "Son prénom" at bounding box center [783, 289] width 294 height 35
type input "Ndoumbe"
click at [756, 365] on input "Son nom" at bounding box center [783, 358] width 294 height 35
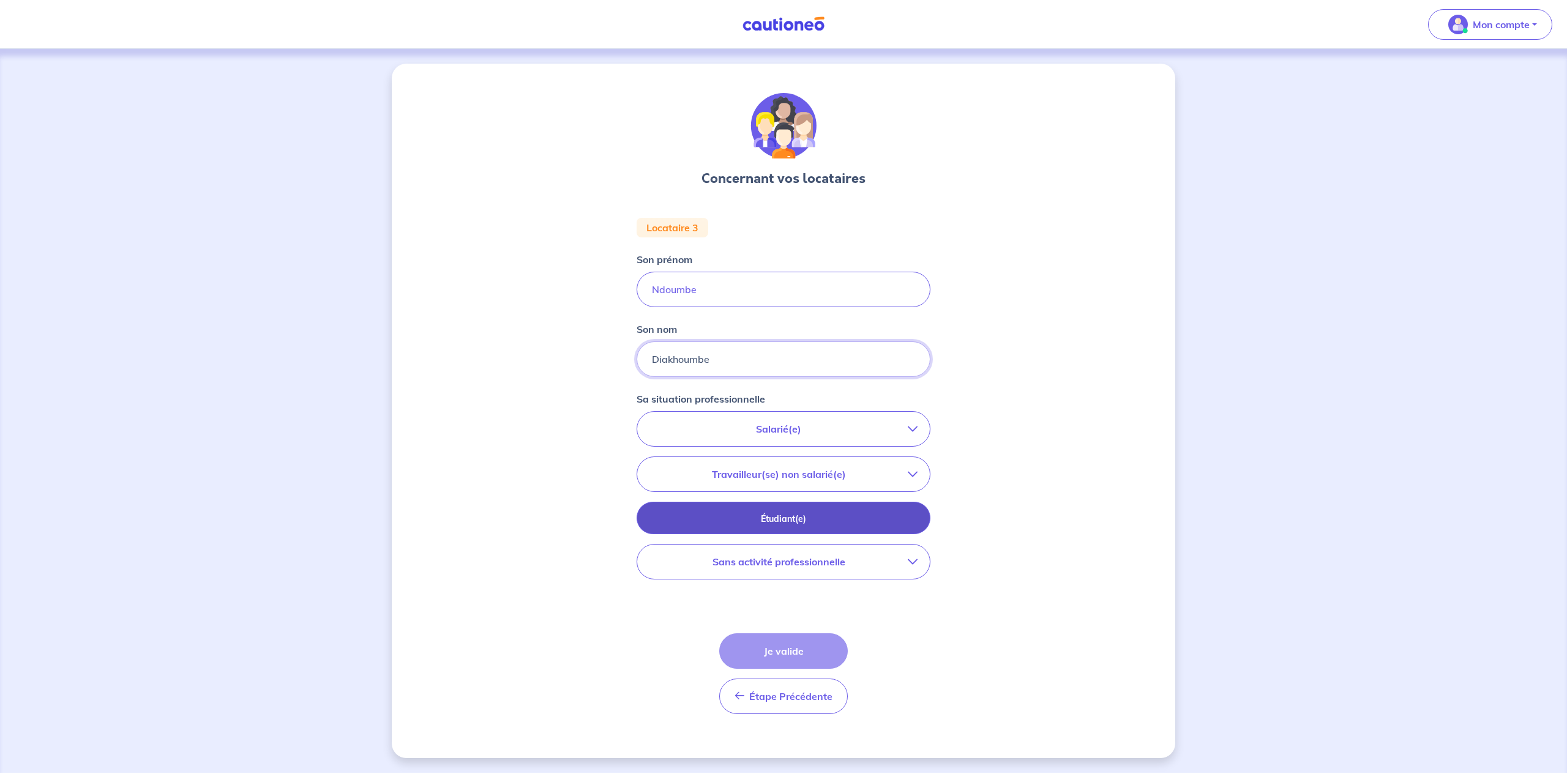
type input "Diakhoumbe"
click at [903, 513] on p "Étudiant(e)" at bounding box center [783, 518] width 263 height 13
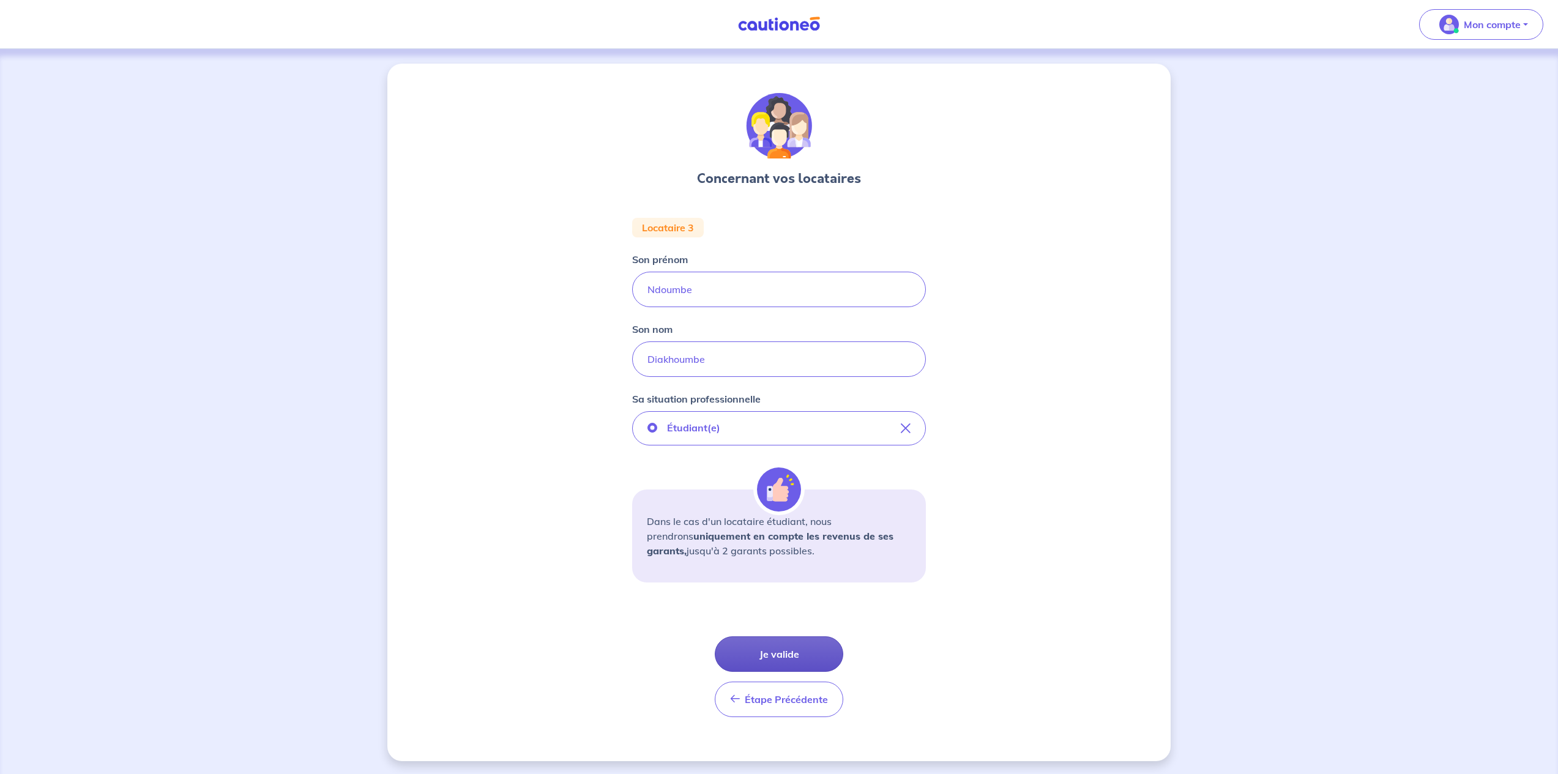
click at [773, 657] on button "Je valide" at bounding box center [779, 653] width 129 height 35
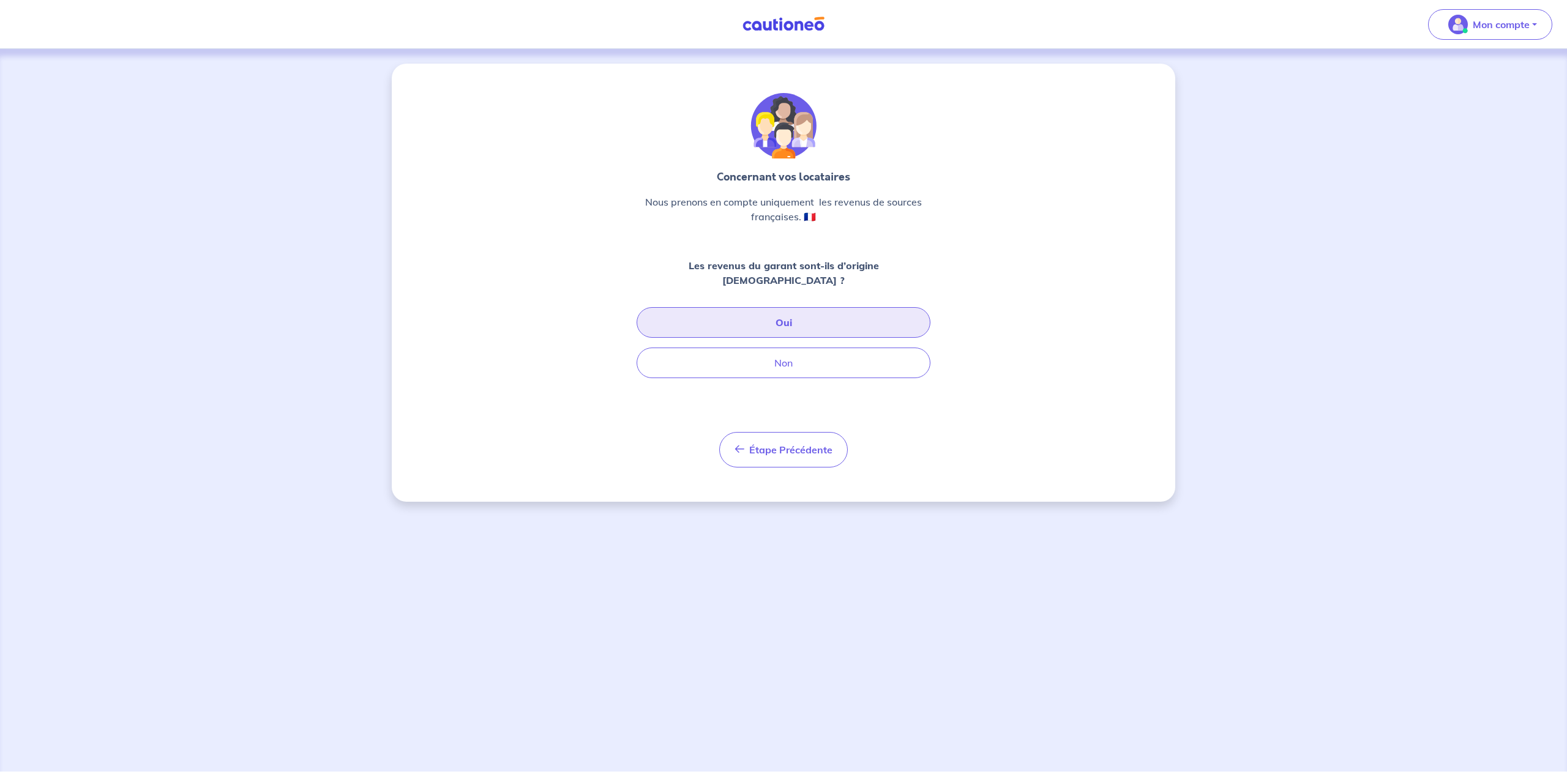
click at [796, 311] on button "Oui" at bounding box center [783, 322] width 294 height 31
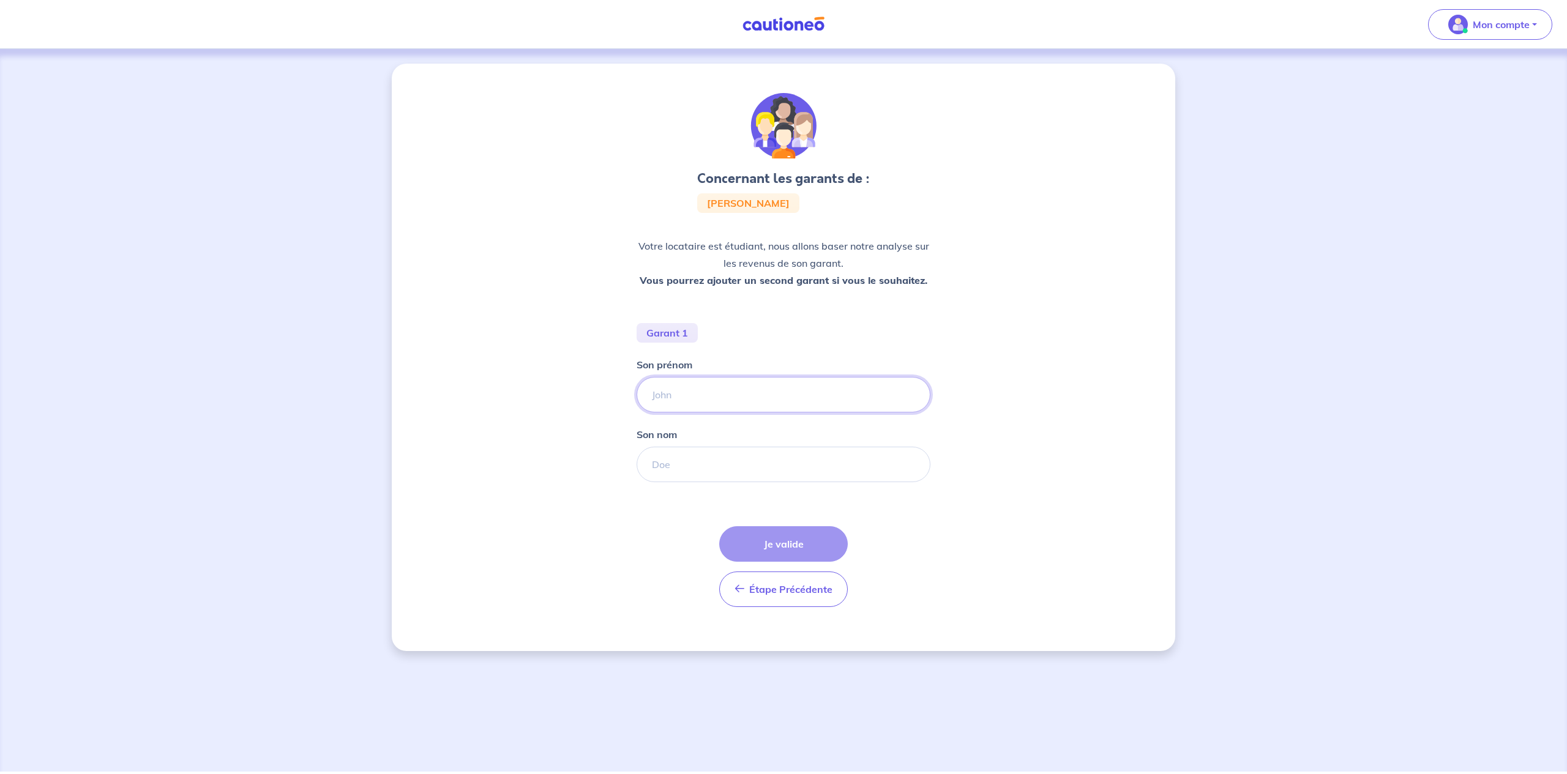
click at [724, 400] on input "Son prénom" at bounding box center [783, 394] width 294 height 35
type input "Modou"
click at [834, 464] on input "Son nom" at bounding box center [783, 464] width 294 height 35
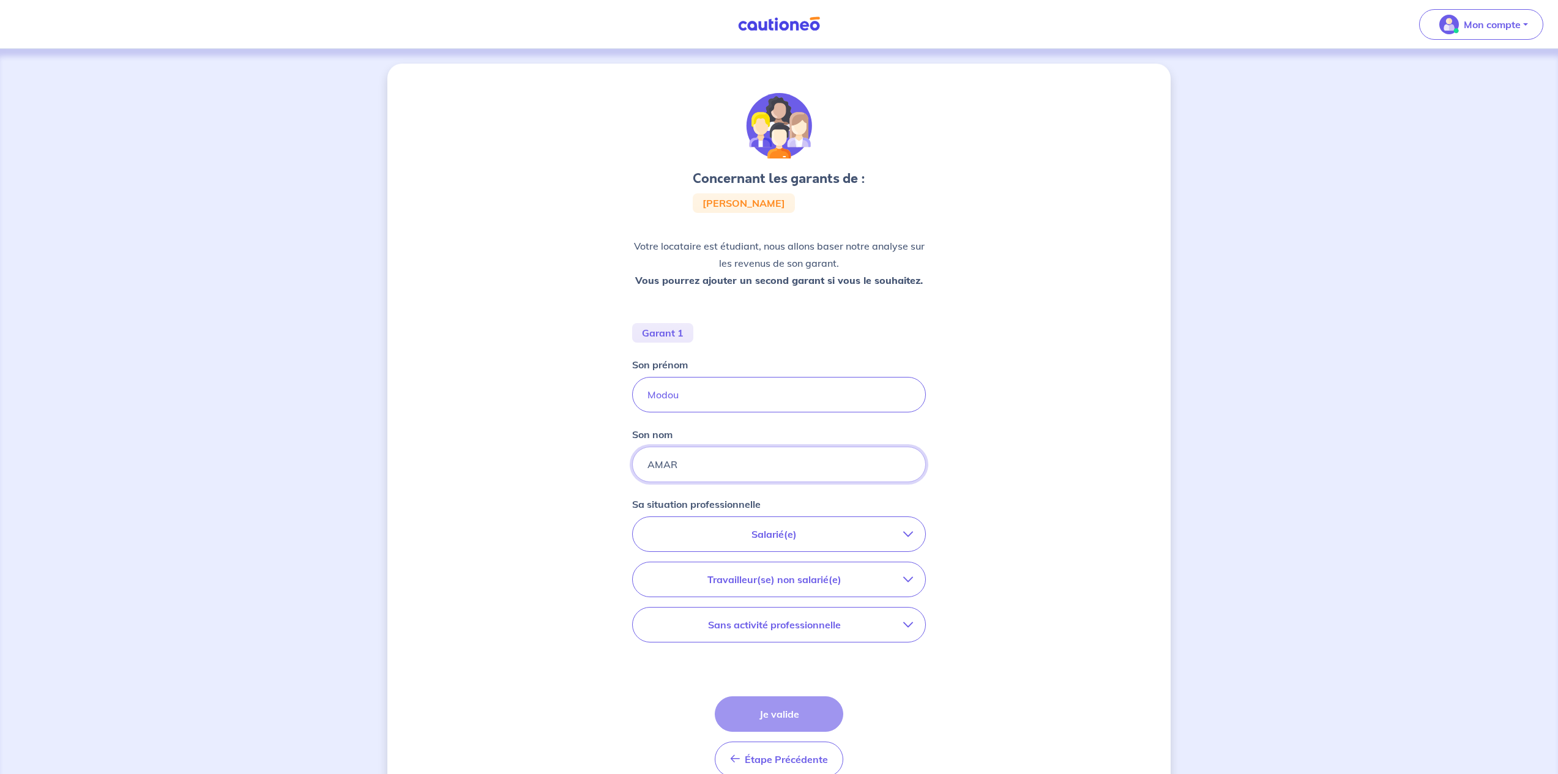
type input "AMAR"
click at [840, 546] on button "Salarié(e)" at bounding box center [779, 534] width 293 height 34
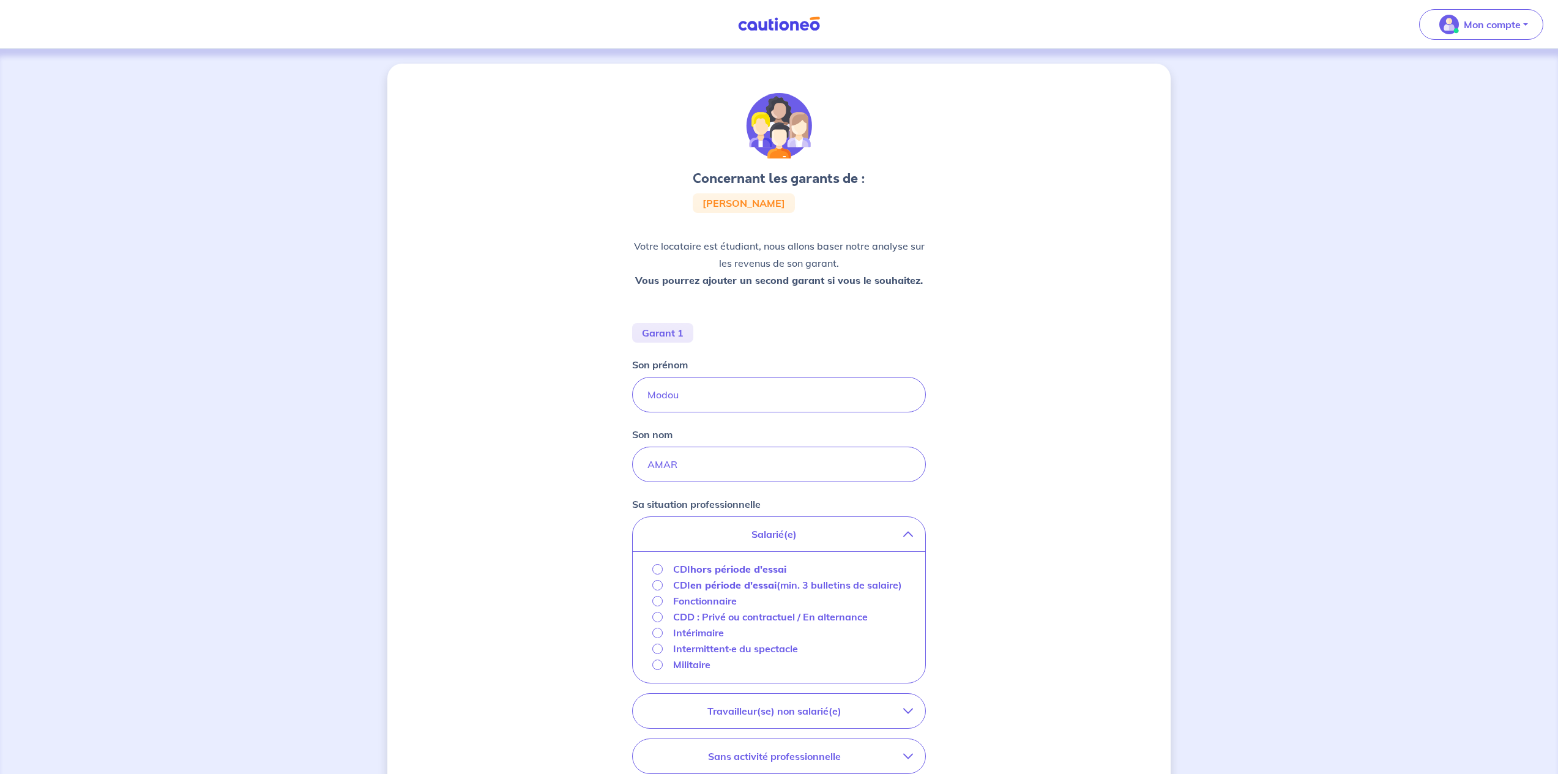
click at [732, 569] on strong "hors période d'essai" at bounding box center [738, 569] width 96 height 12
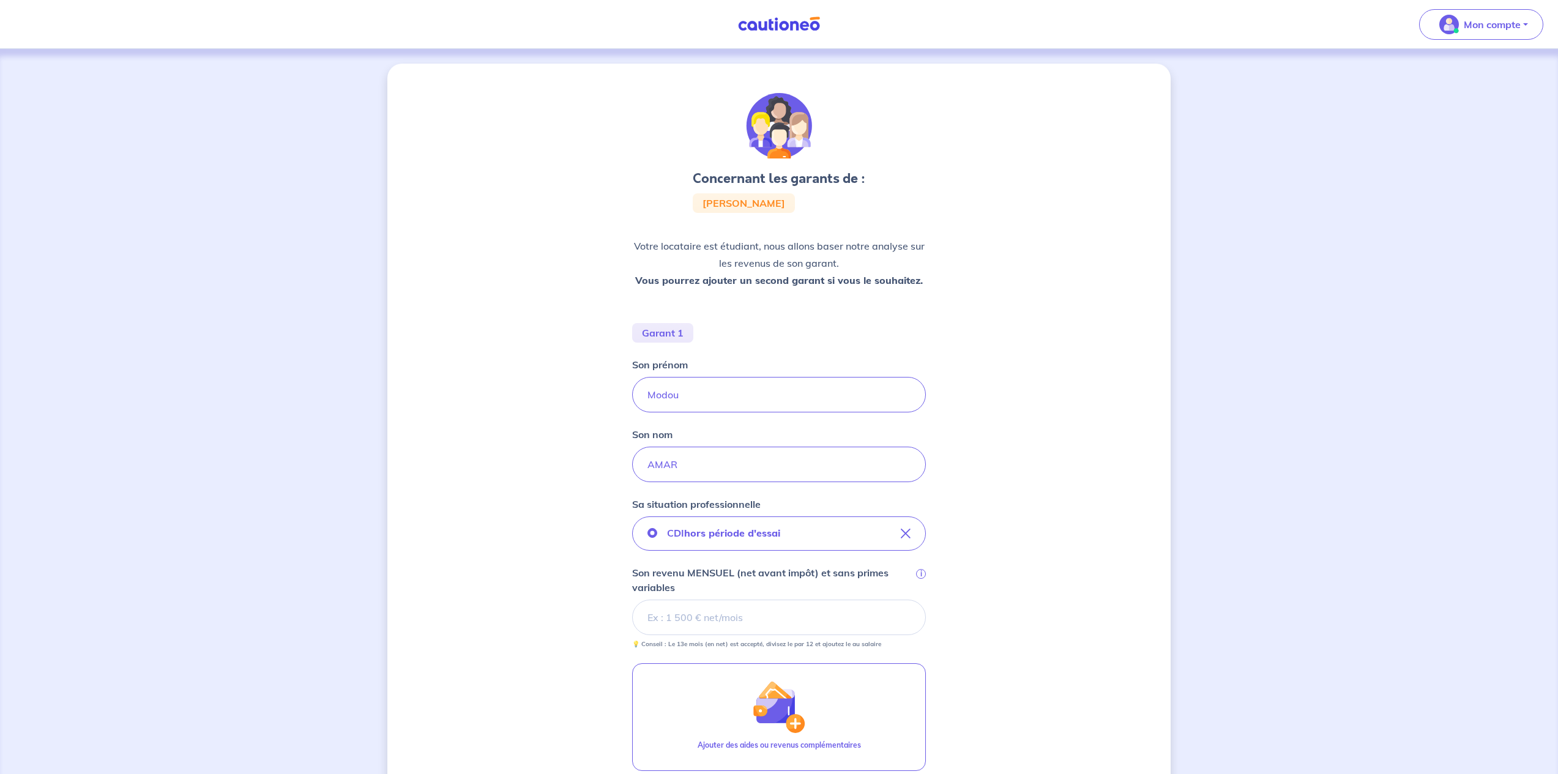
scroll to position [155, 0]
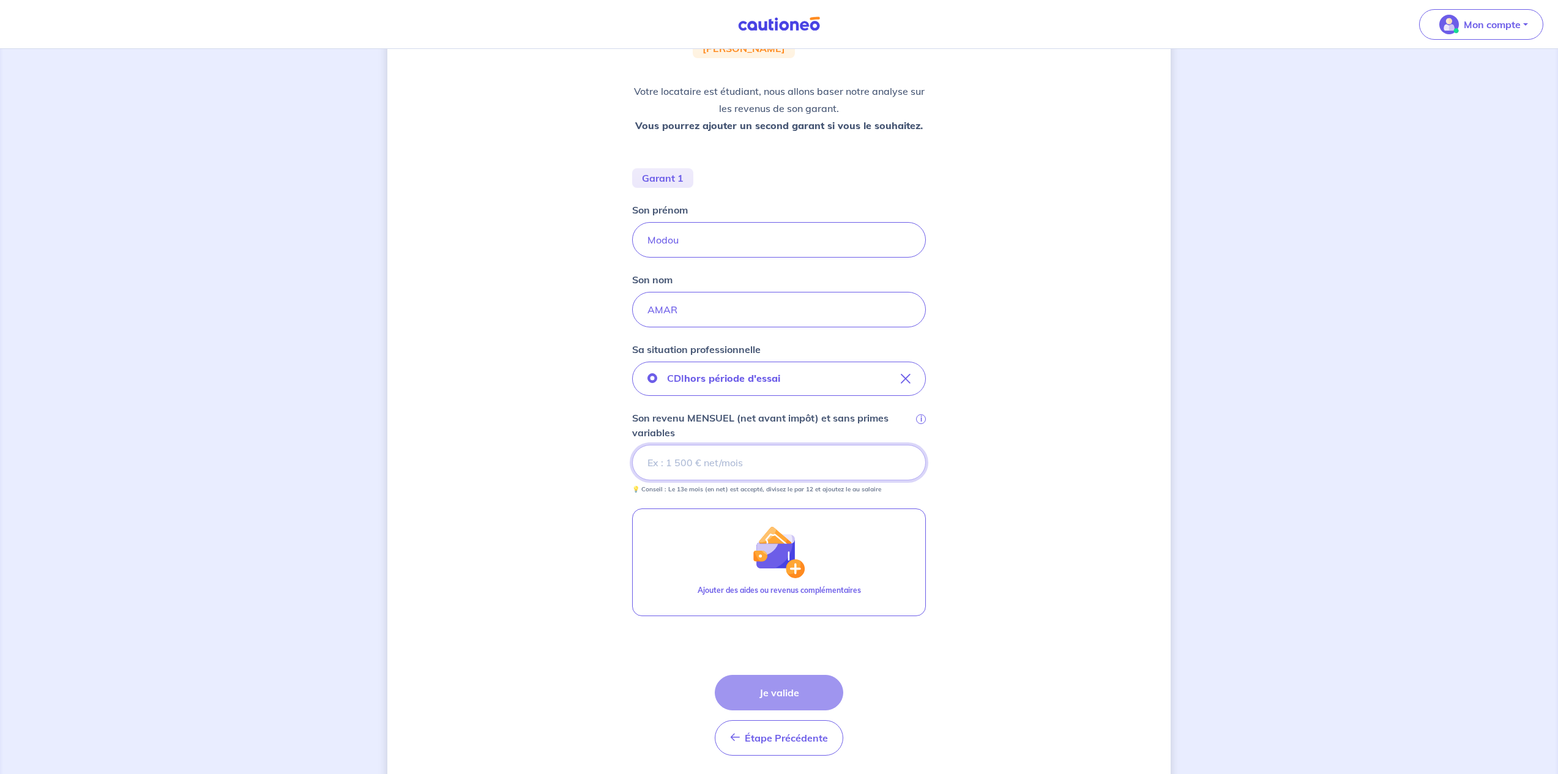
click at [718, 459] on input "Son revenu MENSUEL (net avant impôt) et sans primes variables i" at bounding box center [779, 462] width 294 height 35
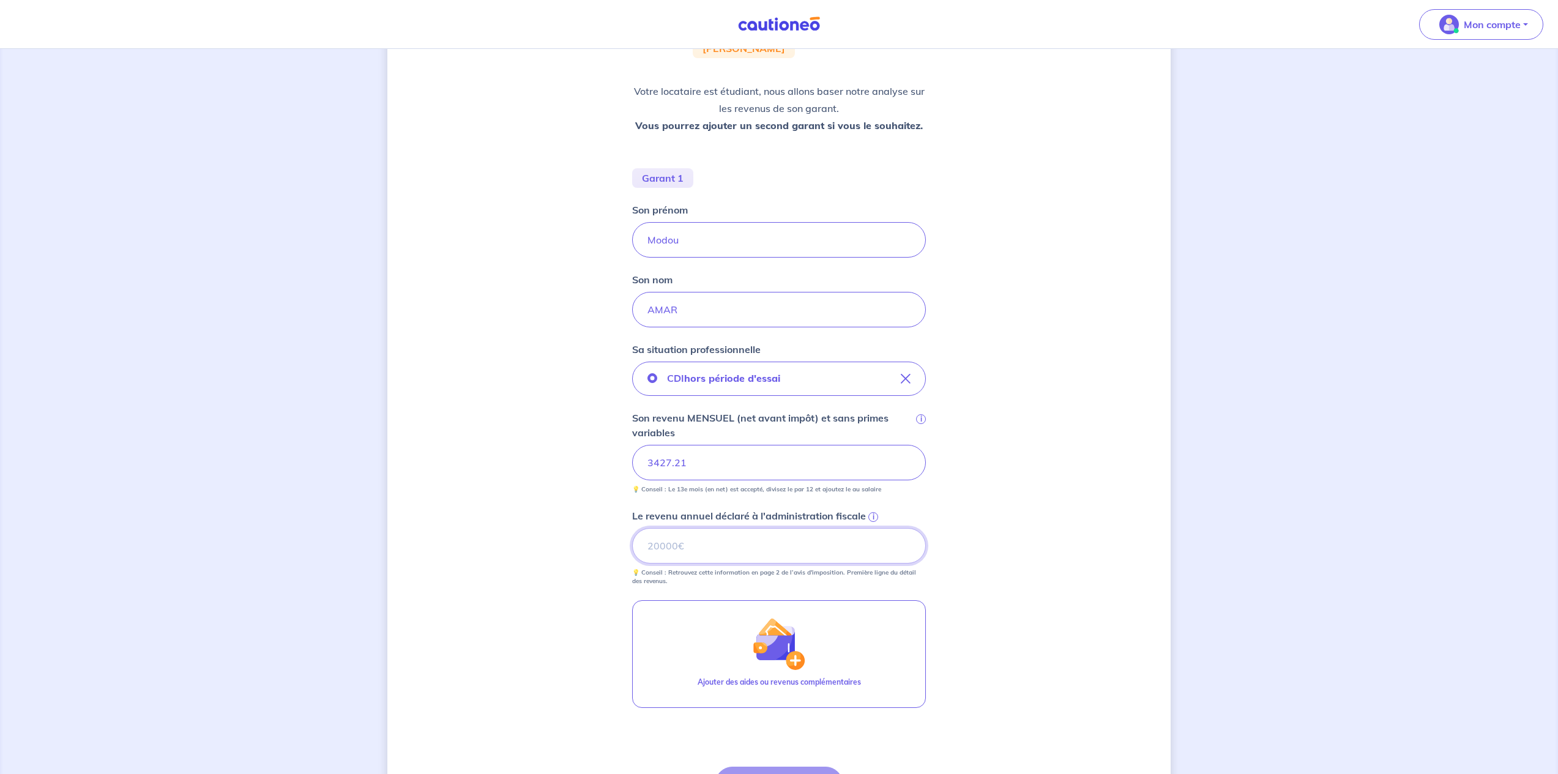
click at [753, 547] on input "Le revenu annuel déclaré à l'administration fiscale i" at bounding box center [779, 545] width 294 height 35
type input "52002"
click at [1083, 526] on div "Concernant les garants de : Ndoumbe Diakhoumbe Votre locataire est étudiant, no…" at bounding box center [778, 400] width 783 height 983
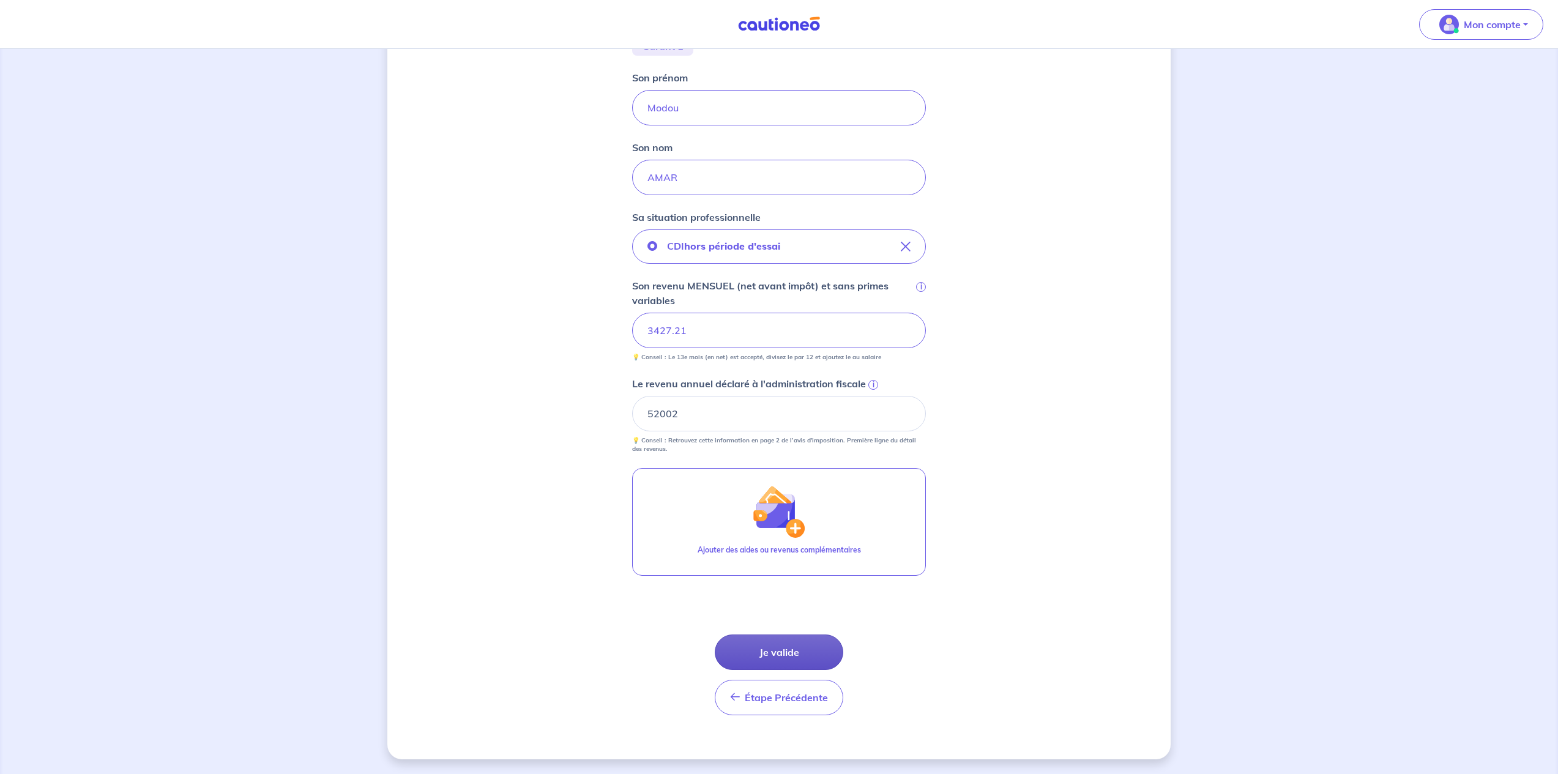
click at [805, 649] on button "Je valide" at bounding box center [779, 652] width 129 height 35
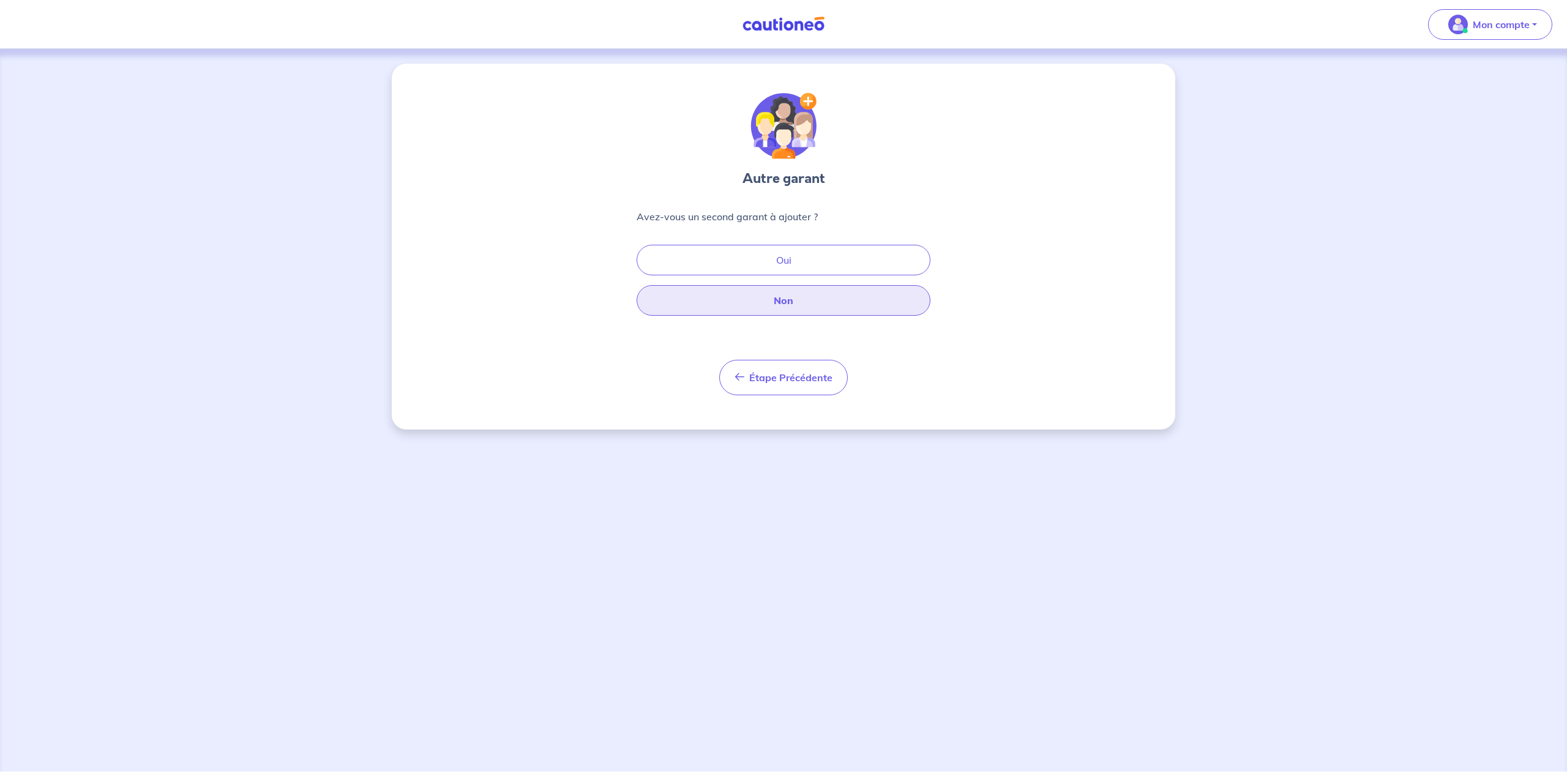
click at [863, 297] on button "Non" at bounding box center [783, 300] width 294 height 31
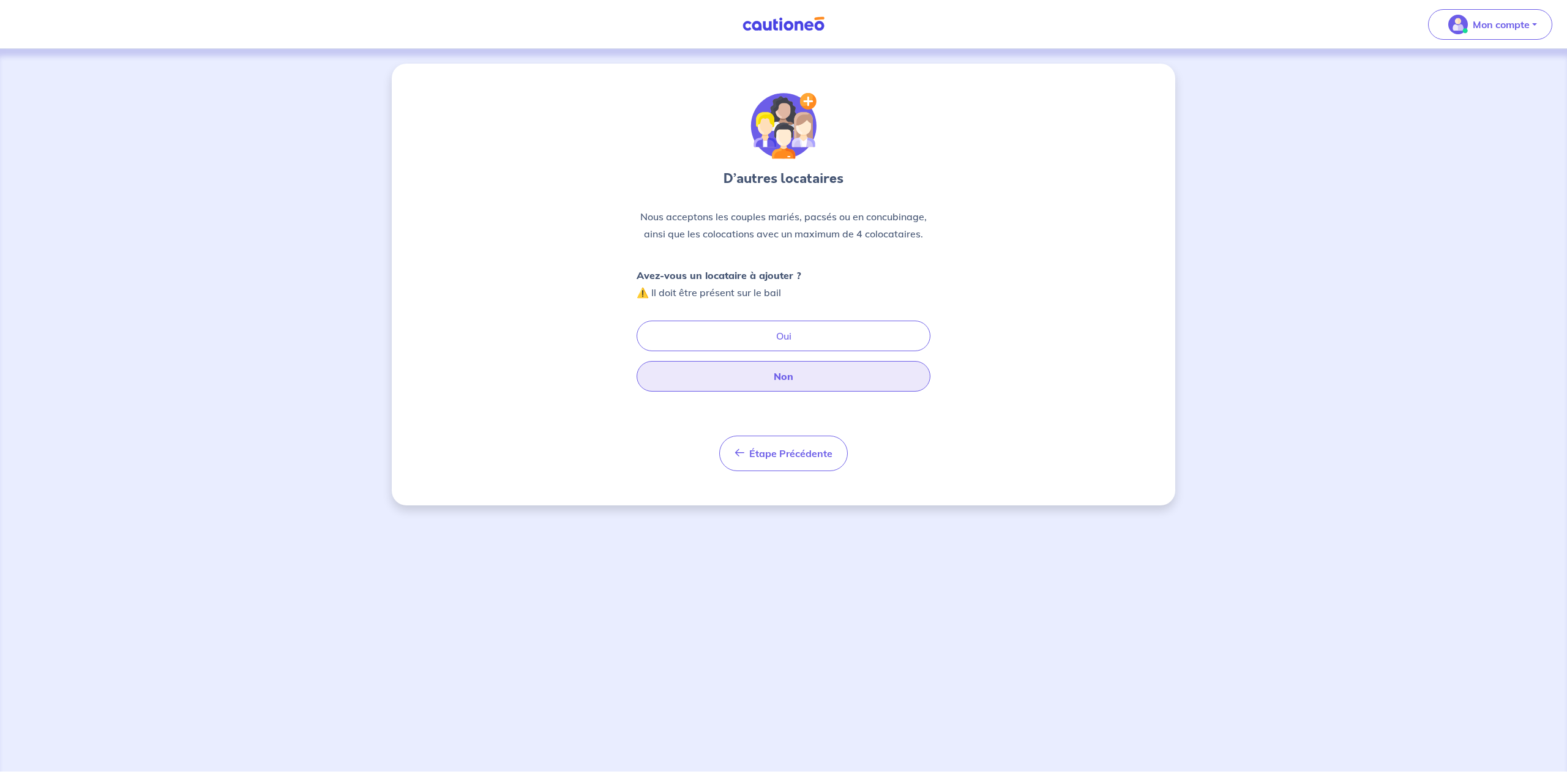
click at [854, 372] on button "Non" at bounding box center [783, 376] width 294 height 31
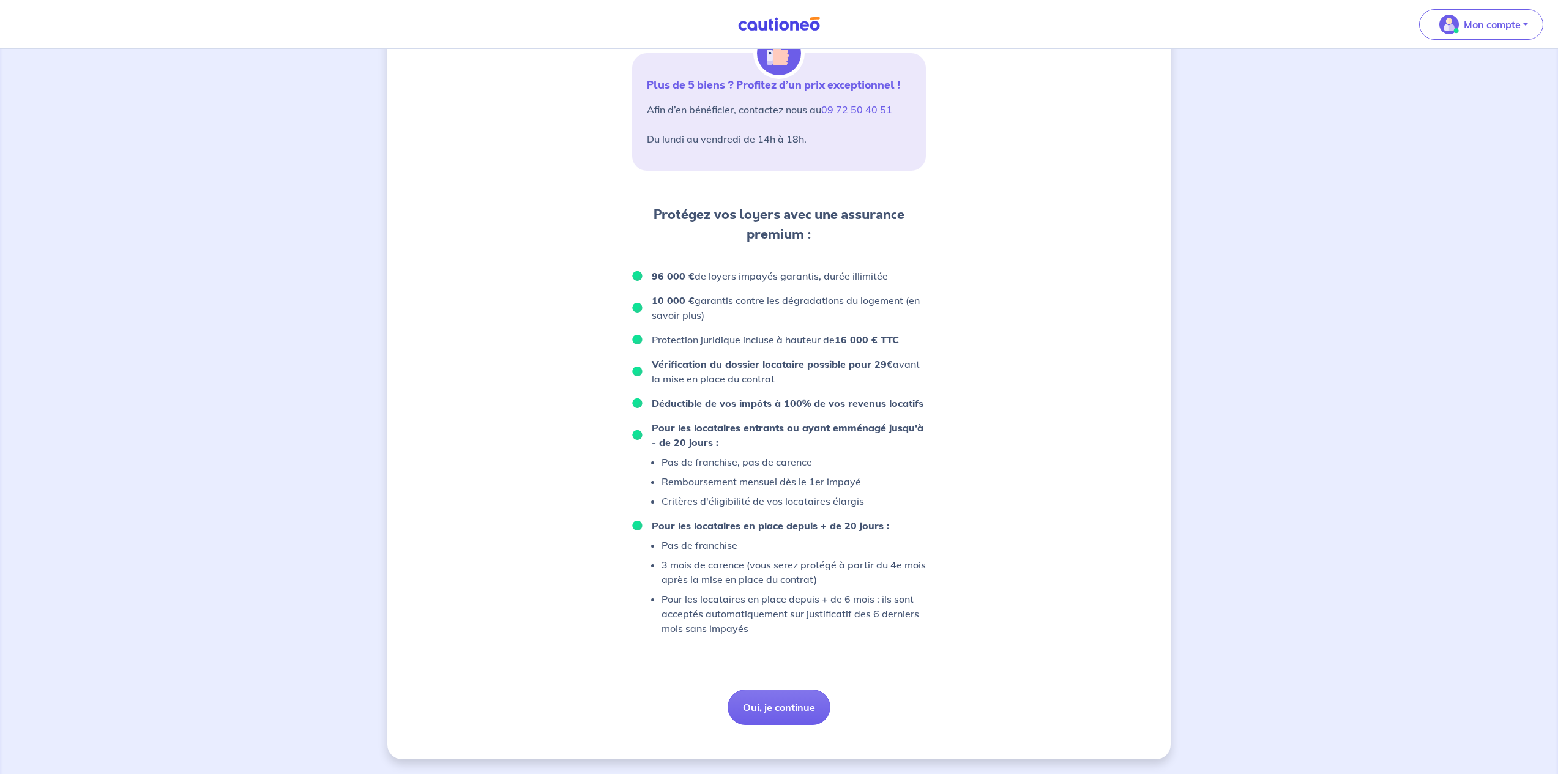
scroll to position [60, 0]
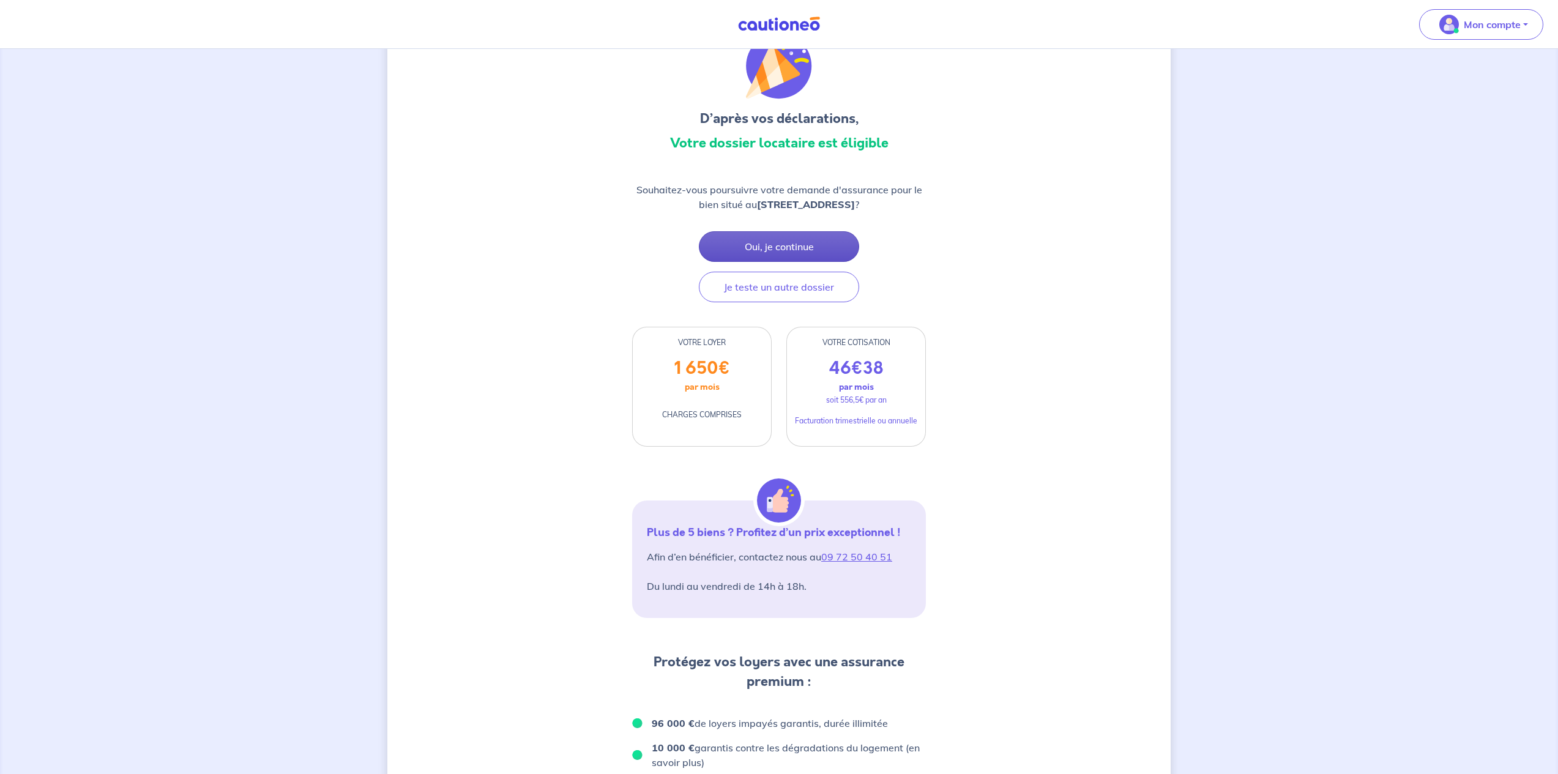
click at [817, 262] on button "Oui, je continue" at bounding box center [779, 246] width 160 height 31
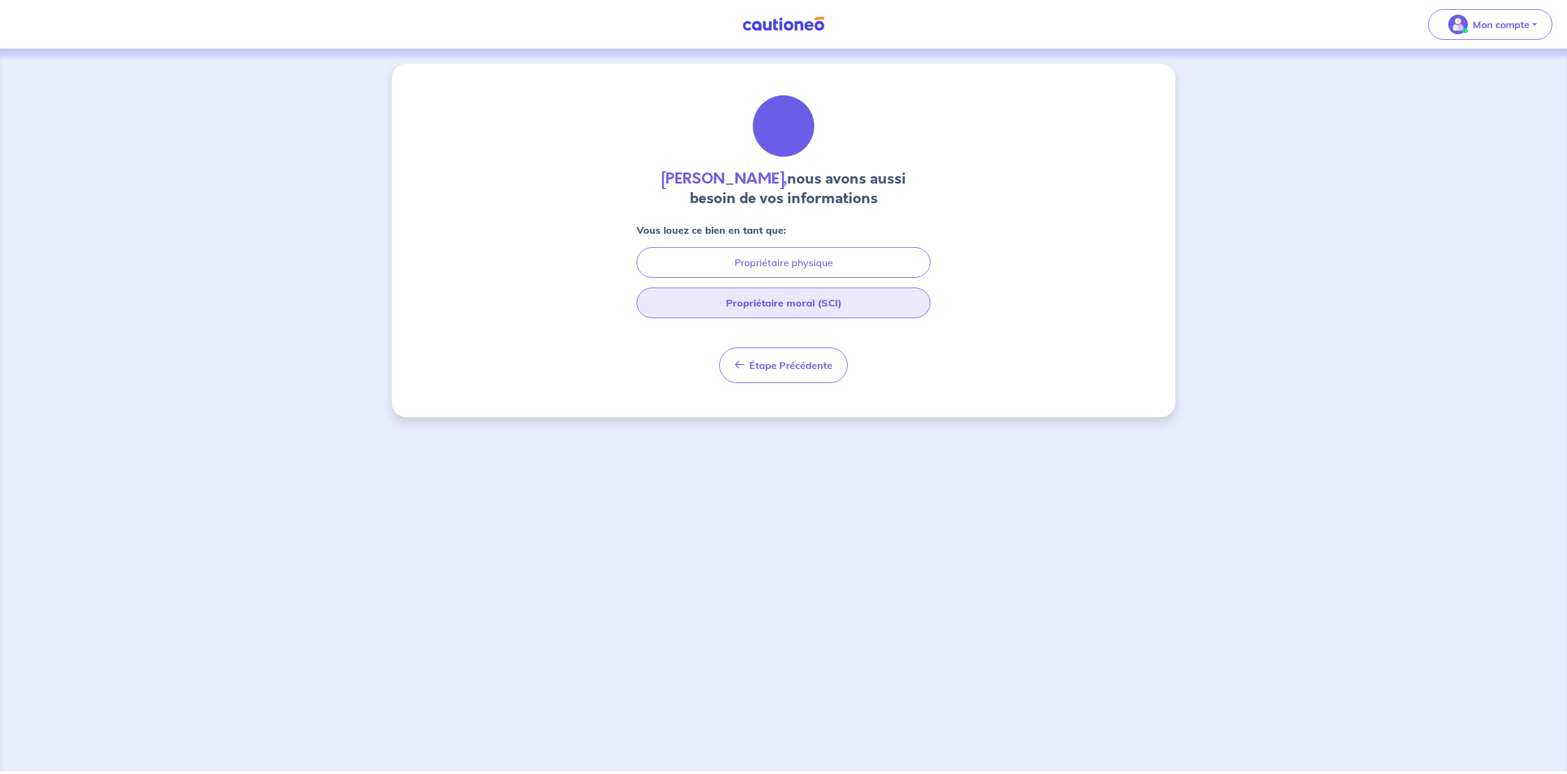
click at [811, 298] on button "Propriétaire moral (SCI)" at bounding box center [783, 303] width 294 height 31
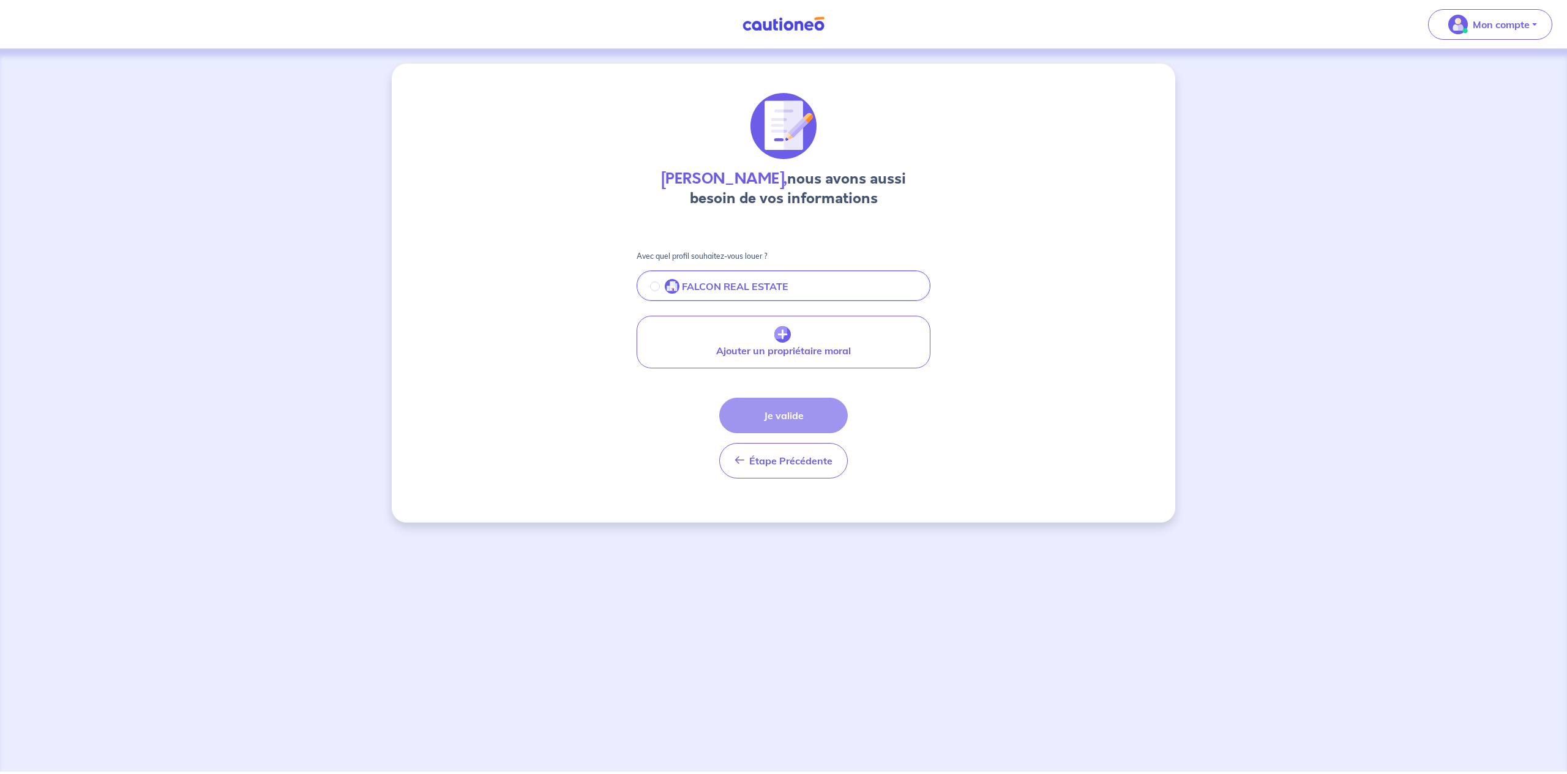
click at [656, 286] on input "radio" at bounding box center [655, 286] width 10 height 10
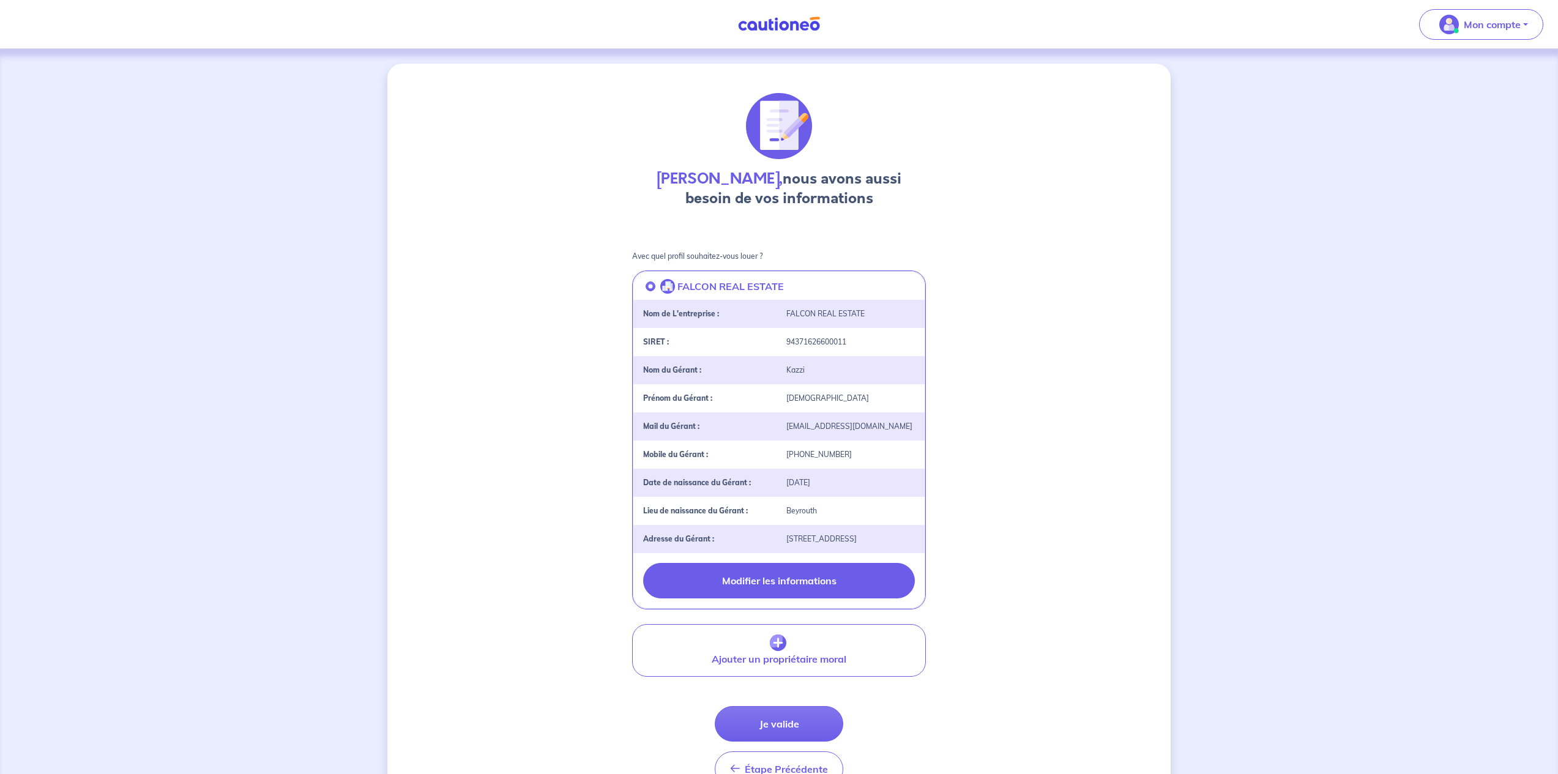
scroll to position [72, 0]
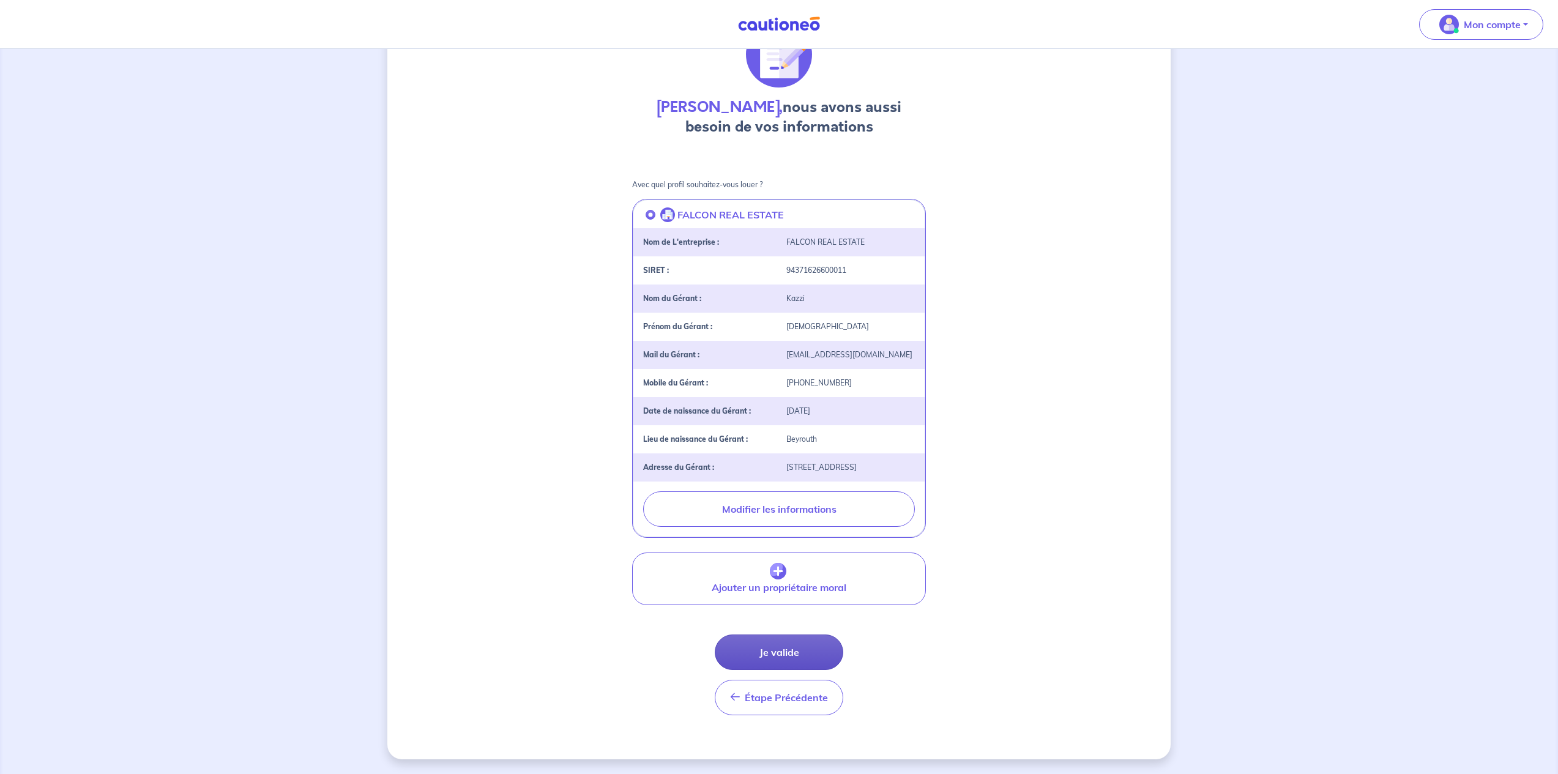
click at [796, 651] on button "Je valide" at bounding box center [779, 652] width 129 height 35
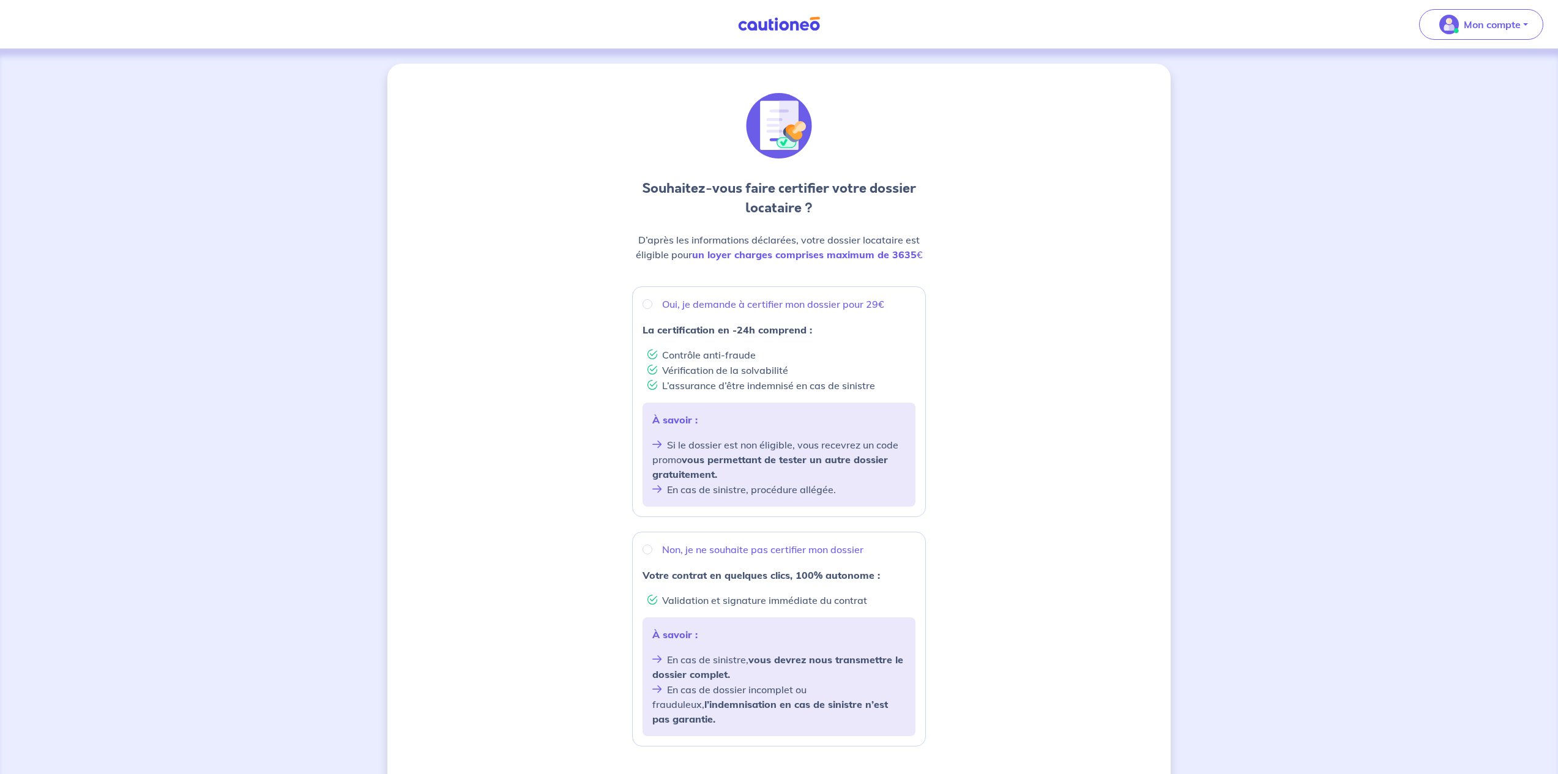
click at [649, 550] on input "Non, je ne souhaite pas certifier mon dossier" at bounding box center [648, 550] width 10 height 10
radio input "true"
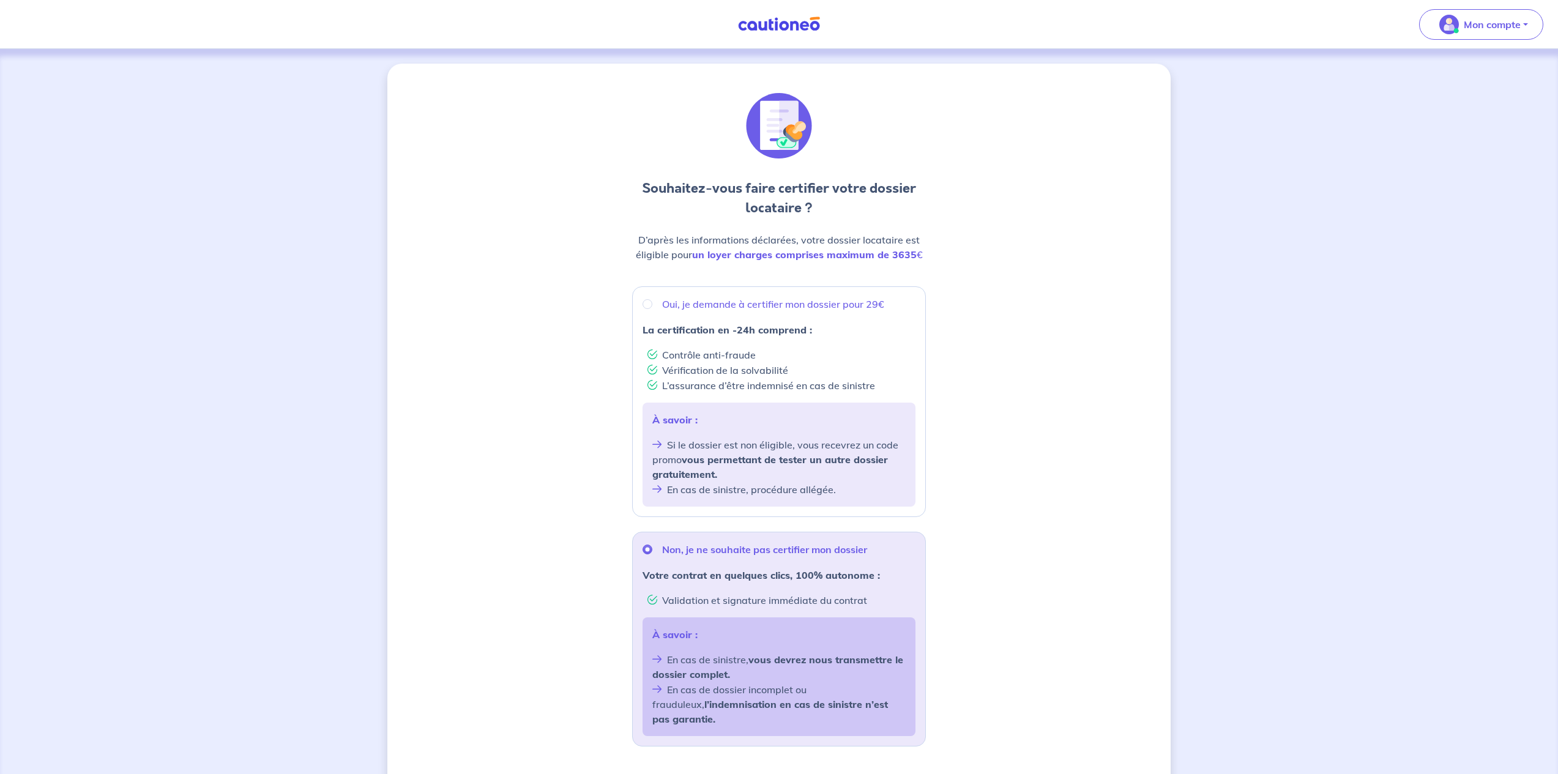
scroll to position [141, 0]
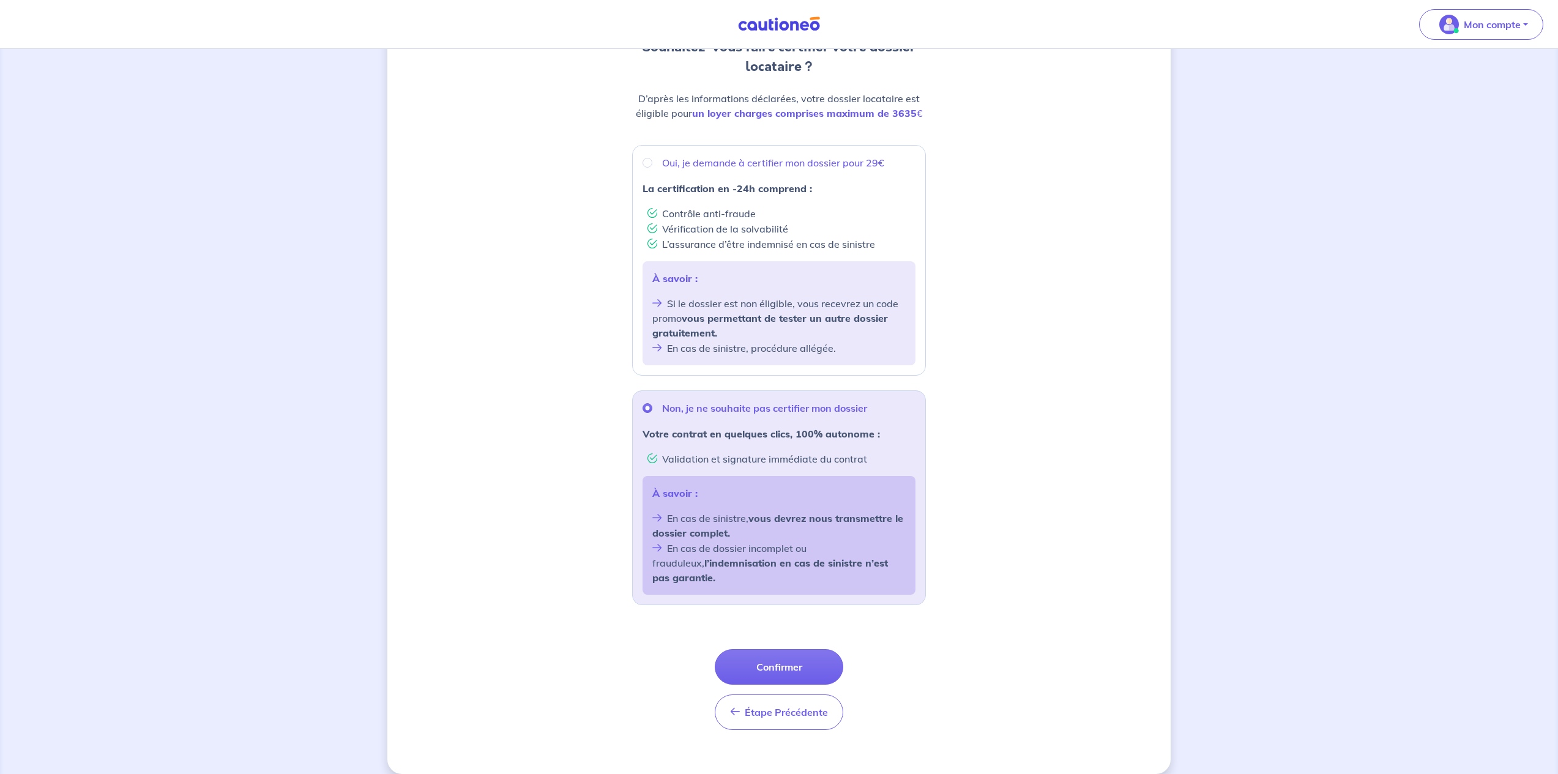
click at [648, 160] on input "Oui, je demande à certifier mon dossier pour 29€" at bounding box center [648, 163] width 10 height 10
radio input "true"
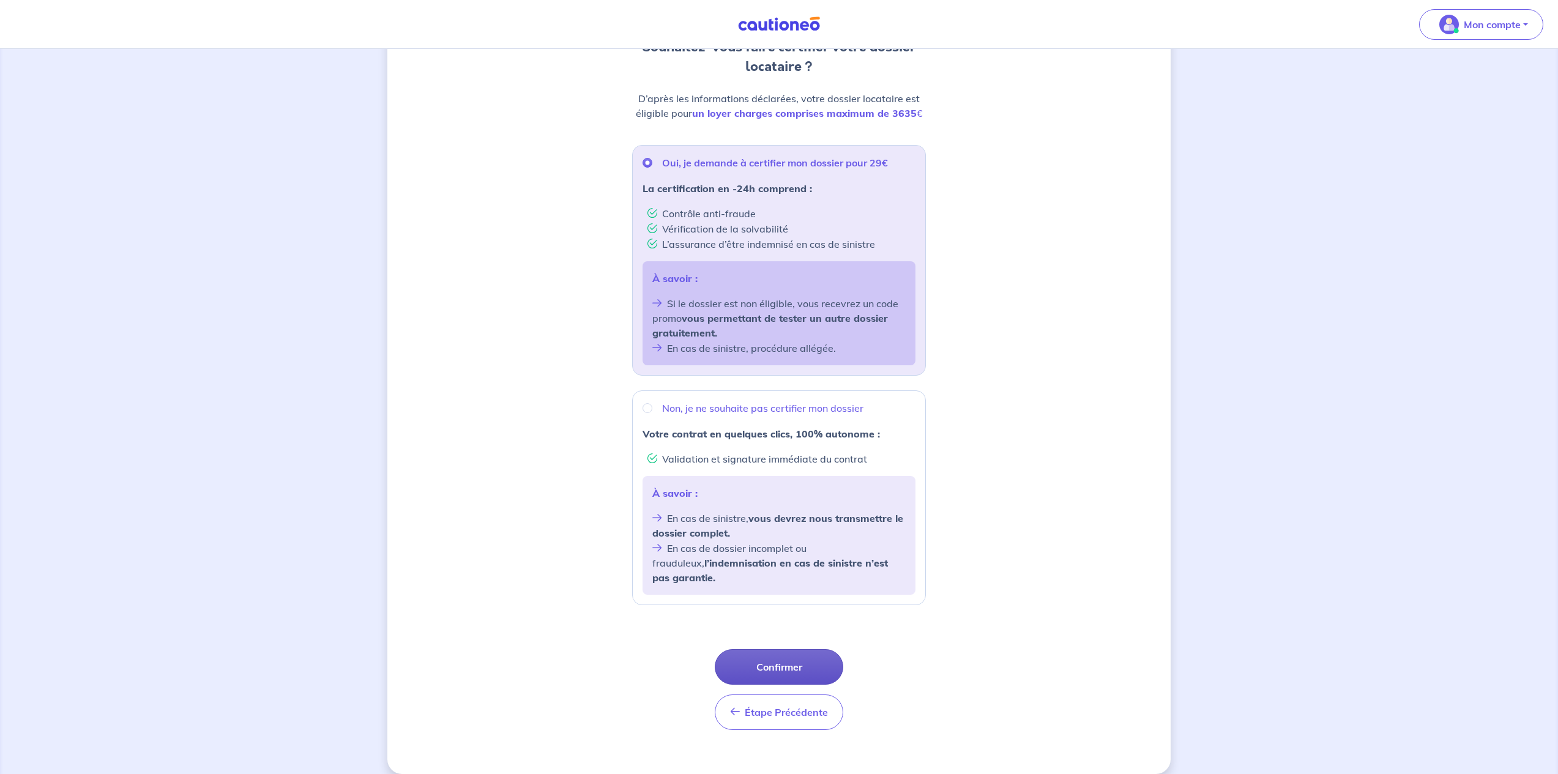
click at [778, 658] on button "Confirmer" at bounding box center [779, 666] width 129 height 35
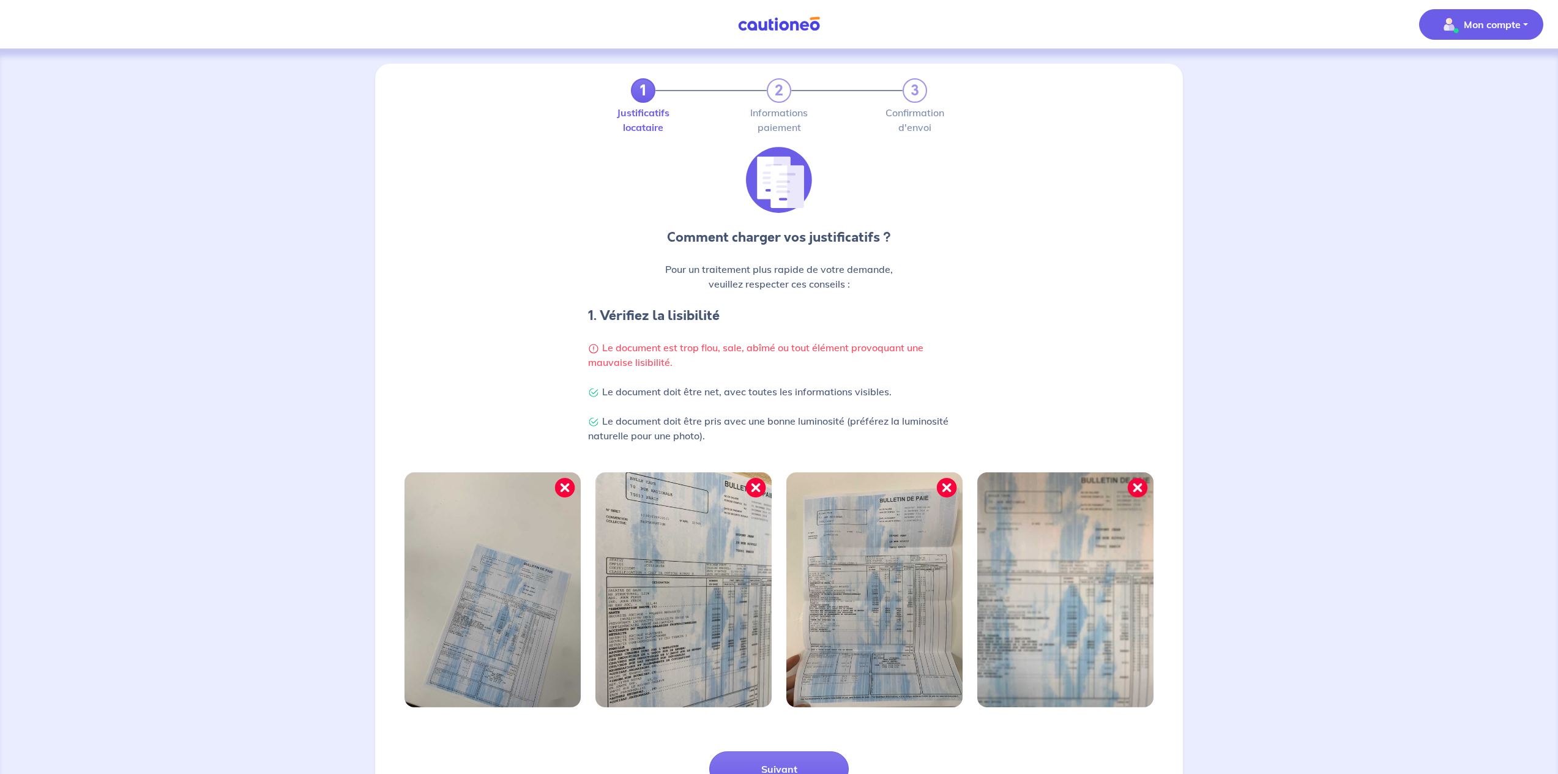
click at [1491, 28] on p "Mon compte" at bounding box center [1492, 24] width 57 height 15
click at [1452, 76] on link "Mes informations" at bounding box center [1469, 76] width 99 height 20
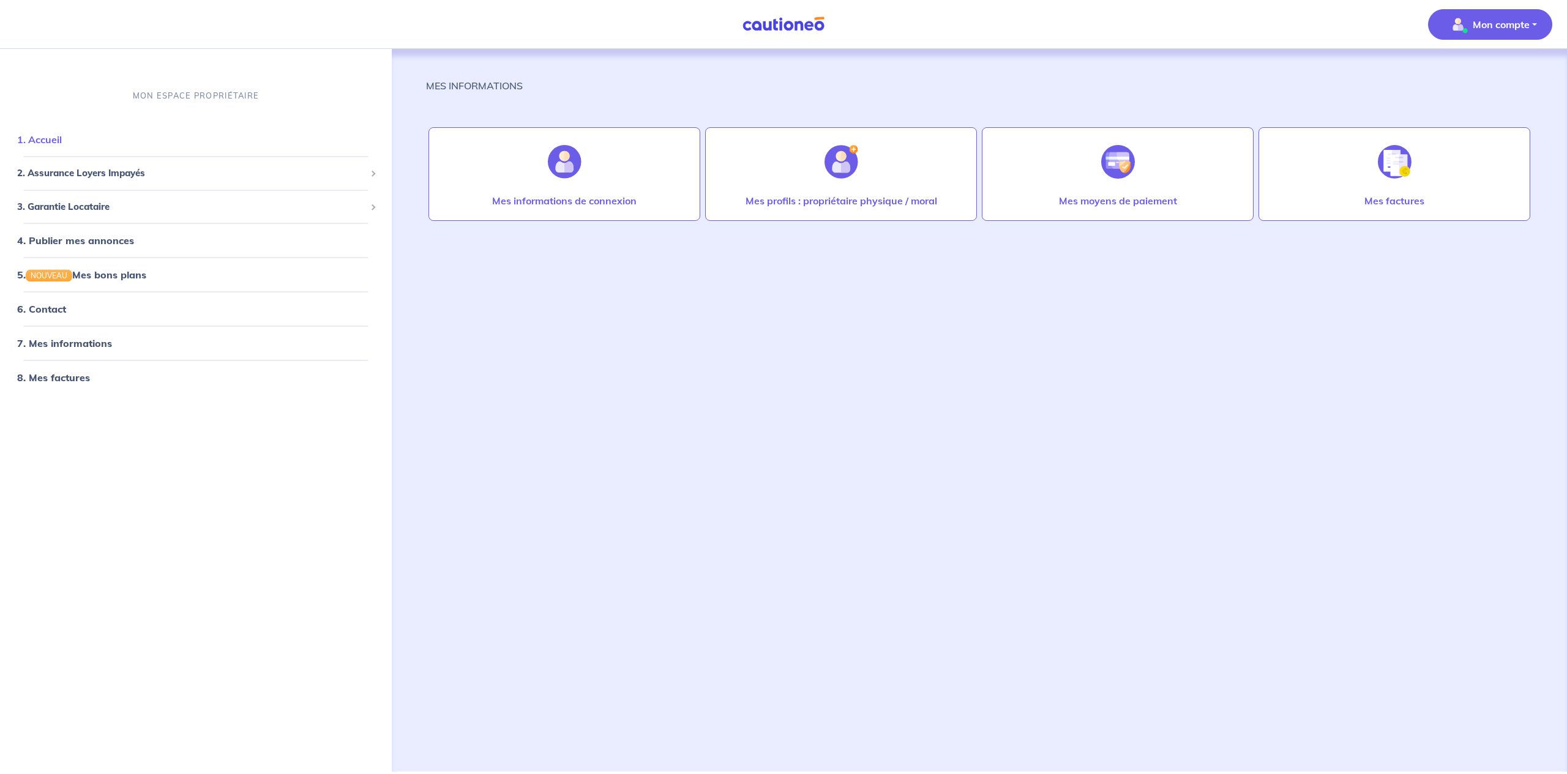
click at [62, 135] on link "1. Accueil" at bounding box center [39, 139] width 45 height 12
